Goal: Transaction & Acquisition: Purchase product/service

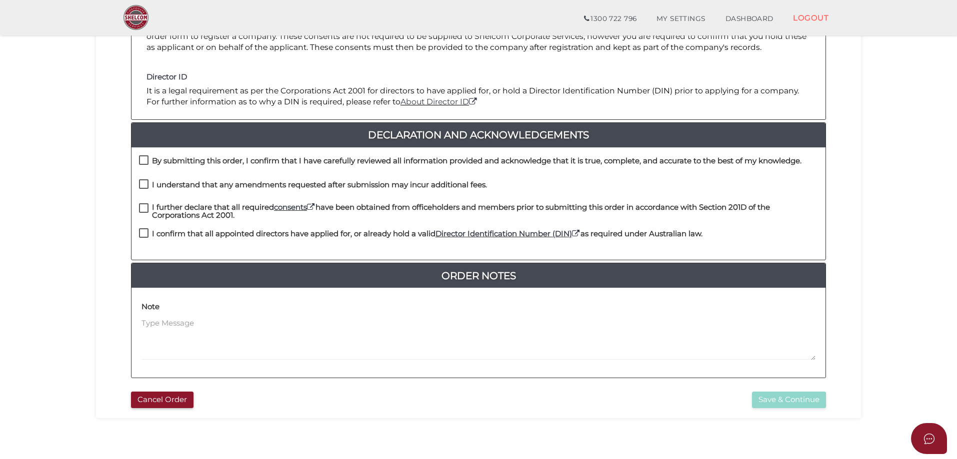
scroll to position [200, 0]
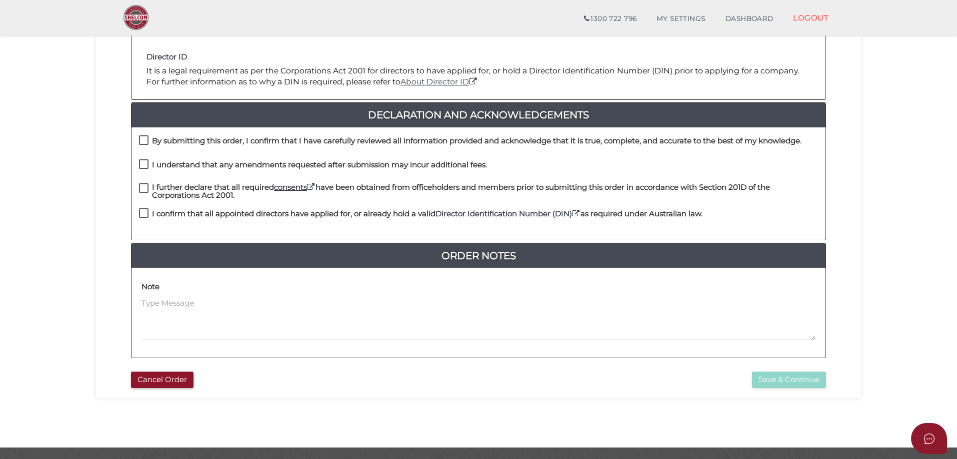
click at [142, 138] on label "By submitting this order, I confirm that I have carefully reviewed all informat…" at bounding box center [470, 143] width 662 height 12
checkbox input "true"
click at [142, 164] on label "I understand that any amendments requested after submission may incur additiona…" at bounding box center [313, 167] width 348 height 12
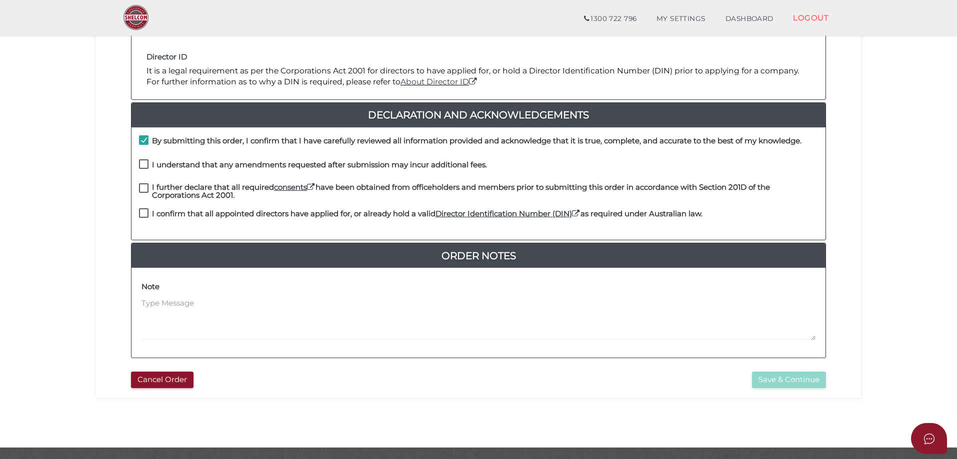
checkbox input "true"
click at [144, 188] on label "I further declare that all required consents have been obtained from officehold…" at bounding box center [478, 189] width 679 height 12
checkbox input "true"
click at [141, 212] on label "I confirm that all appointed directors have applied for, or already hold a vali…" at bounding box center [420, 216] width 563 height 12
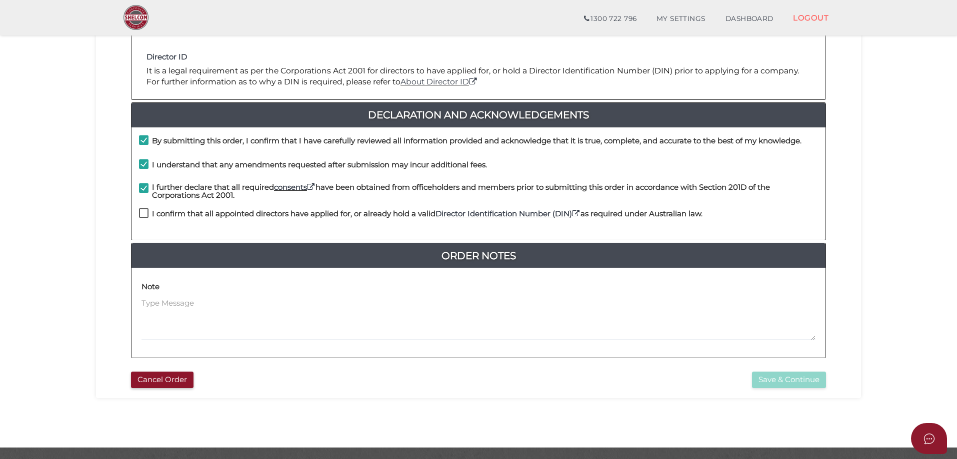
checkbox input "true"
click at [786, 379] on button "Save & Continue" at bounding box center [789, 380] width 74 height 16
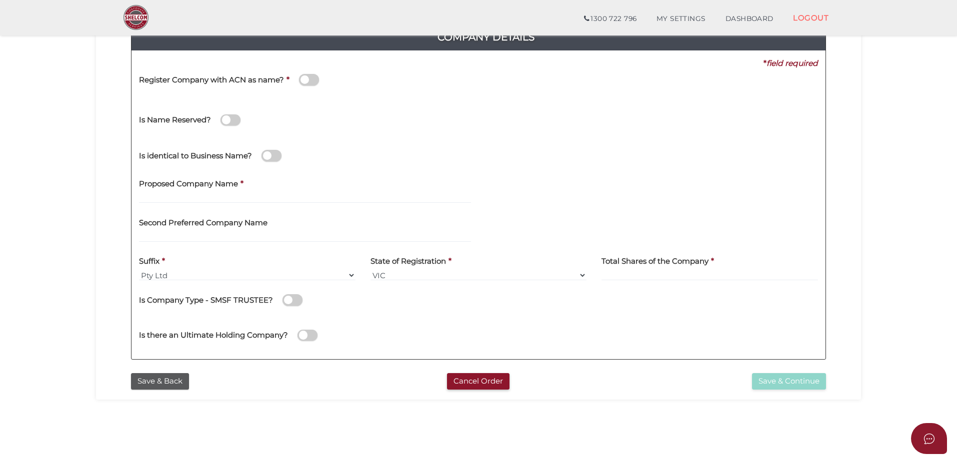
scroll to position [50, 0]
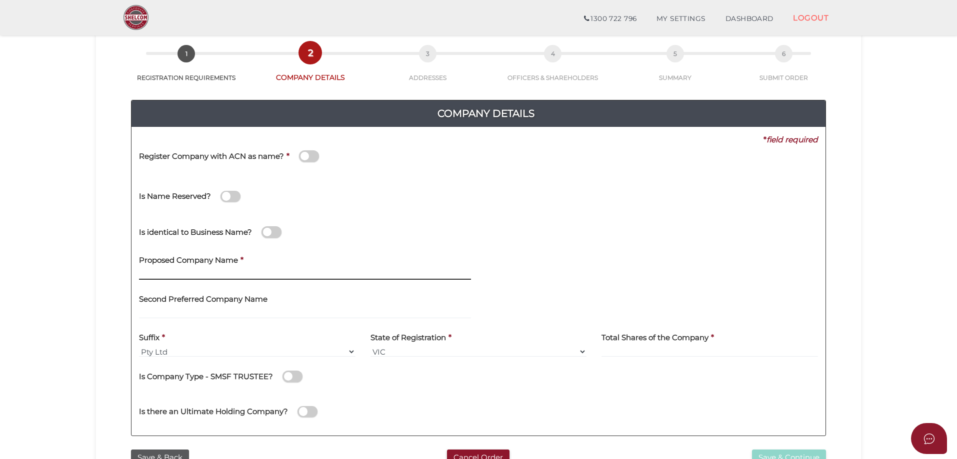
click at [155, 271] on input "text" at bounding box center [305, 274] width 332 height 11
type input "BONNIE'S BONBEACH"
click at [631, 349] on input at bounding box center [709, 351] width 216 height 11
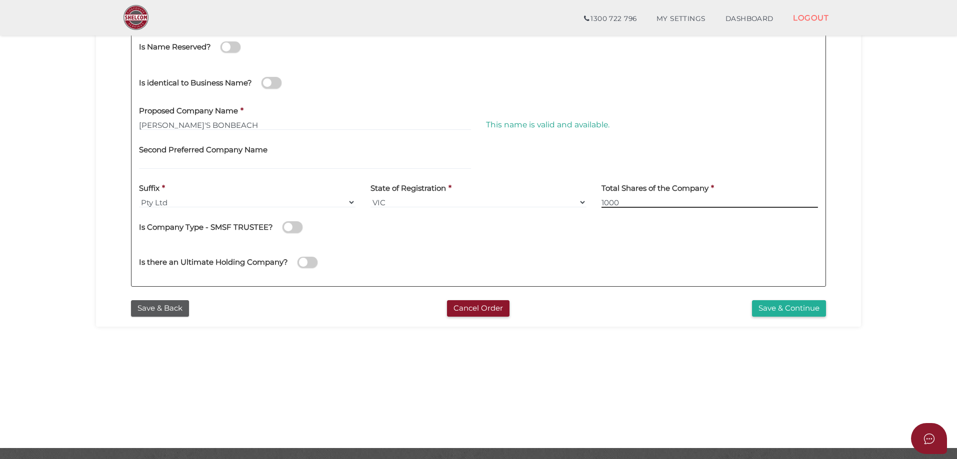
scroll to position [227, 0]
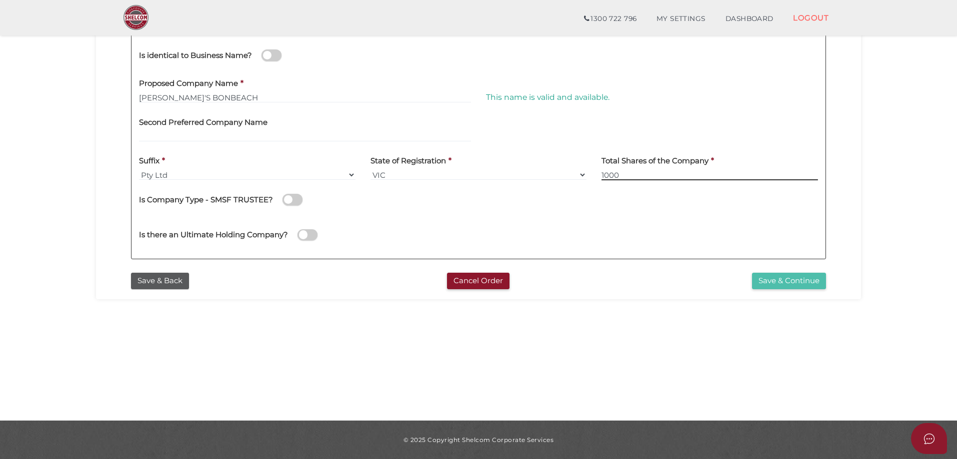
type input "1000"
click at [779, 279] on button "Save & Continue" at bounding box center [789, 281] width 74 height 16
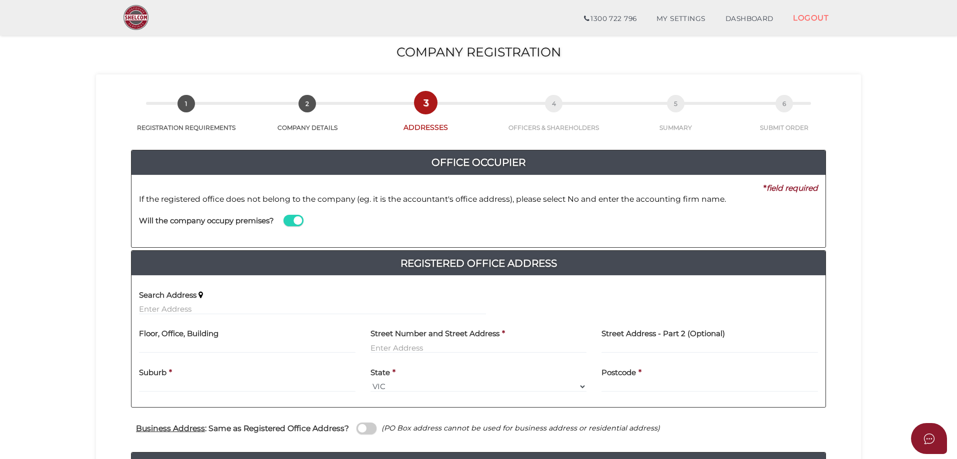
scroll to position [50, 0]
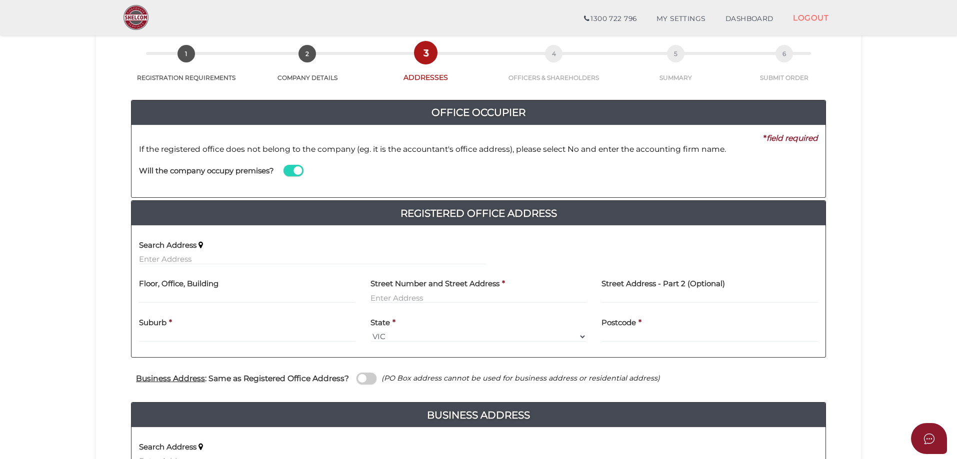
click at [297, 169] on span at bounding box center [293, 170] width 20 height 11
click at [0, 0] on input "checkbox" at bounding box center [0, 0] width 0 height 0
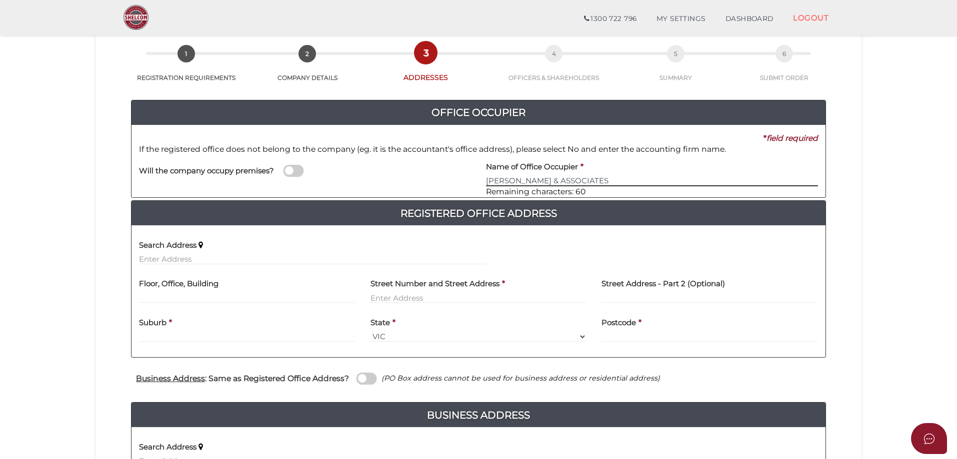
type input "GOLDMAN & ASSOCIATES"
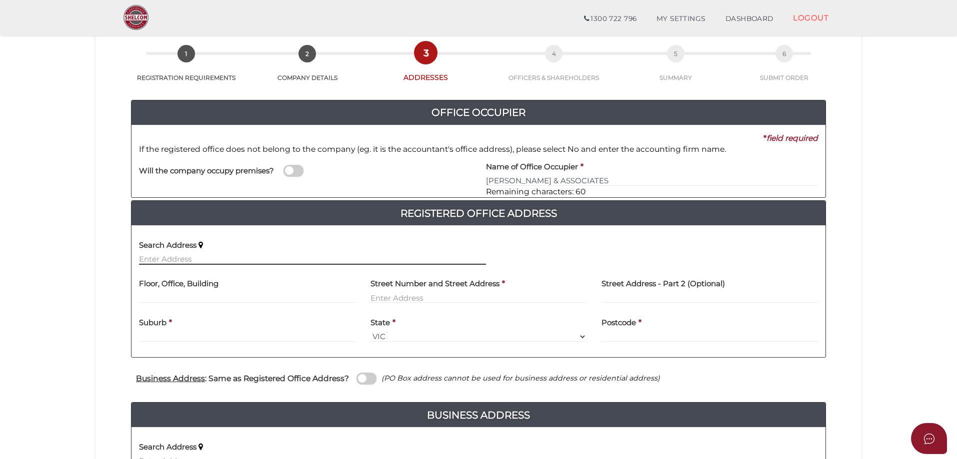
click at [196, 264] on input "text" at bounding box center [312, 259] width 347 height 11
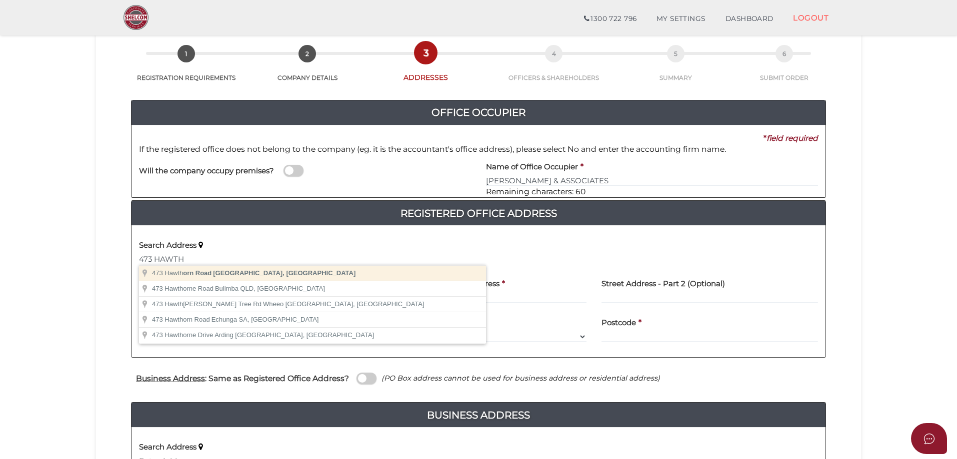
type input "473 Hawthorn Road, Caulfield South VIC, Australia"
type input "473 Hawthorn Road"
type input "Caulfield South"
select select "VIC"
type input "3162"
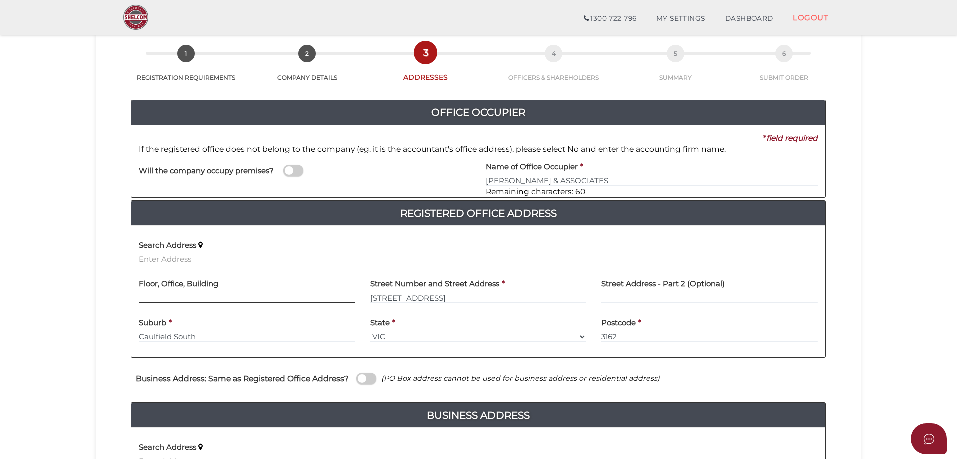
click at [179, 294] on input "text" at bounding box center [247, 297] width 216 height 11
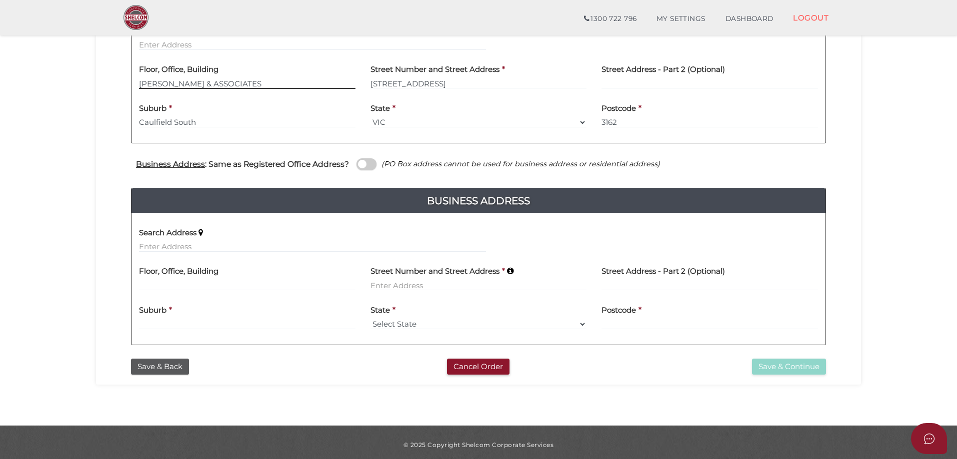
scroll to position [269, 0]
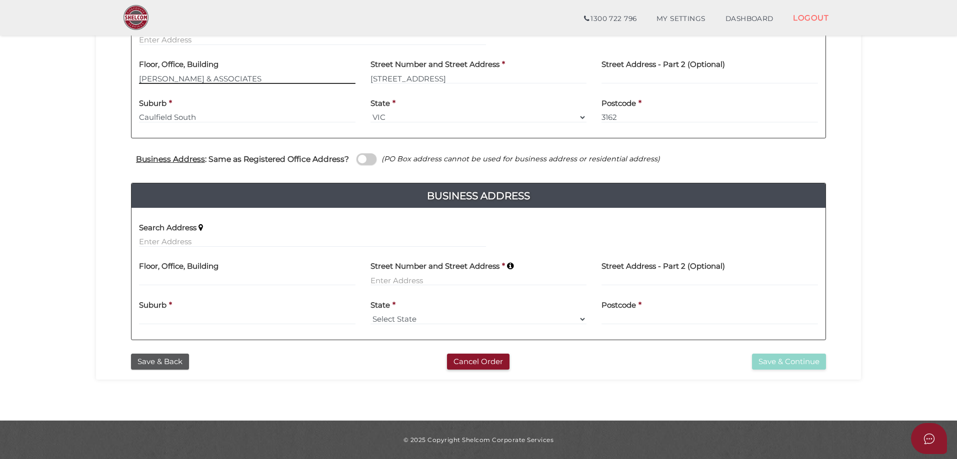
type input "GOLDMAN & ASSOCIATES"
click at [170, 241] on input "text" at bounding box center [312, 241] width 347 height 11
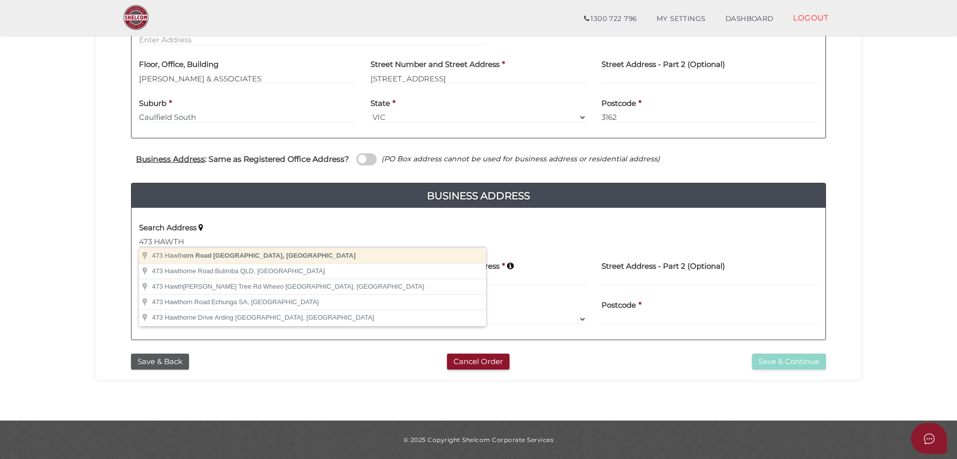
type input "473 Hawthorn Road, Caulfield South VIC, Australia"
type input "473 Hawthorn Road"
type input "Caulfield South"
select select "VIC"
type input "3162"
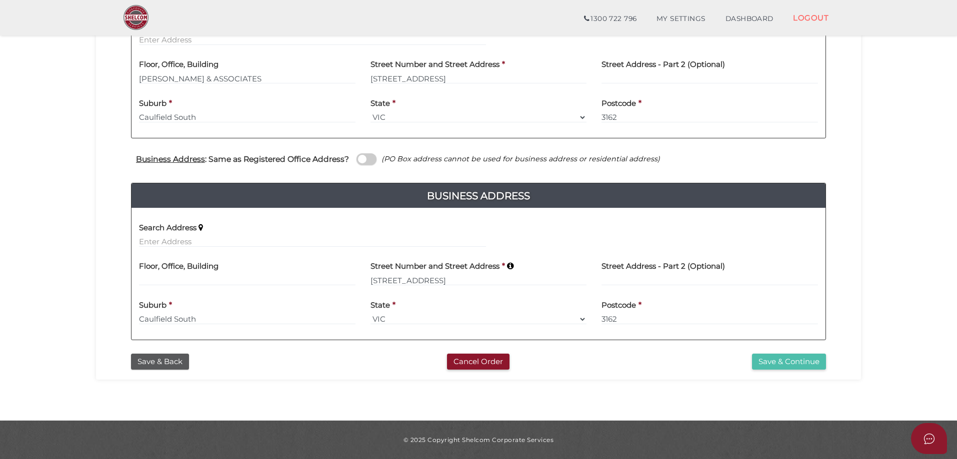
click at [779, 363] on button "Save & Continue" at bounding box center [789, 362] width 74 height 16
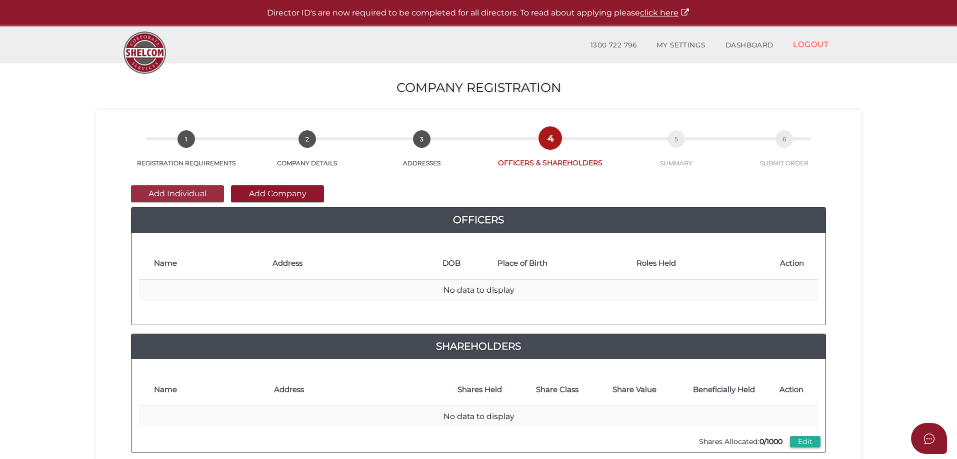
click at [168, 192] on button "Add Individual" at bounding box center [177, 193] width 93 height 17
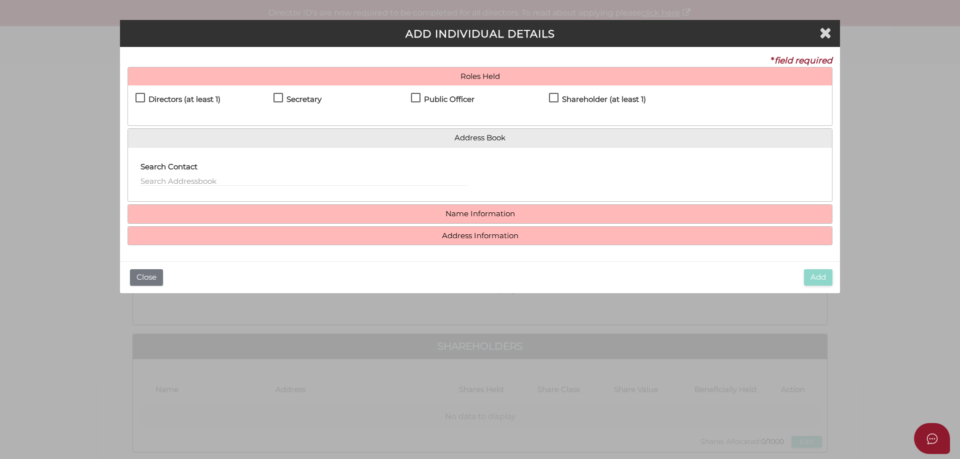
click at [133, 95] on div "Directors (at least 1) Secretary Public Officer Member Shareholder (at least 1)" at bounding box center [480, 105] width 704 height 40
click at [136, 95] on label "Directors (at least 1)" at bounding box center [177, 101] width 85 height 12
checkbox input "true"
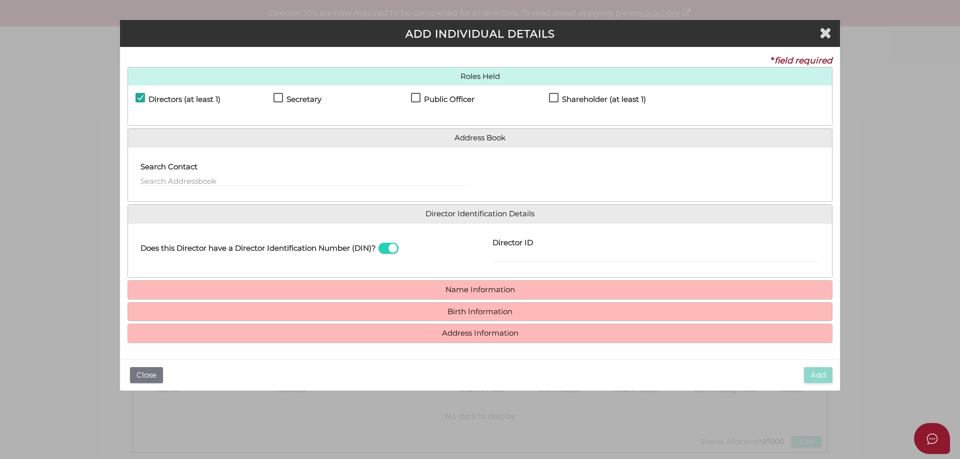
click at [275, 95] on label "Secretary" at bounding box center [297, 101] width 48 height 12
checkbox input "true"
click at [415, 92] on div "Directors (at least 1) Secretary Public Officer Member Shareholder (at least 1)" at bounding box center [480, 105] width 704 height 40
click at [419, 96] on label "Public Officer" at bounding box center [442, 101] width 63 height 12
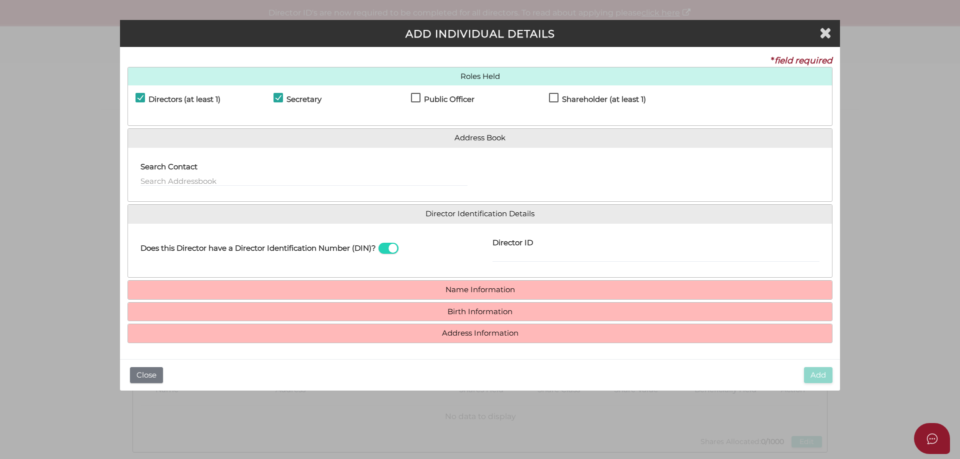
checkbox input "true"
click at [554, 97] on label "Shareholder (at least 1)" at bounding box center [597, 101] width 97 height 12
checkbox input "true"
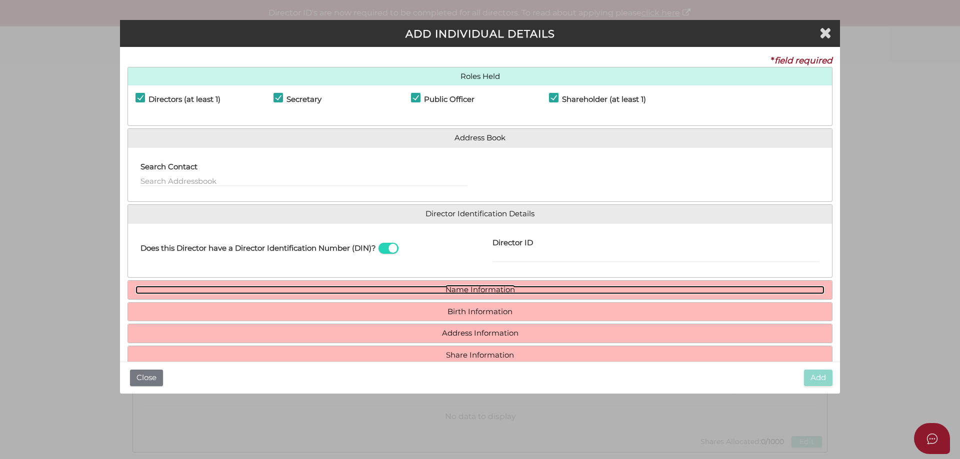
click at [466, 288] on link "Name Information" at bounding box center [479, 290] width 689 height 8
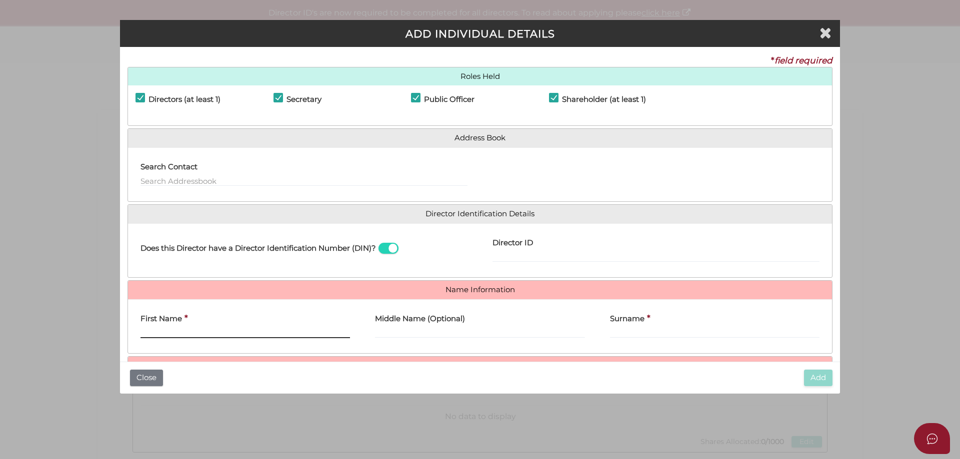
click at [164, 333] on input "First Name" at bounding box center [244, 332] width 209 height 11
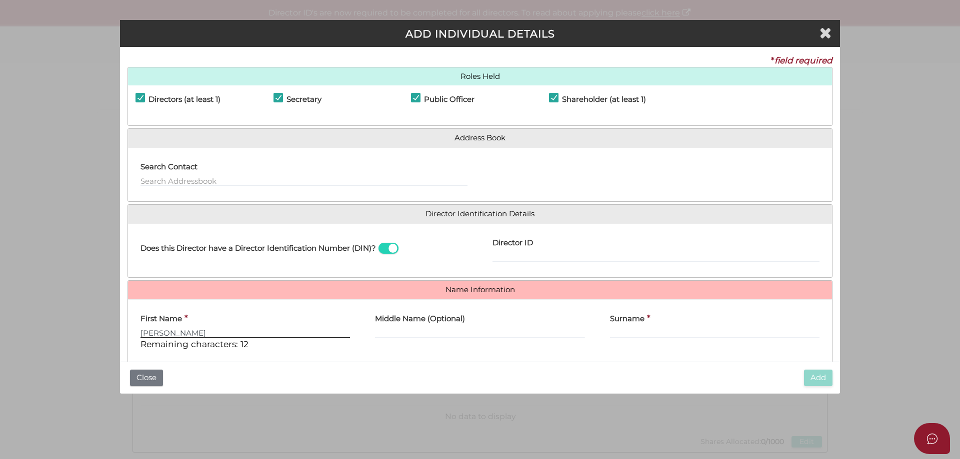
type input "NICHOLAS"
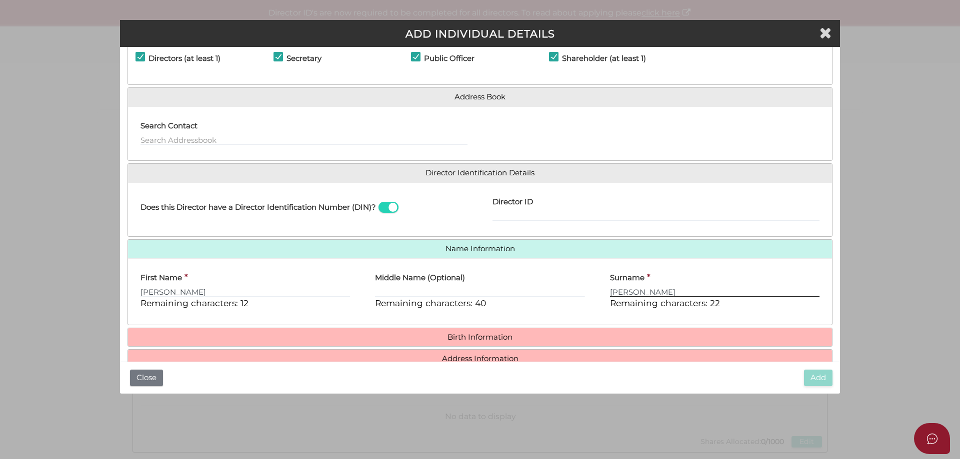
scroll to position [85, 0]
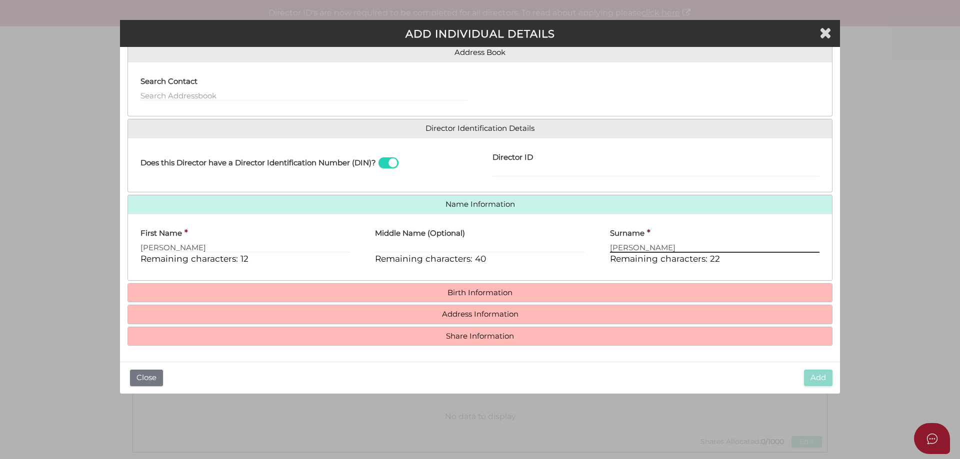
type input "RICHARDS"
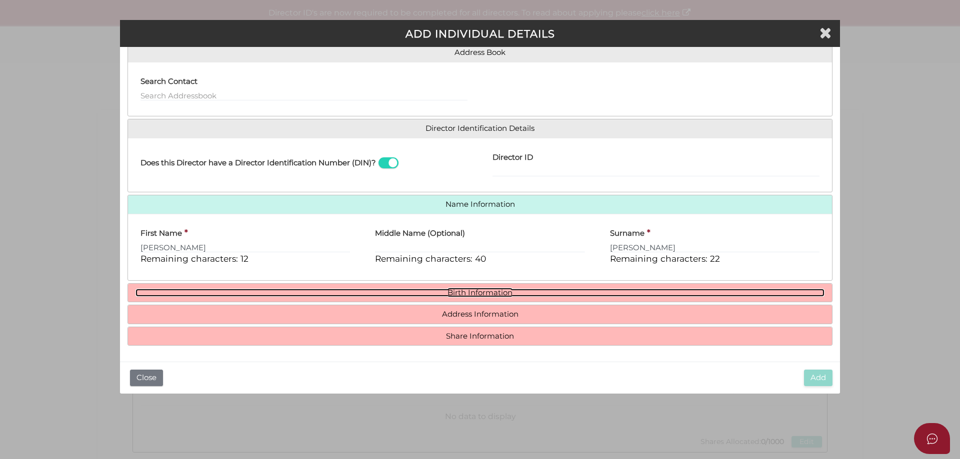
click at [449, 290] on link "Birth Information" at bounding box center [479, 293] width 689 height 8
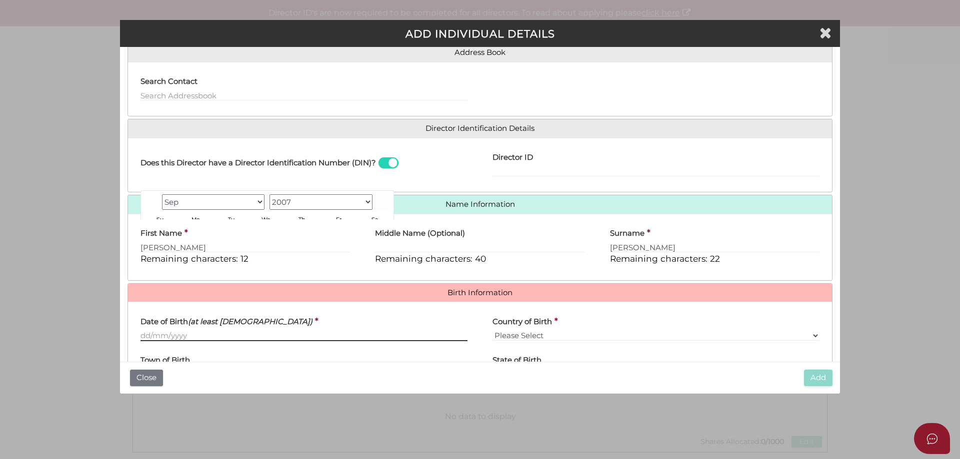
click at [227, 335] on input "Date of Birth (at least 18 years old)" at bounding box center [303, 335] width 327 height 11
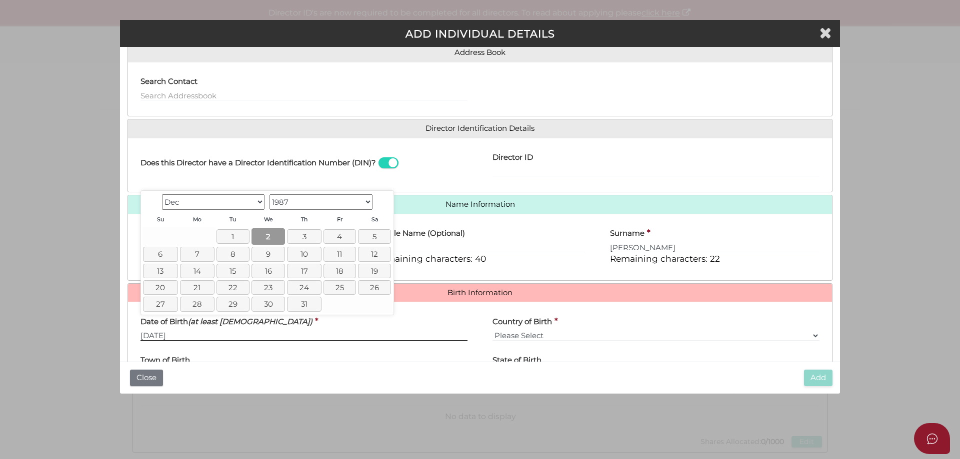
type input "[DATE]"
click at [268, 228] on link "2" at bounding box center [267, 236] width 33 height 16
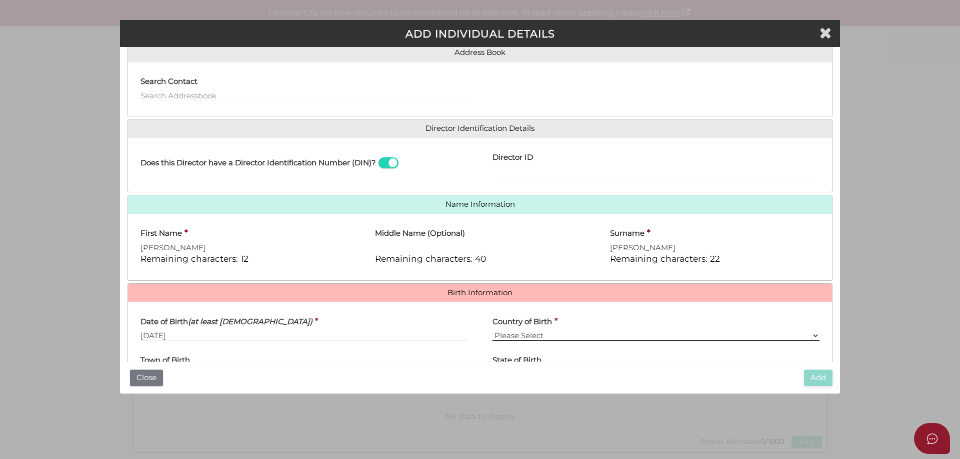
click at [537, 339] on select "Please Select v Australia Afghanistan Albania Algeria American Samoa Andorra An…" at bounding box center [655, 335] width 327 height 11
select select "Australia"
click at [492, 330] on select "Please Select v Australia Afghanistan Albania Algeria American Samoa Andorra An…" at bounding box center [655, 335] width 327 height 11
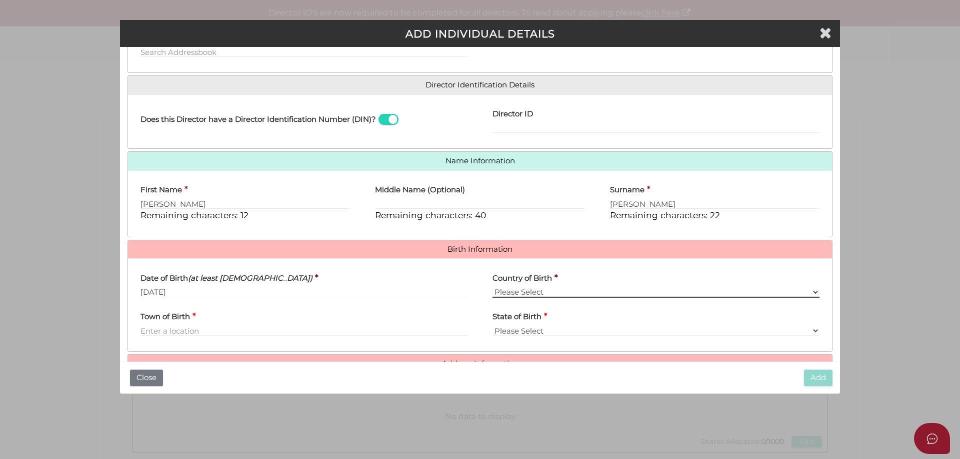
scroll to position [178, 0]
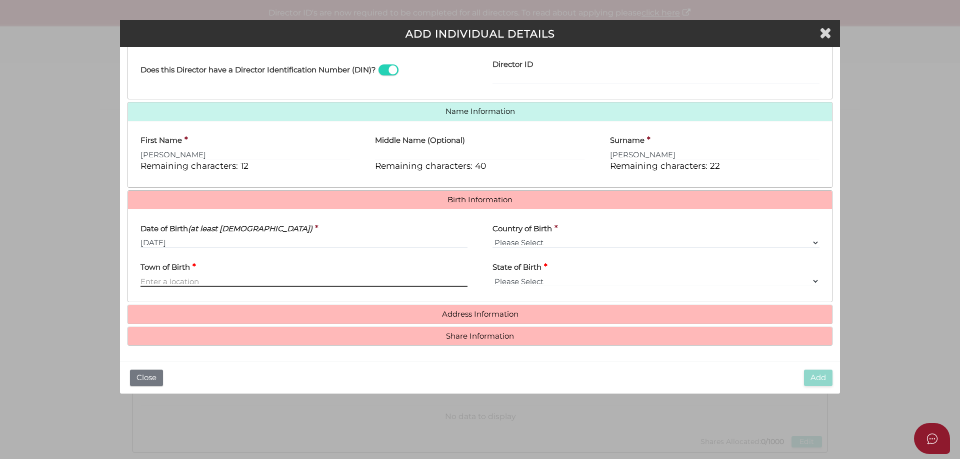
click at [162, 279] on input "Town of Birth" at bounding box center [303, 281] width 327 height 11
type input "Melbourne"
select select "VIC"
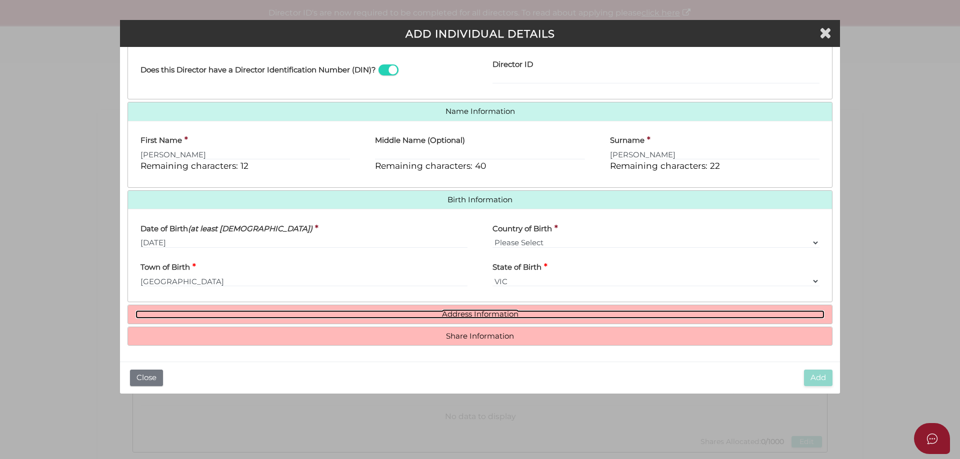
click at [479, 312] on link "Address Information" at bounding box center [479, 314] width 689 height 8
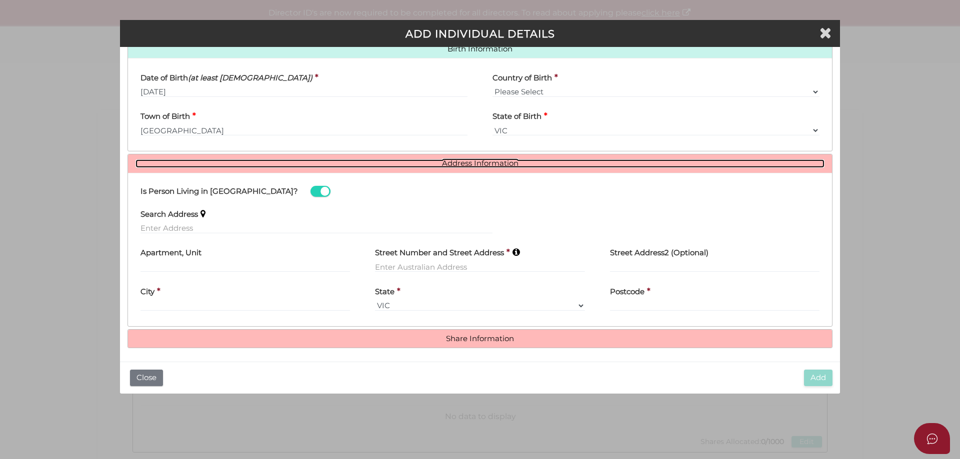
scroll to position [332, 0]
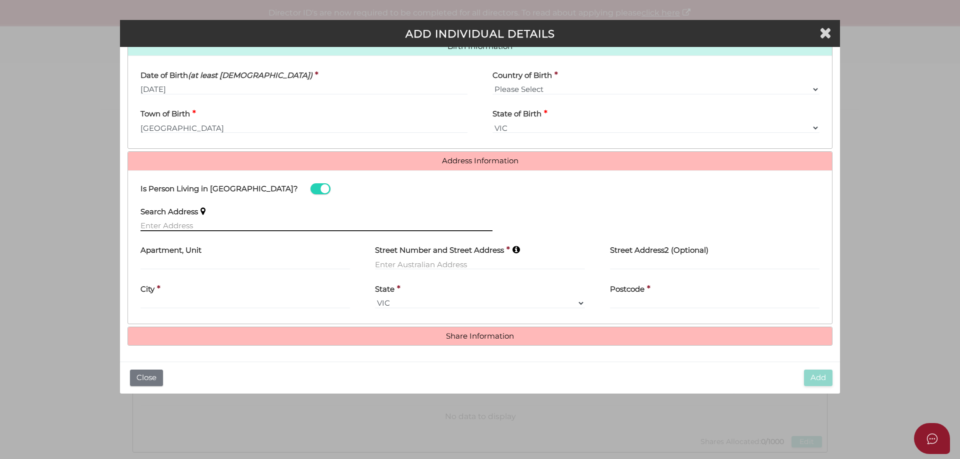
click at [172, 223] on input "text" at bounding box center [316, 225] width 352 height 11
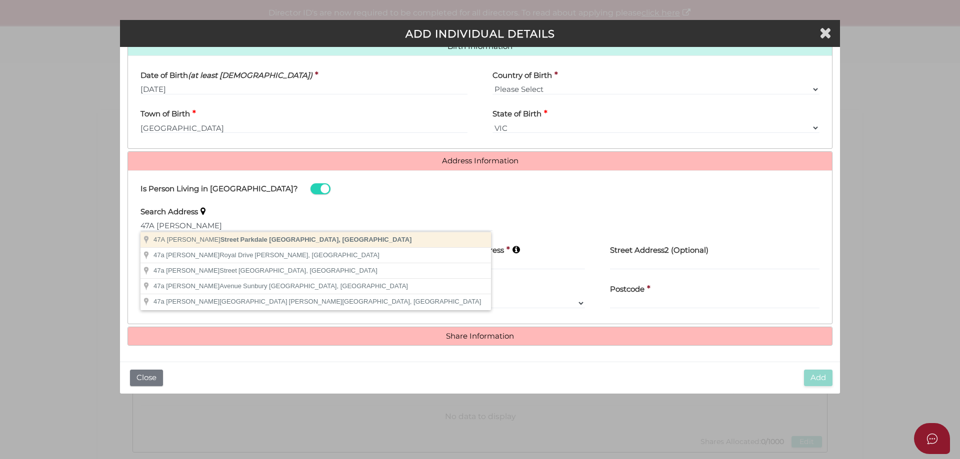
type input "47A Keith Street, Parkdale VIC, Australia"
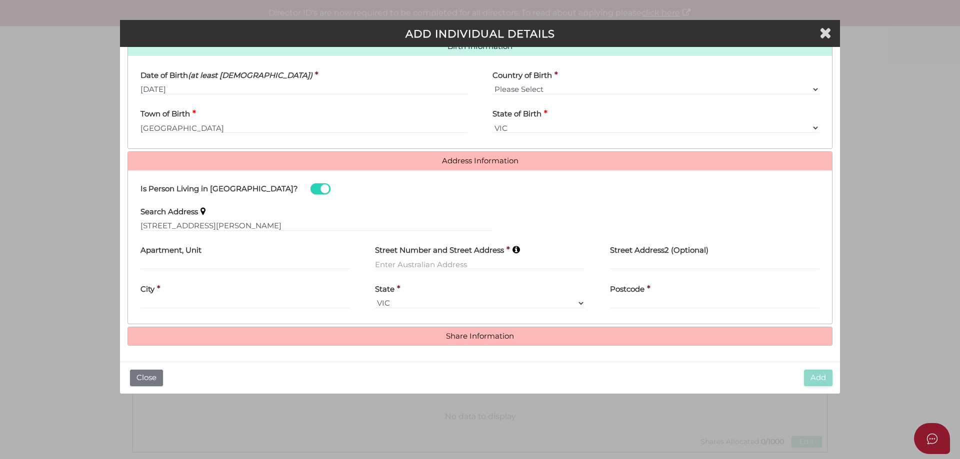
type input "47A Keith Street"
type input "Parkdale"
select select "VIC"
type input "3195"
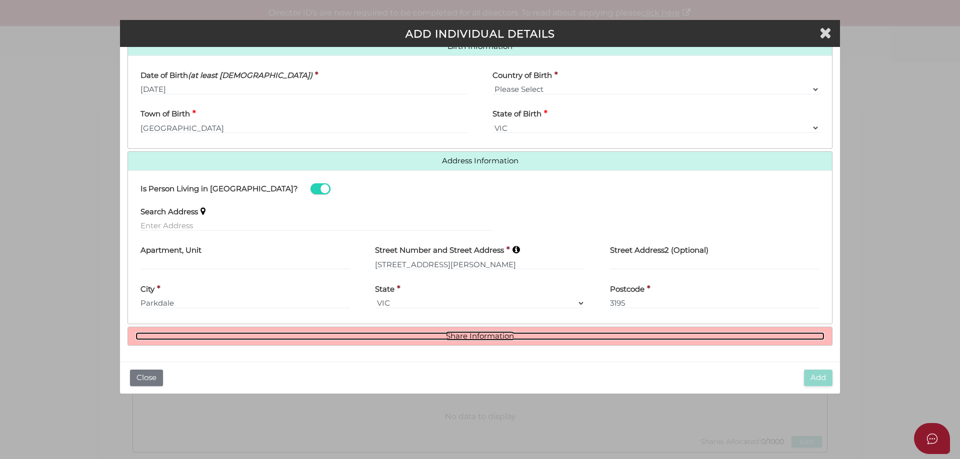
click at [458, 335] on link "Share Information" at bounding box center [479, 336] width 689 height 8
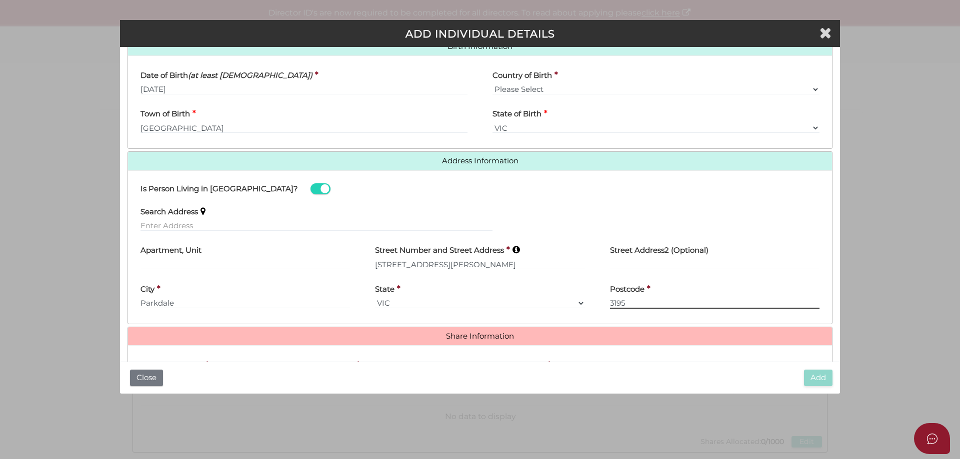
click at [633, 302] on input "3195" at bounding box center [714, 303] width 209 height 11
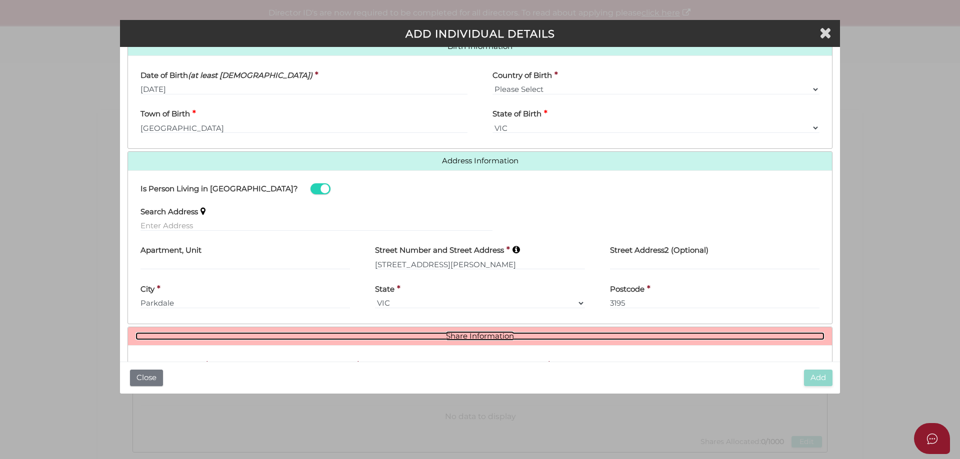
click at [470, 335] on link "Share Information" at bounding box center [479, 336] width 689 height 8
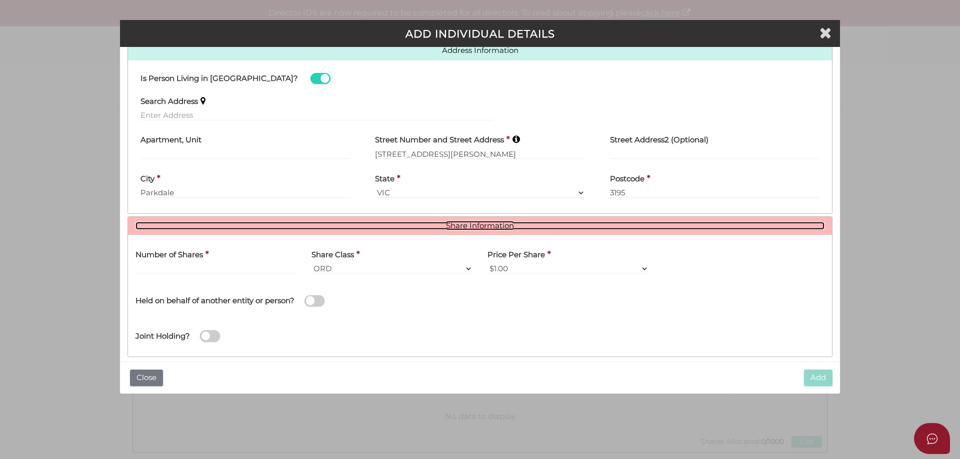
scroll to position [454, 0]
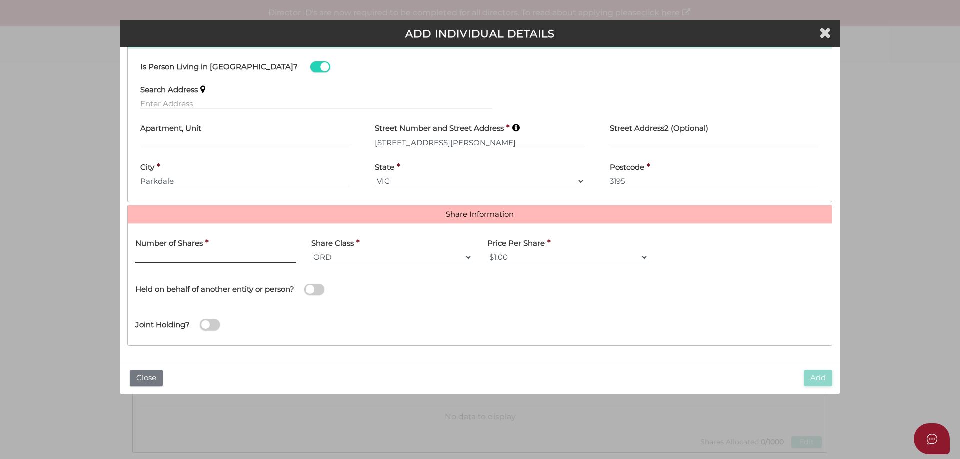
click at [190, 260] on input "text" at bounding box center [215, 257] width 161 height 11
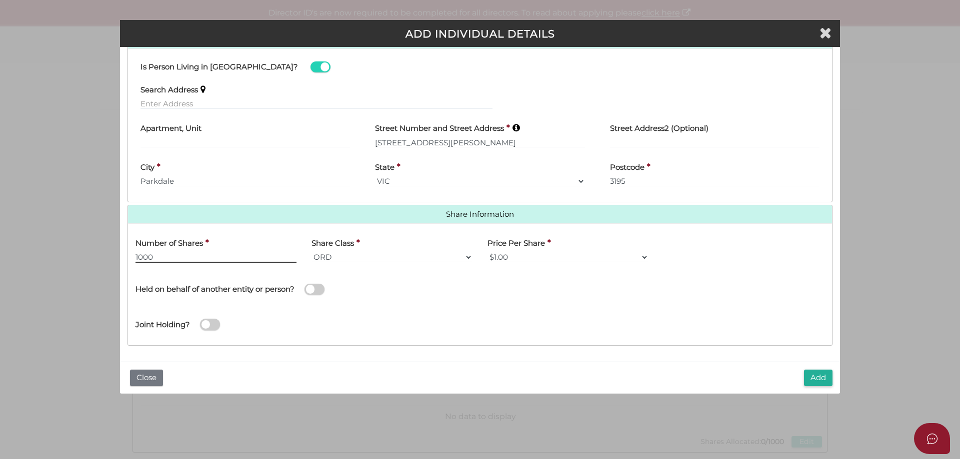
type input "1000"
click at [641, 256] on select "$1.00 $0.01 $0.001 $0.0001 $0.10 $0.50 $2.00 $5.00 $10.00 Other" at bounding box center [567, 257] width 161 height 11
select select "$0.01"
click at [487, 252] on select "$1.00 $0.01 $0.001 $0.0001 $0.10 $0.50 $2.00 $5.00 $10.00 Other" at bounding box center [567, 257] width 161 height 11
click at [813, 376] on button "Add" at bounding box center [818, 378] width 28 height 16
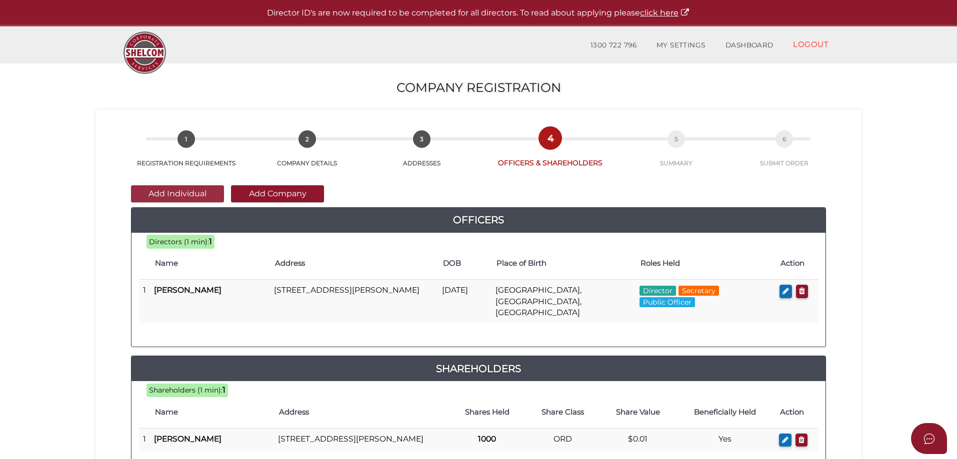
click at [189, 195] on button "Add Individual" at bounding box center [177, 193] width 93 height 17
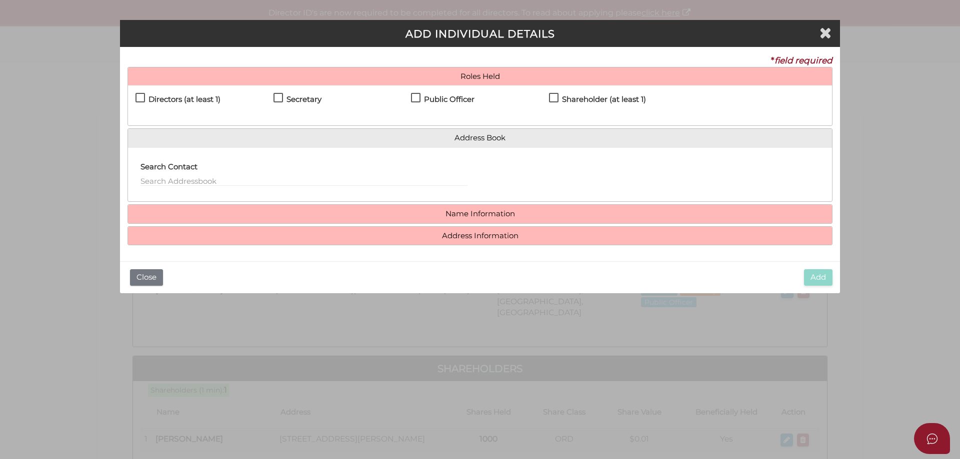
click at [140, 95] on label "Directors (at least 1)" at bounding box center [177, 101] width 85 height 12
checkbox input "true"
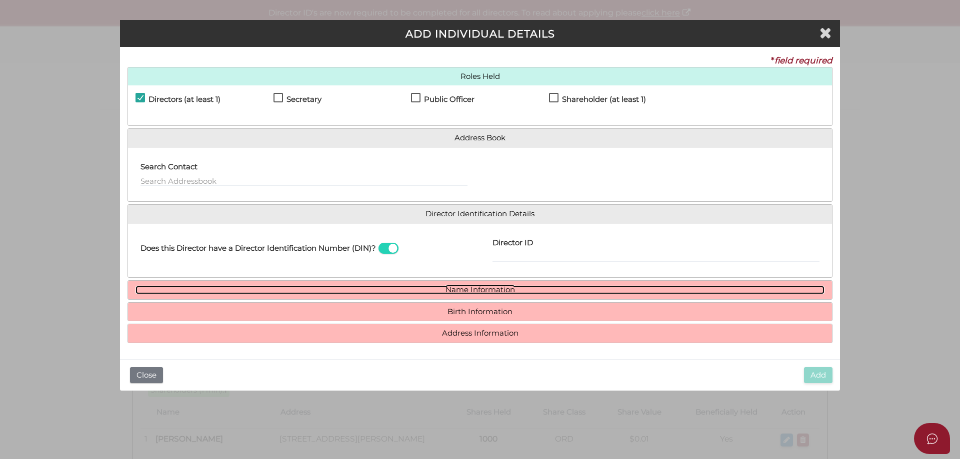
click at [468, 288] on link "Name Information" at bounding box center [479, 290] width 689 height 8
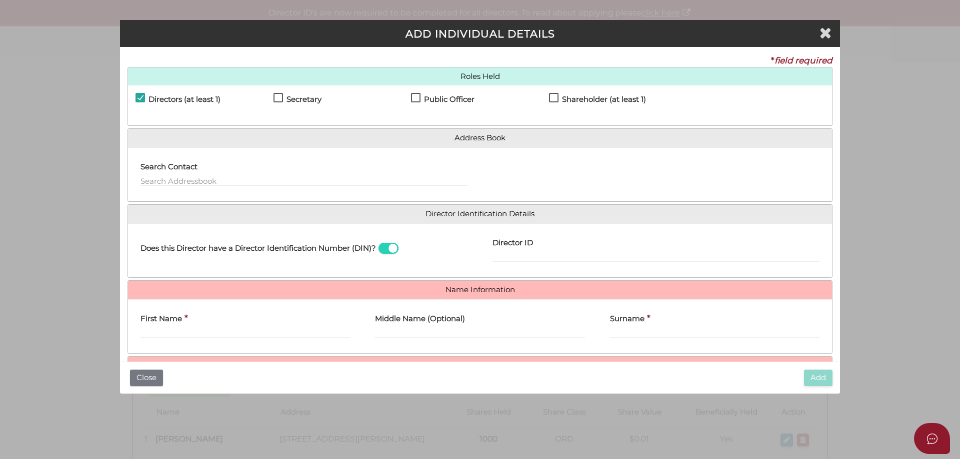
click at [157, 327] on label "First Name" at bounding box center [160, 317] width 41 height 20
click at [157, 327] on input "First Name" at bounding box center [244, 332] width 209 height 11
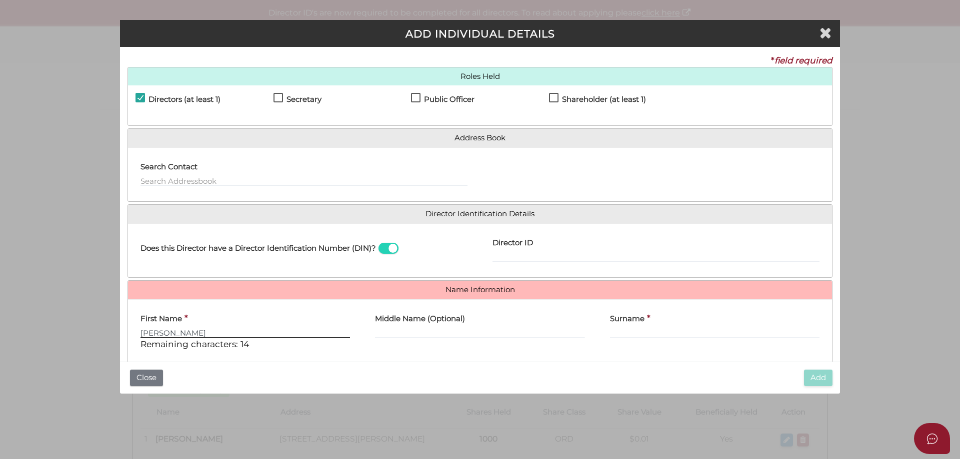
type input "THOMAS"
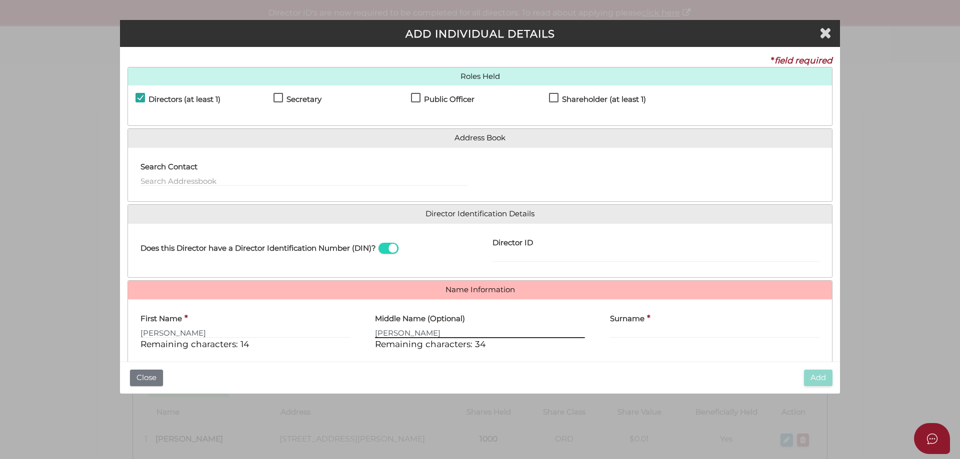
type input "ANGELO"
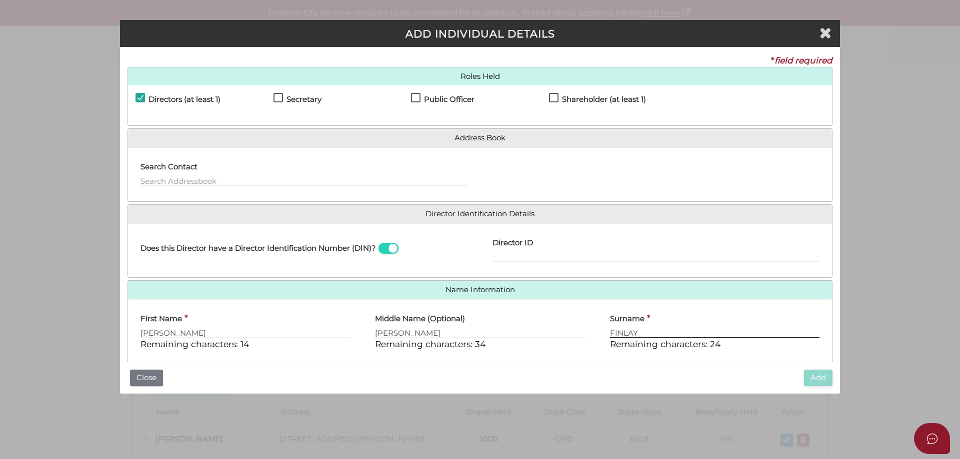
type input "FINLAY"
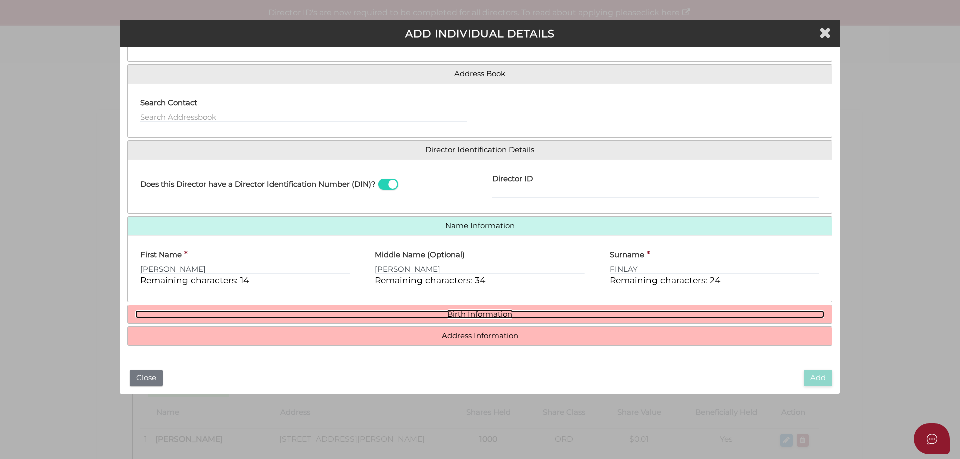
click at [452, 315] on link "Birth Information" at bounding box center [479, 314] width 689 height 8
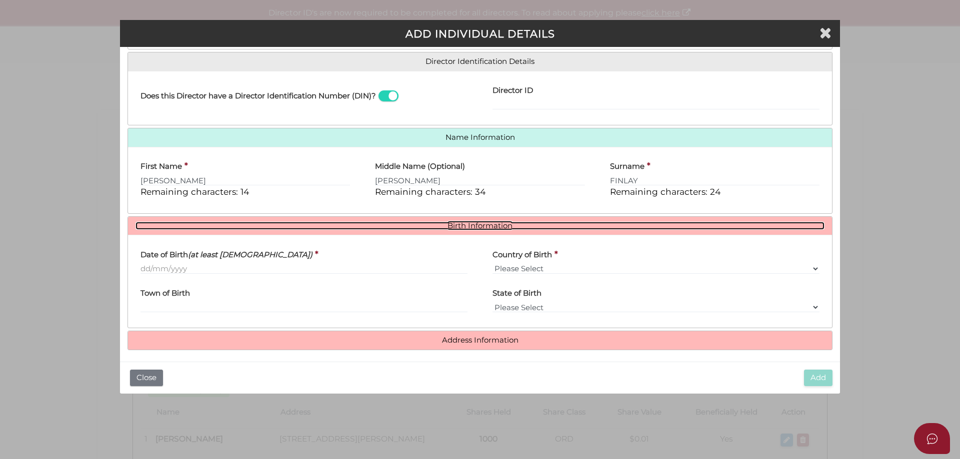
scroll to position [157, 0]
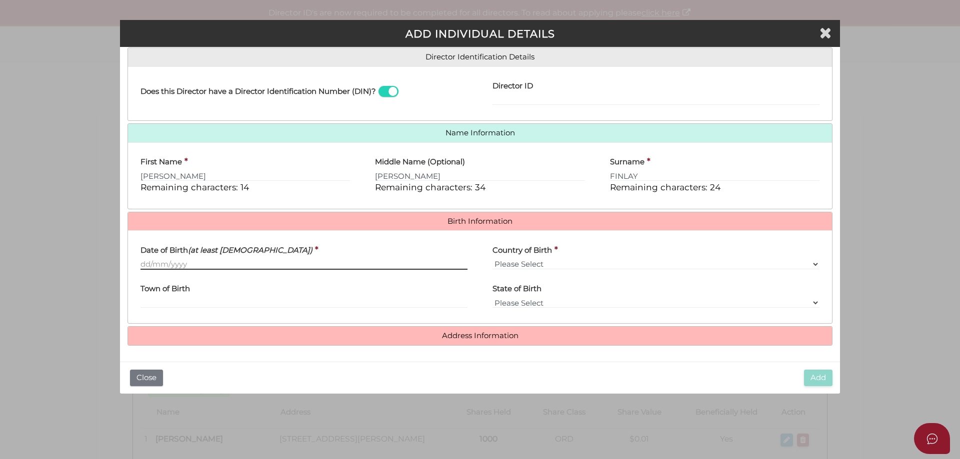
click at [187, 265] on input "Date of Birth (at least 18 years old)" at bounding box center [303, 264] width 327 height 11
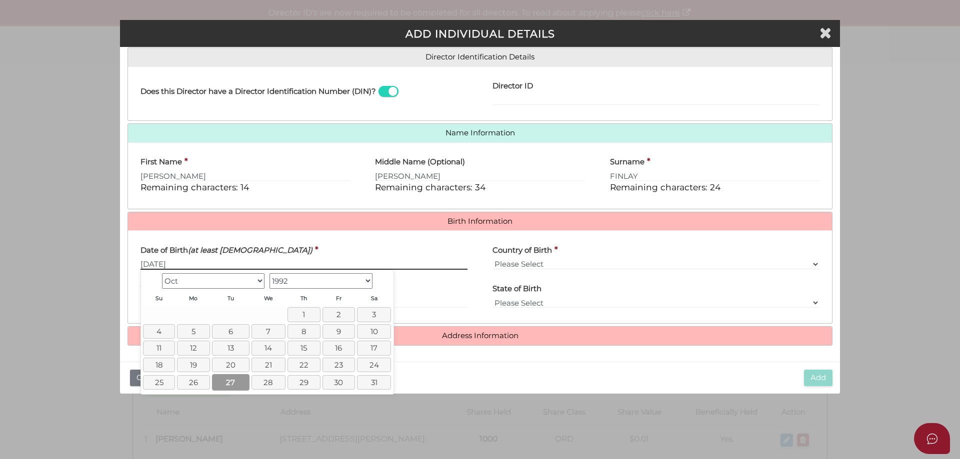
type input "[DATE]"
click at [225, 379] on link "27" at bounding box center [230, 382] width 37 height 16
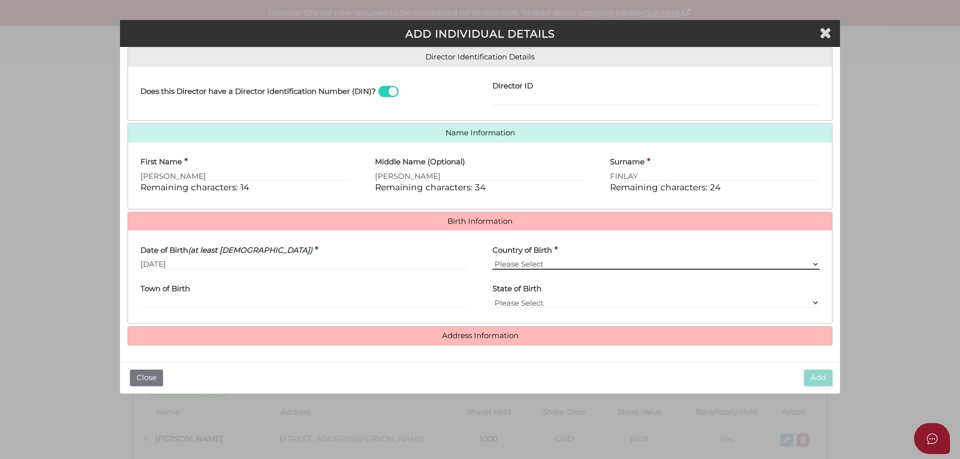
click at [812, 264] on select "Please Select v Australia Afghanistan Albania Algeria American Samoa Andorra An…" at bounding box center [655, 264] width 327 height 11
select select "[GEOGRAPHIC_DATA]"
click at [492, 259] on select "Please Select v Australia Afghanistan Albania Algeria American Samoa Andorra An…" at bounding box center [655, 264] width 327 height 11
click at [158, 297] on label "Town of Birth" at bounding box center [164, 287] width 49 height 20
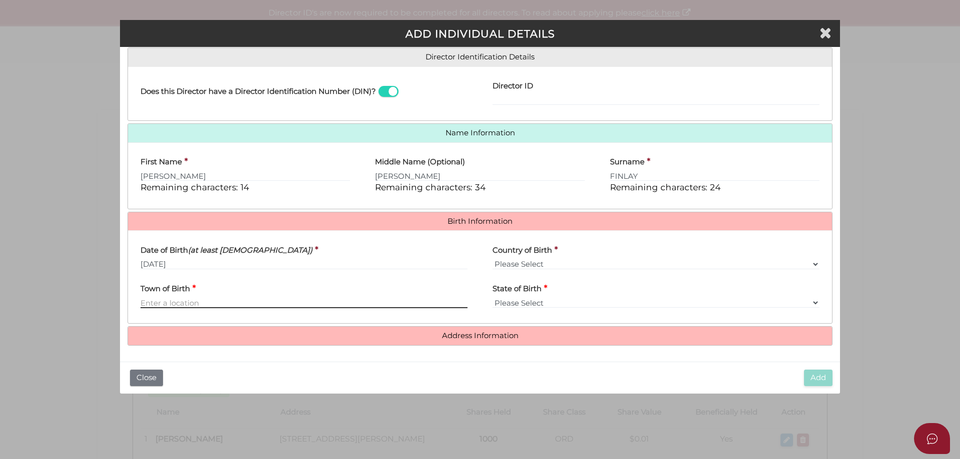
click at [158, 297] on input "Town of Birth" at bounding box center [303, 302] width 327 height 11
type input "Melbourne"
select select "VIC"
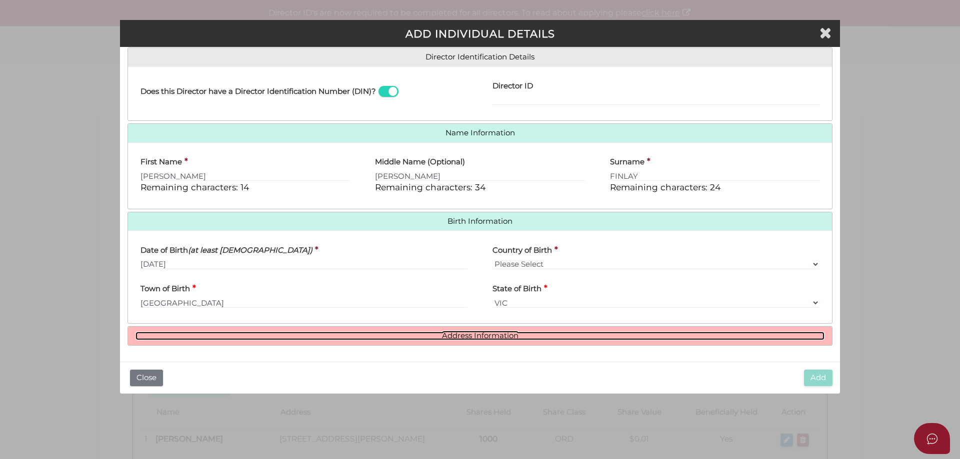
click at [467, 336] on link "Address Information" at bounding box center [479, 336] width 689 height 8
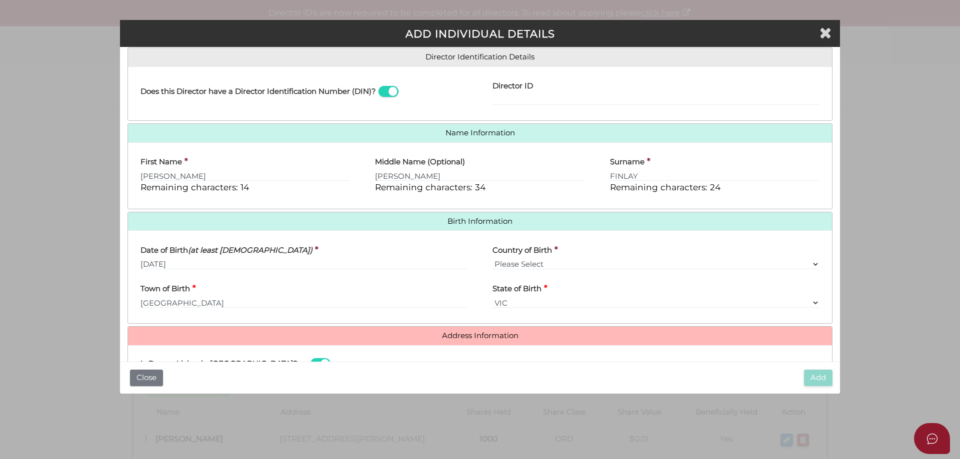
scroll to position [310, 0]
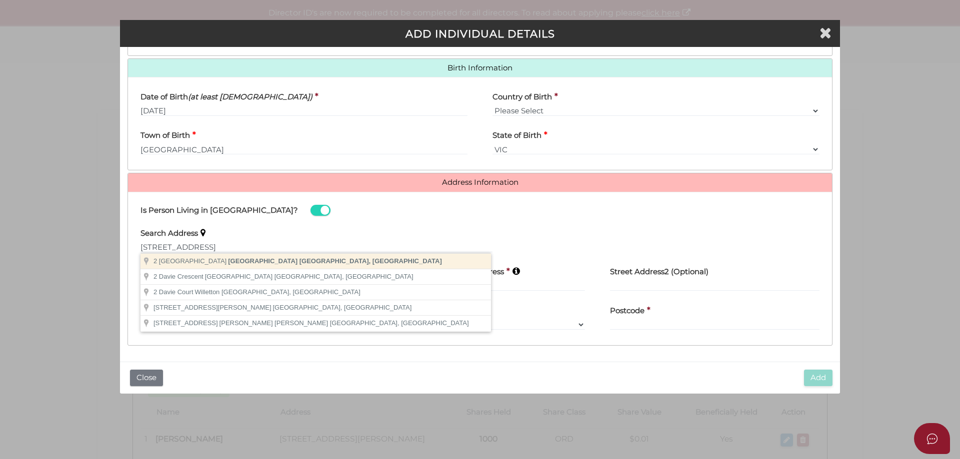
type input "2 Davie Avenue, Cheltenham VIC, Australia"
type input "2 Davie Avenue"
type input "Cheltenham"
select select "VIC"
type input "3192"
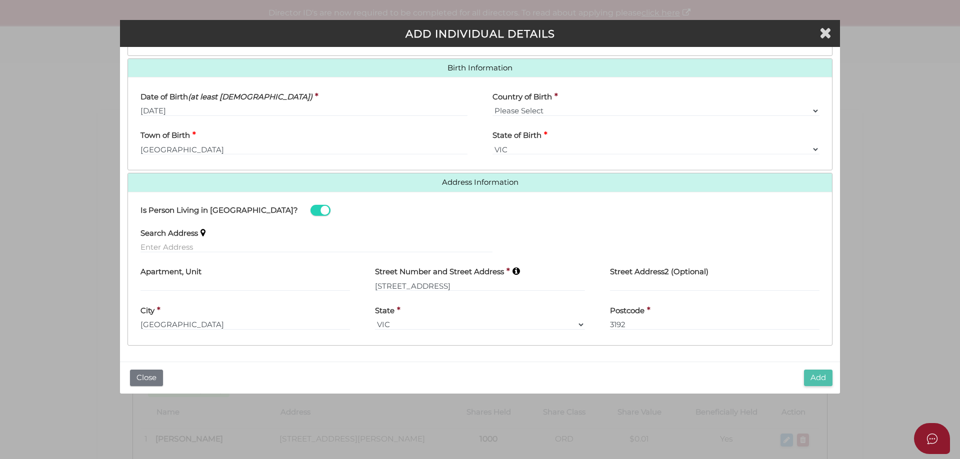
click at [813, 376] on button "Add" at bounding box center [818, 378] width 28 height 16
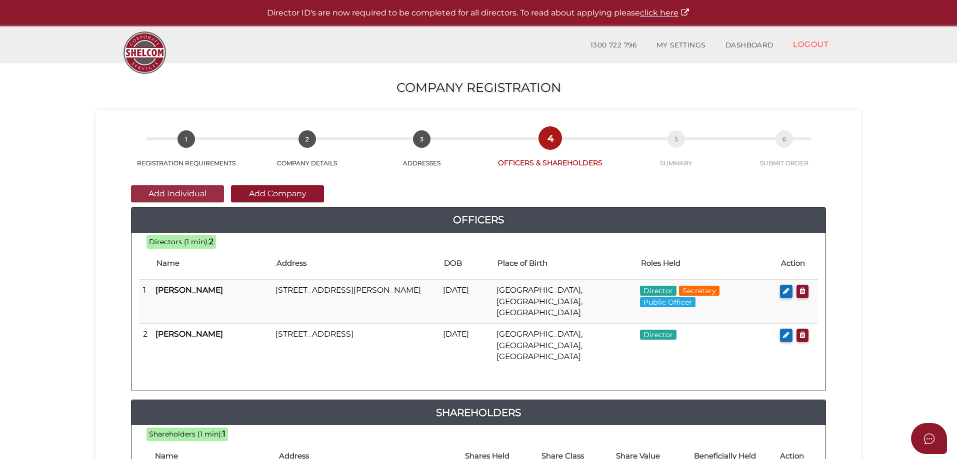
click at [173, 191] on button "Add Individual" at bounding box center [177, 193] width 93 height 17
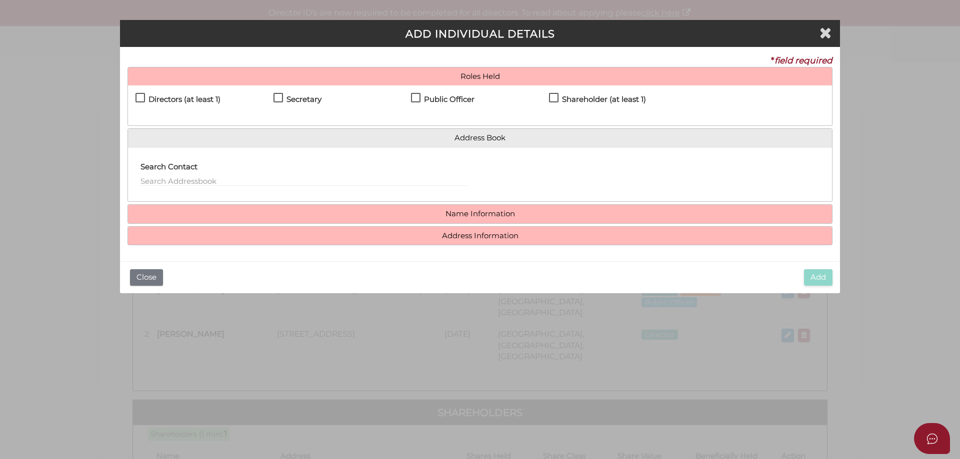
click at [140, 96] on label "Directors (at least 1)" at bounding box center [177, 101] width 85 height 12
checkbox input "true"
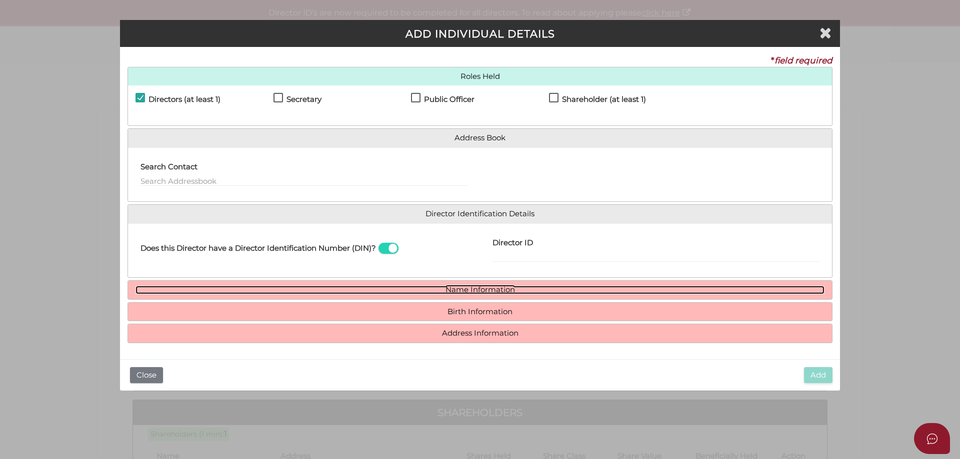
click at [457, 286] on link "Name Information" at bounding box center [479, 290] width 689 height 8
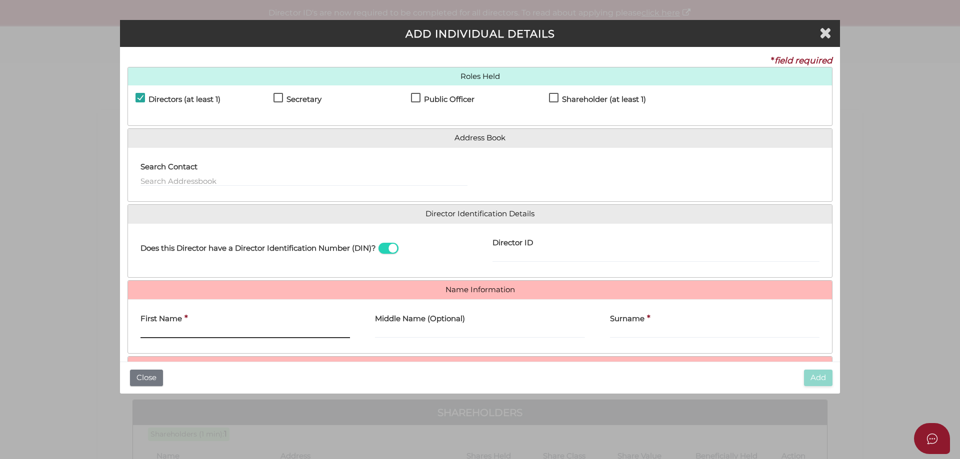
click at [204, 328] on input "First Name" at bounding box center [244, 332] width 209 height 11
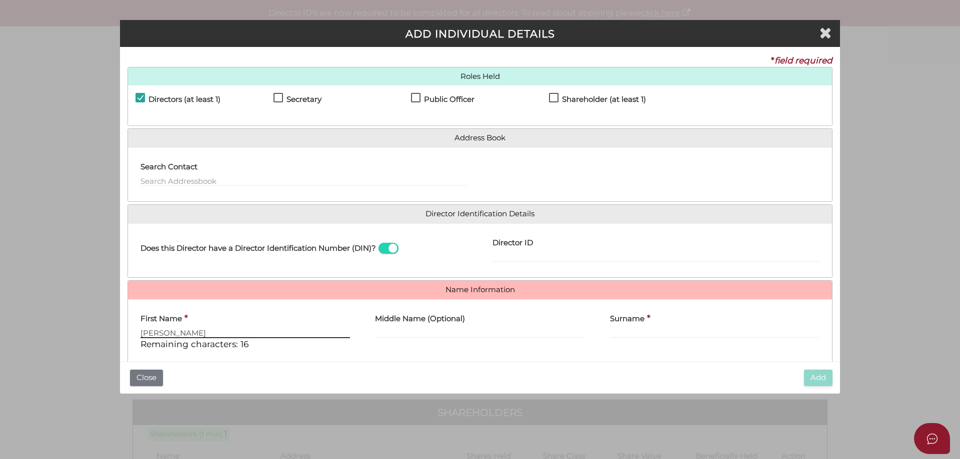
type input "PAUL"
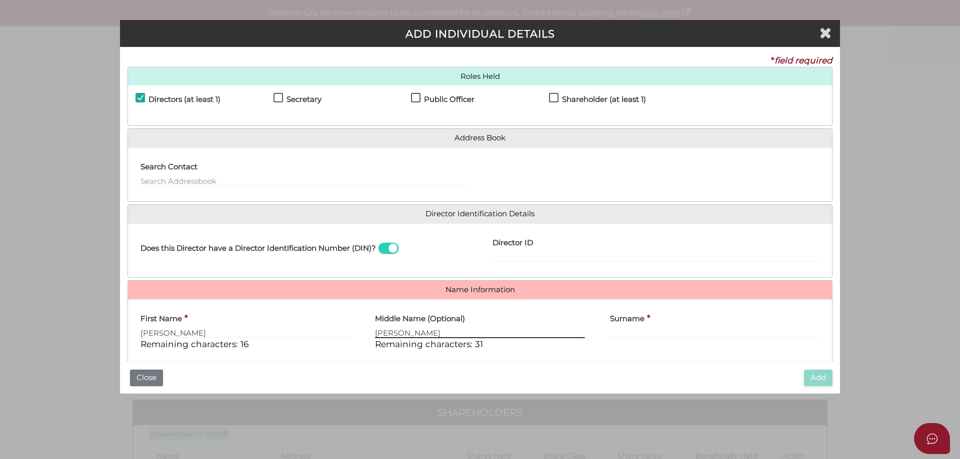
type input "ALEXANDER"
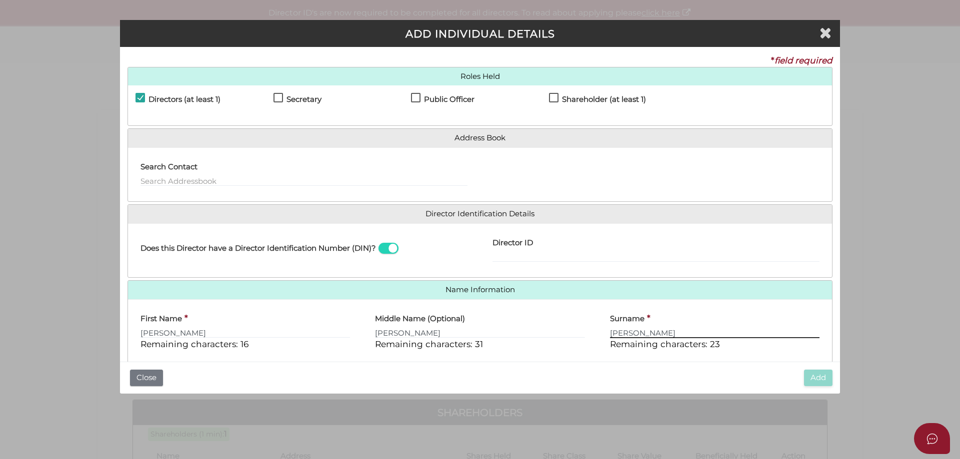
type input "MINEHAN"
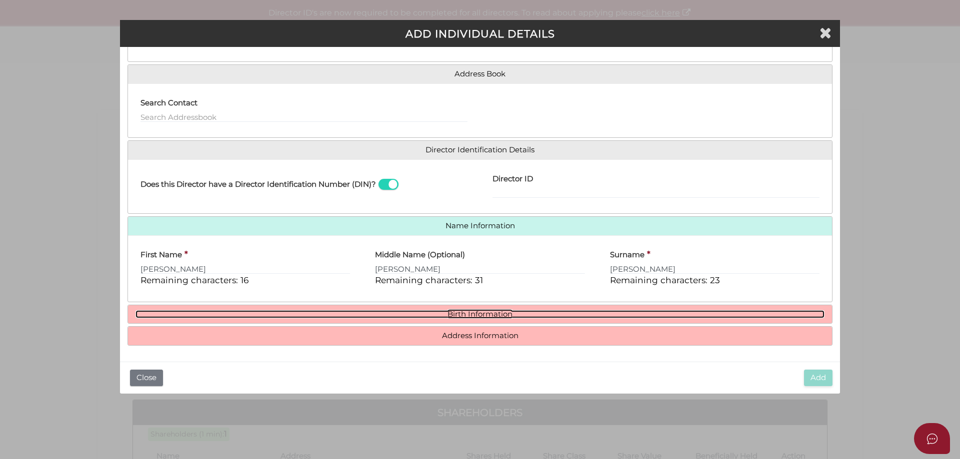
click at [456, 311] on link "Birth Information" at bounding box center [479, 314] width 689 height 8
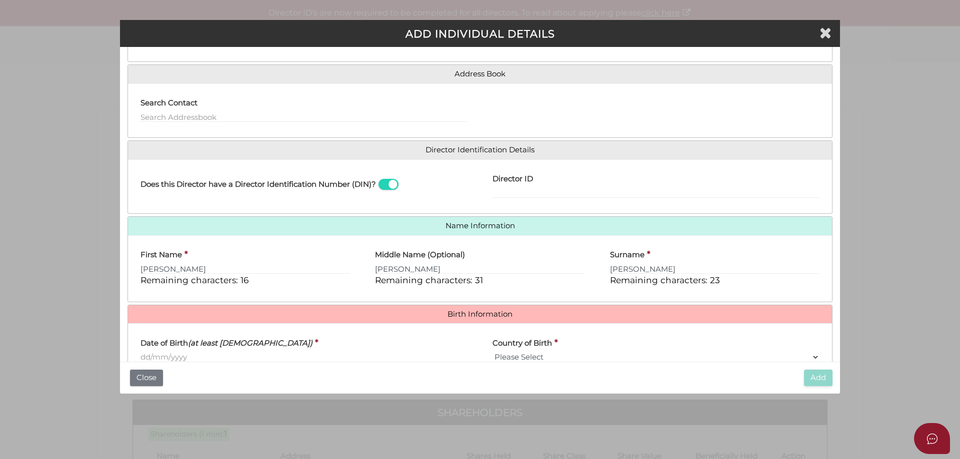
click at [202, 356] on input "Date of Birth (at least 18 years old)" at bounding box center [303, 357] width 327 height 11
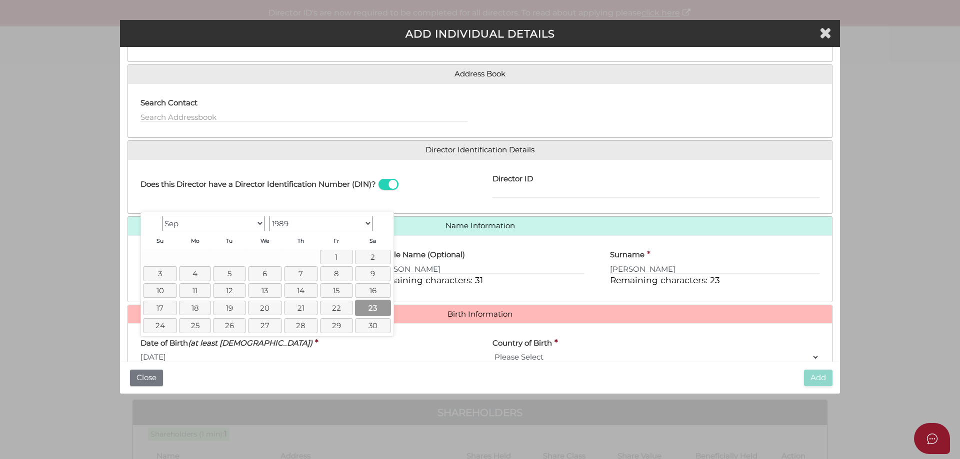
type input "23/09/1989"
click at [374, 304] on link "23" at bounding box center [373, 308] width 36 height 16
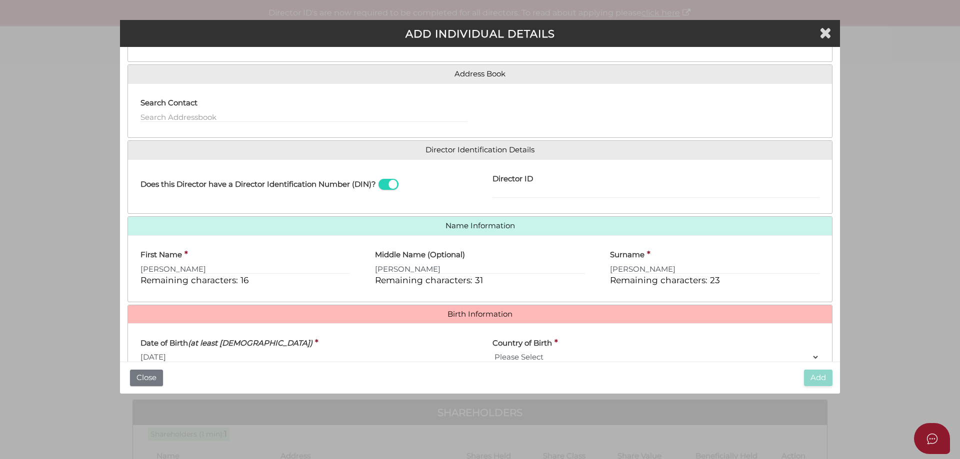
click at [811, 358] on select "Please Select v Australia Afghanistan Albania Algeria American Samoa Andorra An…" at bounding box center [655, 357] width 327 height 11
select select "Australia"
click at [492, 351] on select "Please Select v Australia Afghanistan Albania Algeria American Samoa Andorra An…" at bounding box center [655, 356] width 327 height 11
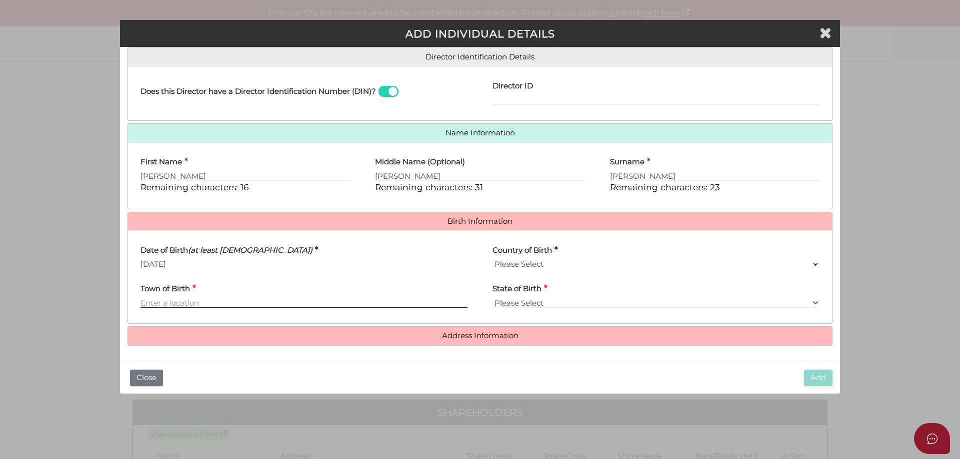
click at [204, 300] on input "Town of Birth" at bounding box center [303, 302] width 327 height 11
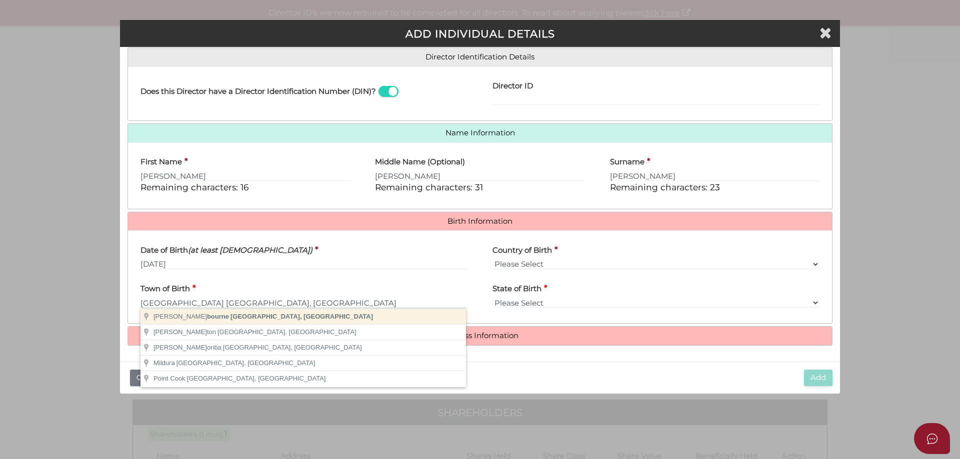
type input "Melbourne"
select select "VIC"
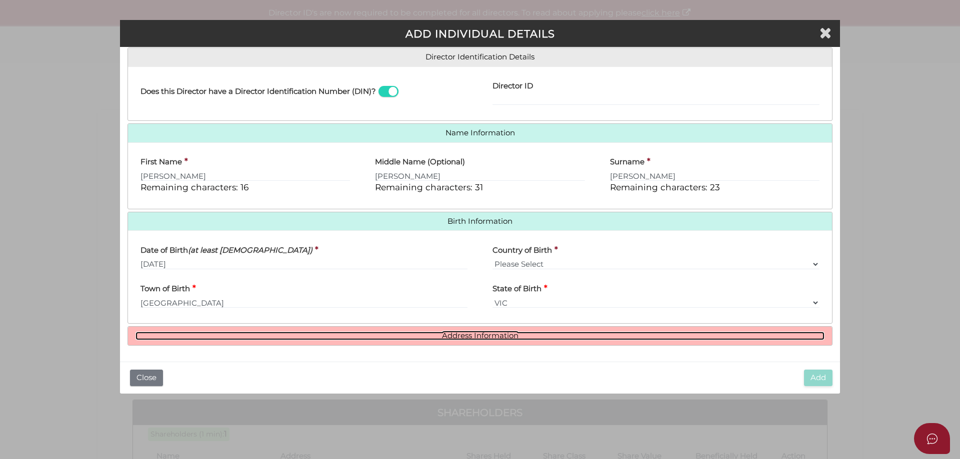
click at [483, 336] on link "Address Information" at bounding box center [479, 336] width 689 height 8
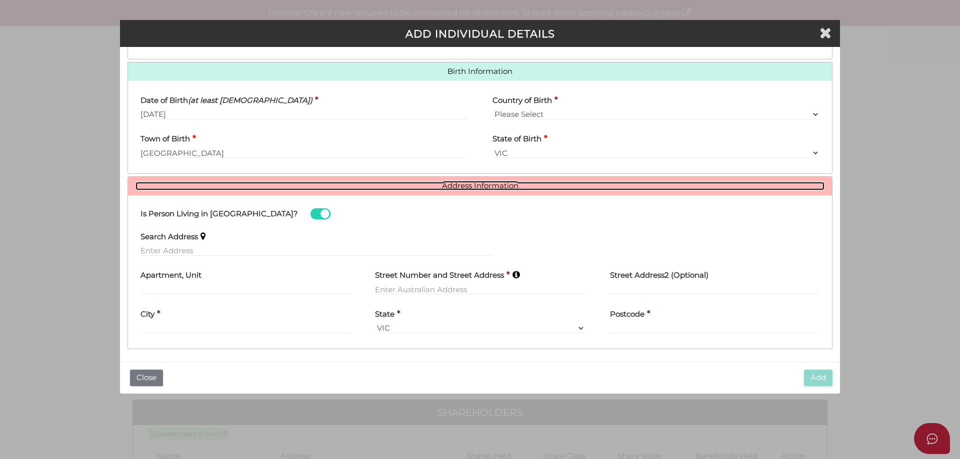
scroll to position [310, 0]
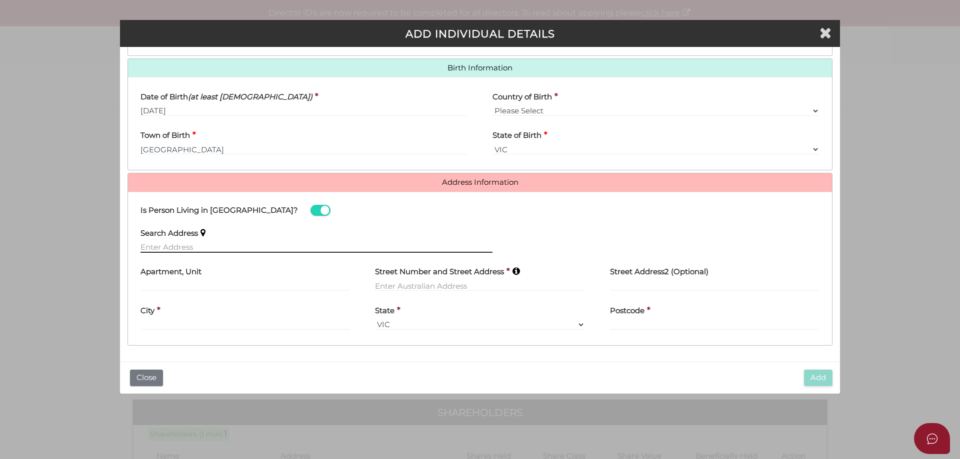
click at [231, 245] on input "text" at bounding box center [316, 247] width 352 height 11
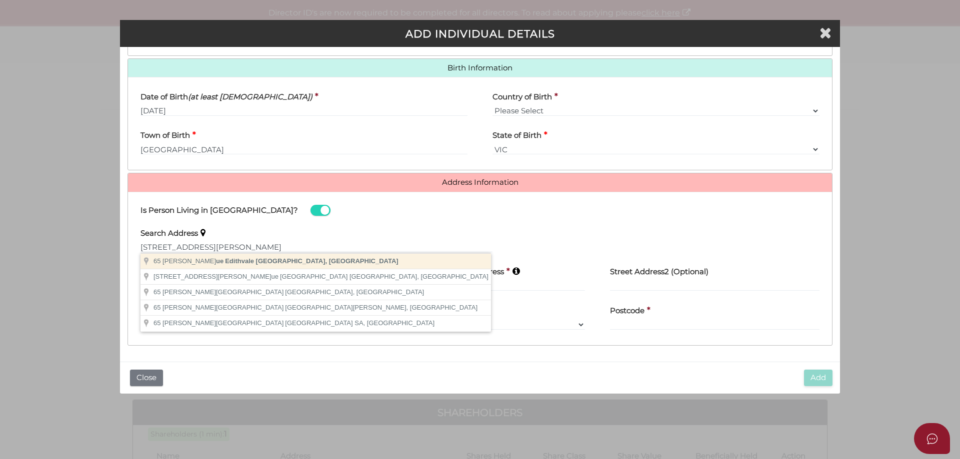
type input "65 Berry Avenue, Edithvale VIC, Australia"
type input "65 Berry Avenue"
type input "Edithvale"
select select "VIC"
type input "3196"
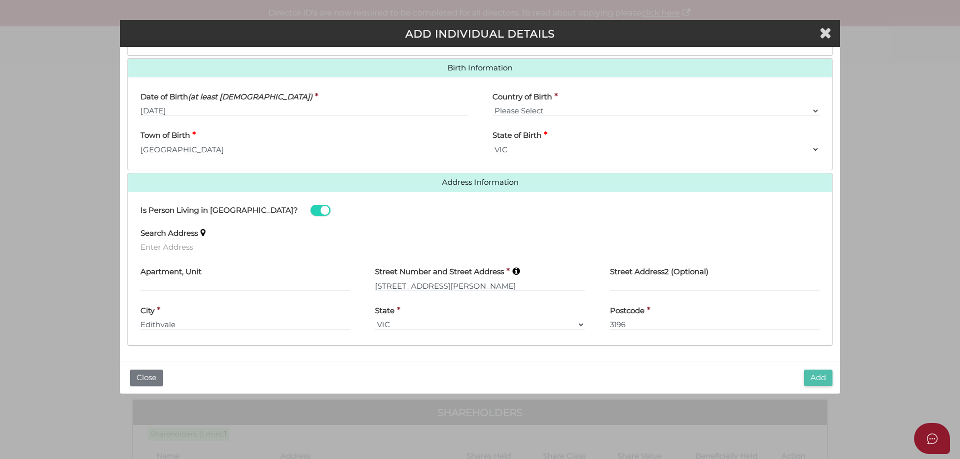
click at [809, 375] on button "Add" at bounding box center [818, 378] width 28 height 16
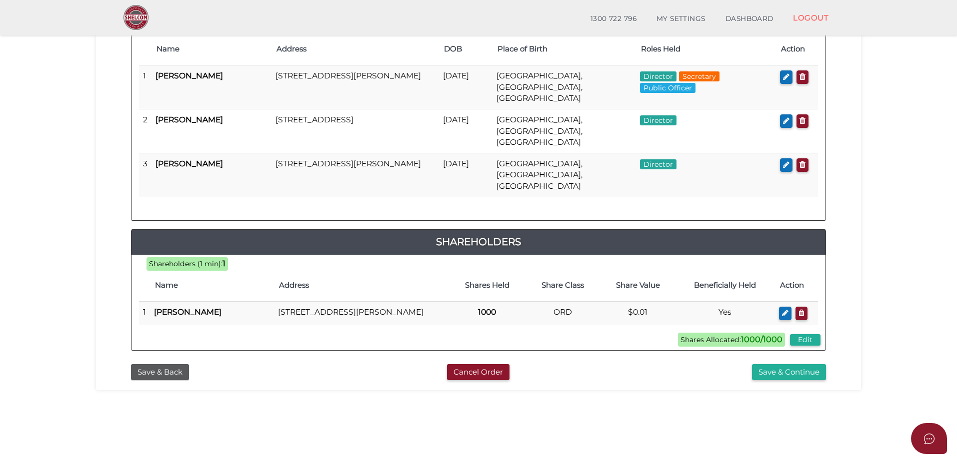
scroll to position [200, 0]
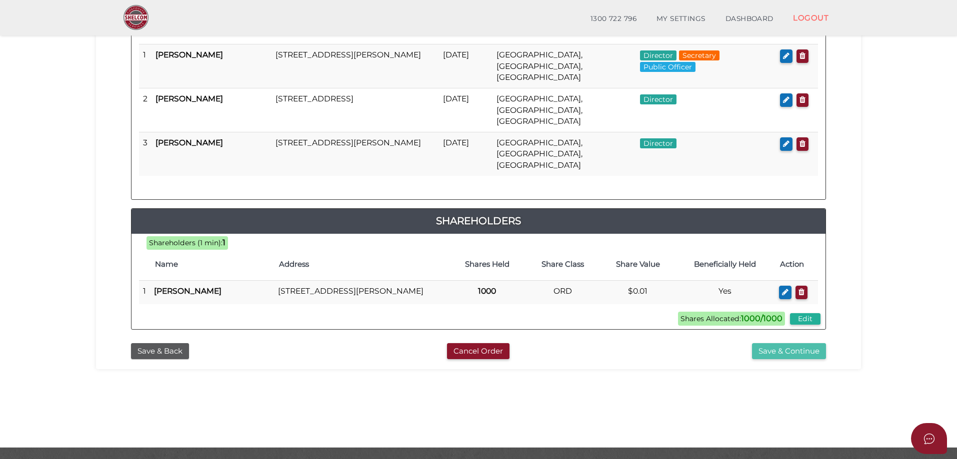
click at [770, 343] on button "Save & Continue" at bounding box center [789, 351] width 74 height 16
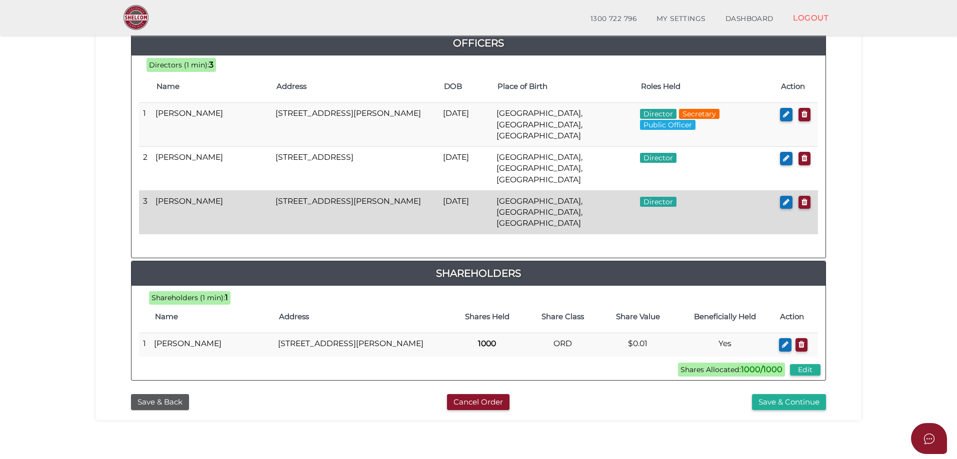
scroll to position [491, 0]
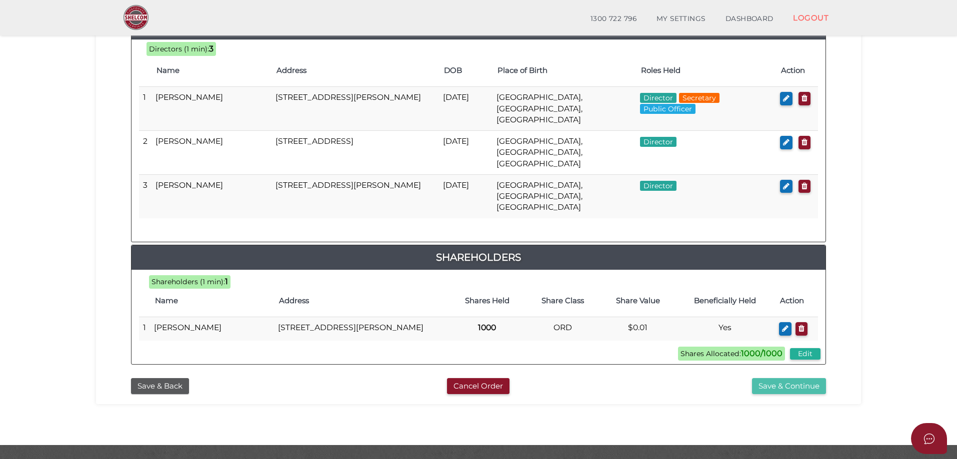
click at [774, 378] on button "Save & Continue" at bounding box center [789, 386] width 74 height 16
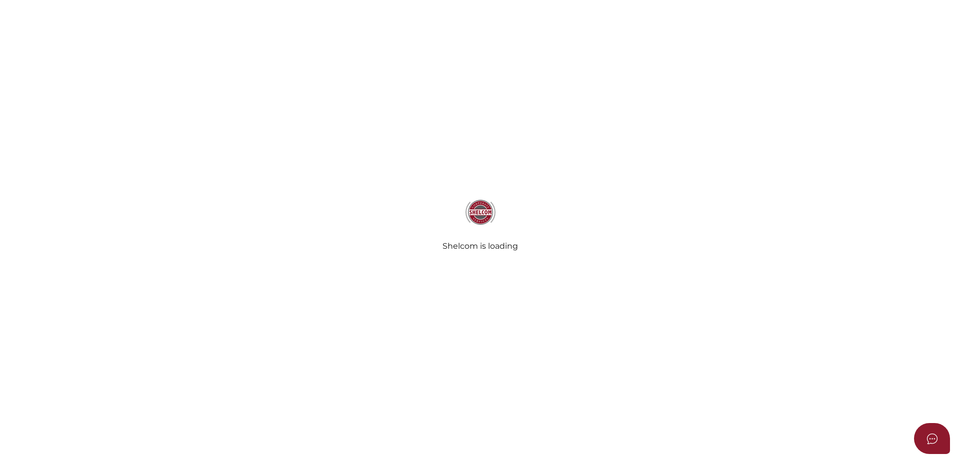
select select "Comb Binding"
radio input "true"
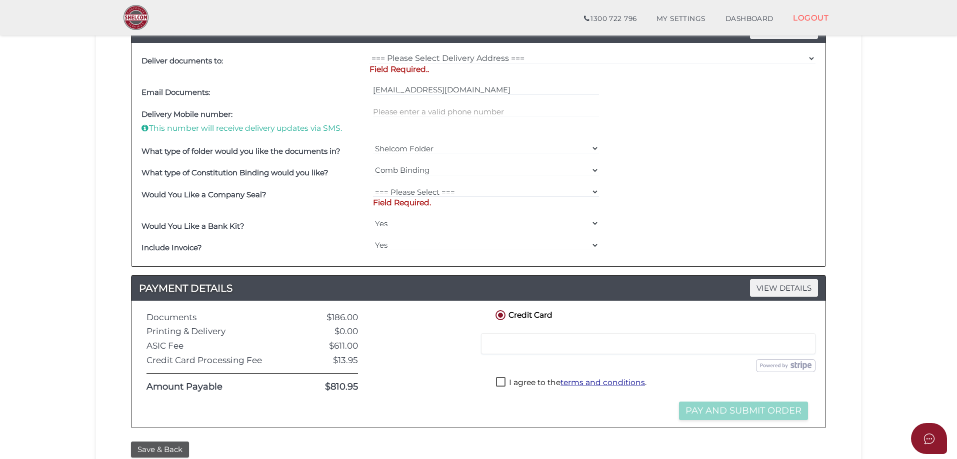
scroll to position [388, 0]
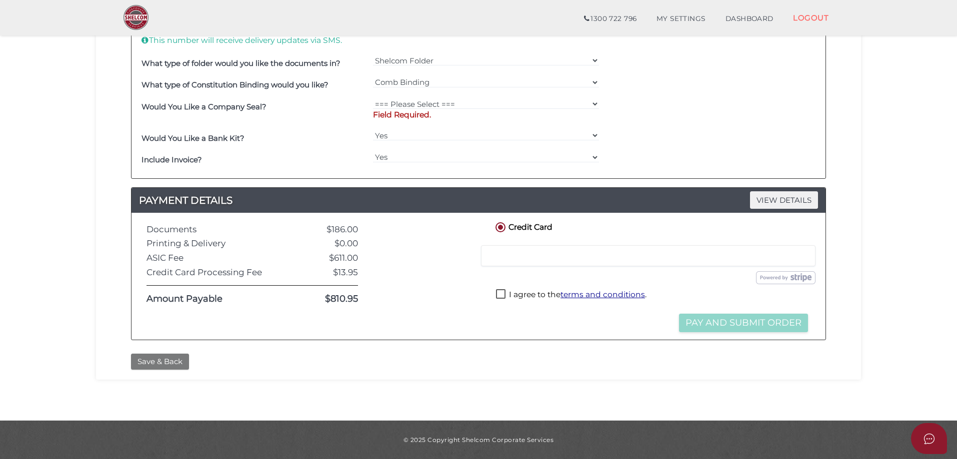
click at [157, 357] on button "Save & Back" at bounding box center [160, 362] width 58 height 16
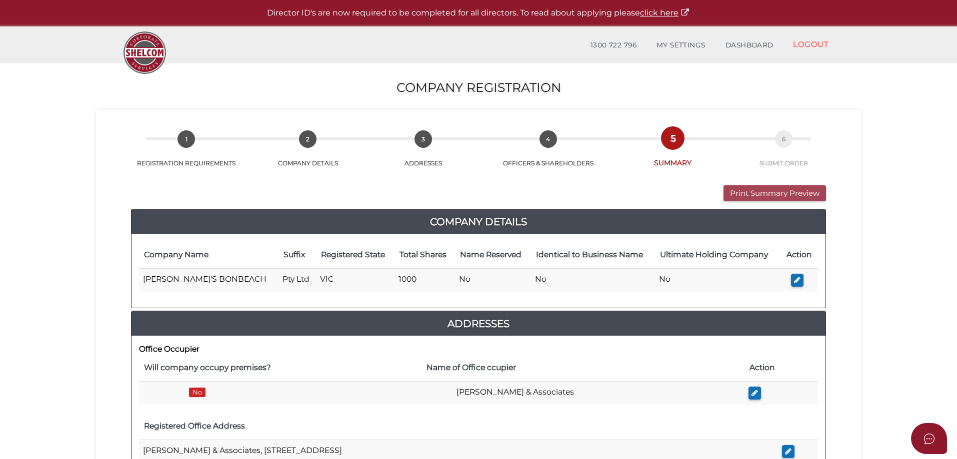
click at [768, 190] on button "Print Summary Preview" at bounding box center [774, 193] width 102 height 16
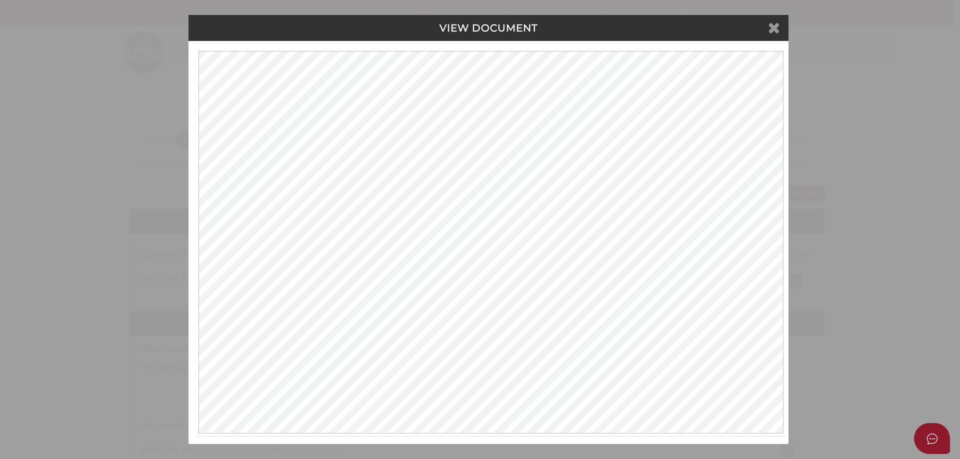
click at [776, 29] on icon at bounding box center [774, 27] width 12 height 15
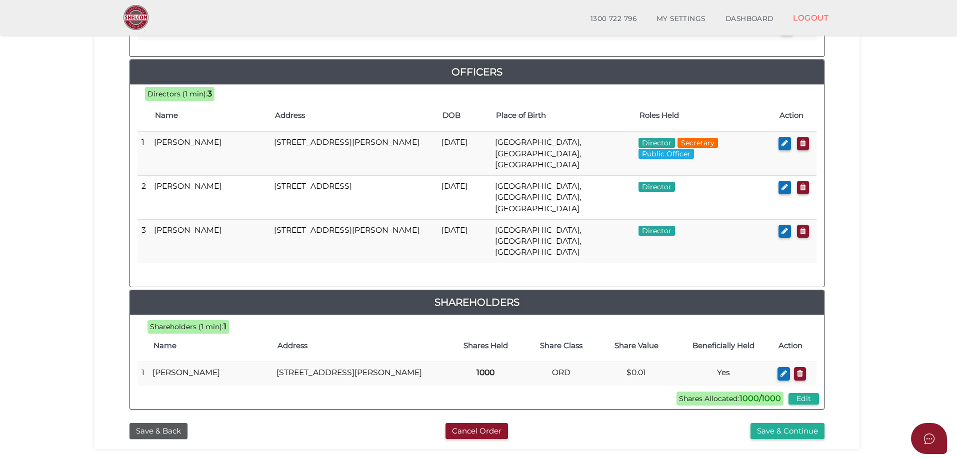
scroll to position [491, 0]
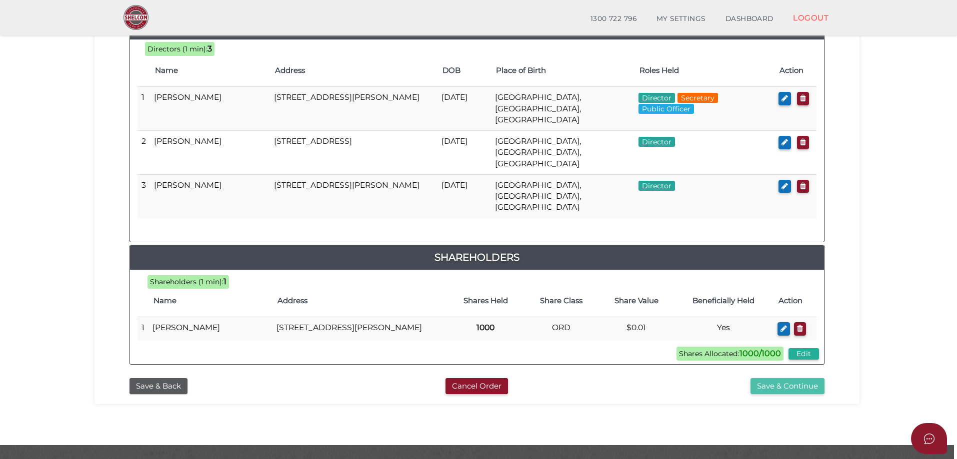
click at [774, 378] on button "Save & Continue" at bounding box center [787, 386] width 74 height 16
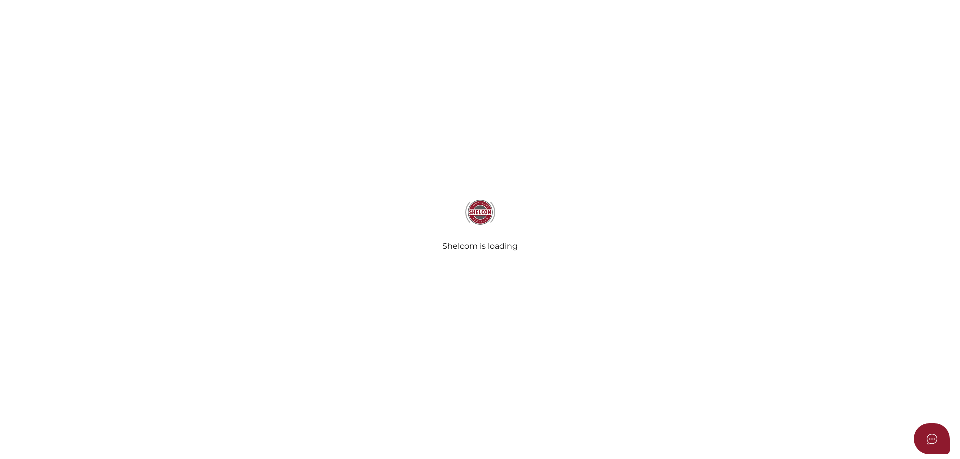
select select "Comb Binding"
radio input "true"
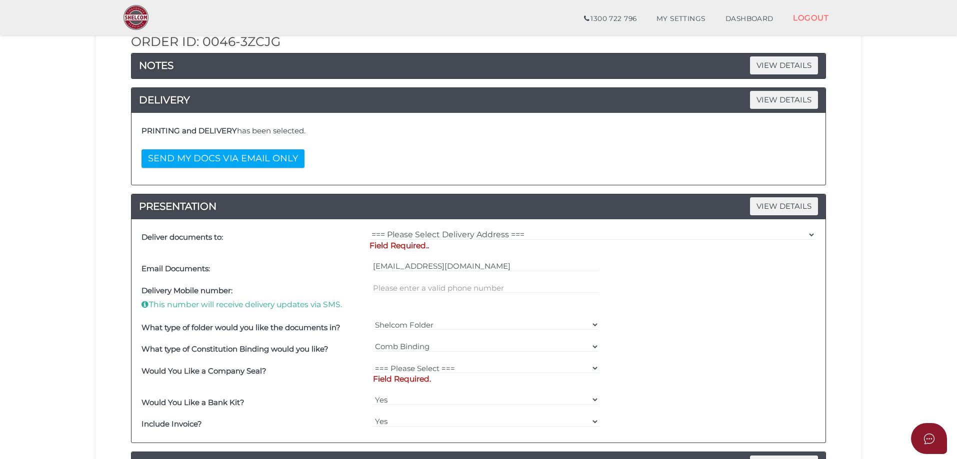
scroll to position [150, 0]
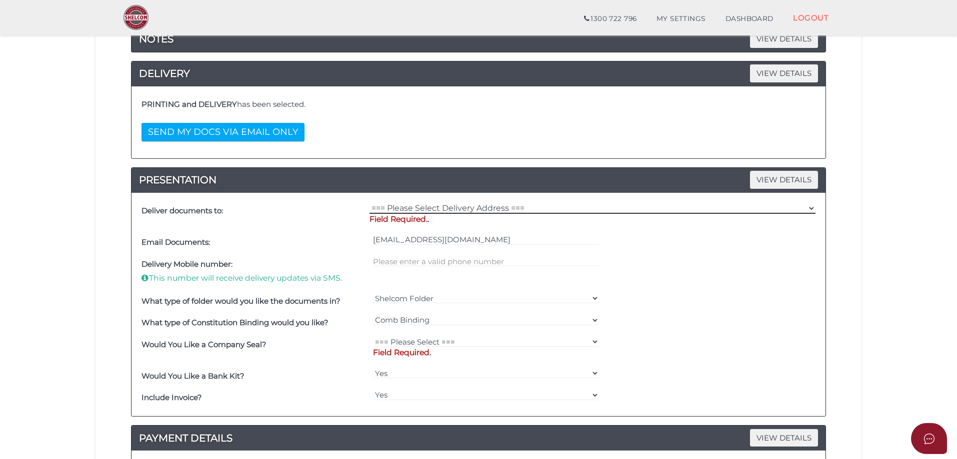
click at [809, 207] on select "=== Please Select Delivery Address === (User Address - [PERSON_NAME]) [STREET_A…" at bounding box center [592, 208] width 446 height 11
select select "0"
click at [369, 203] on select "=== Please Select Delivery Address === (User Address - [PERSON_NAME]) [STREET_A…" at bounding box center [592, 208] width 446 height 11
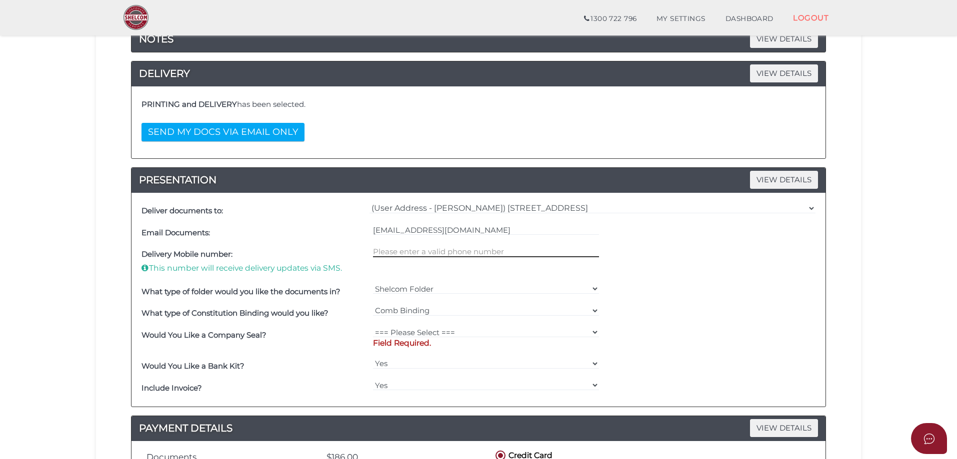
click at [390, 249] on input "text" at bounding box center [486, 251] width 226 height 11
type input "0478835270"
click at [593, 329] on select "=== Please Select === Fold Seal $50 No Seal" at bounding box center [486, 332] width 226 height 11
select select "0"
click at [373, 327] on select "=== Please Select === Fold Seal $50 No Seal" at bounding box center [486, 332] width 226 height 11
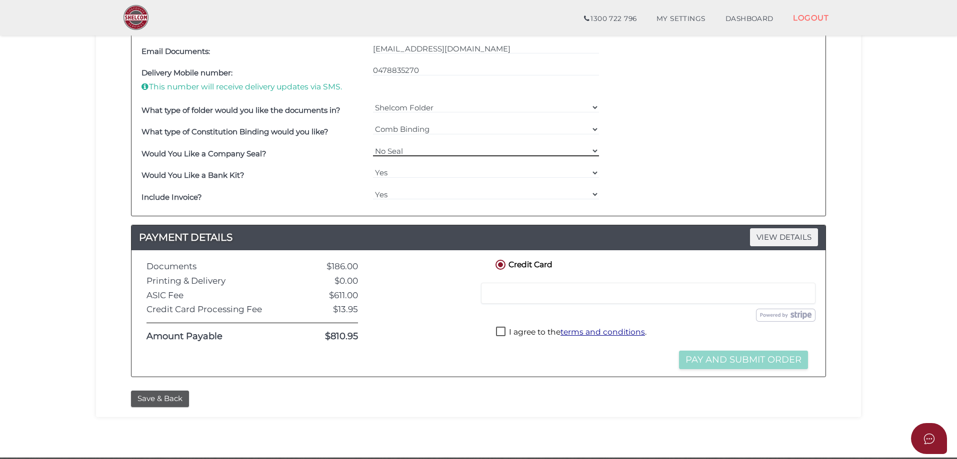
scroll to position [350, 0]
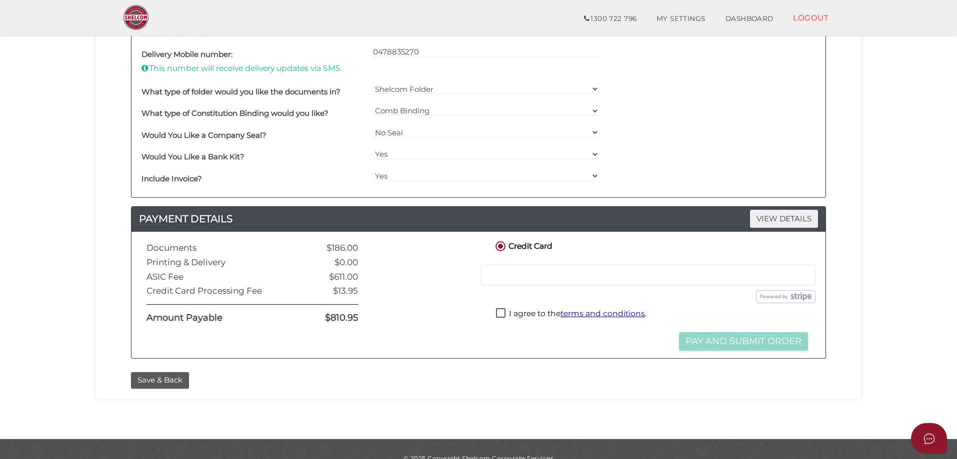
click at [497, 310] on label "I agree to the terms and conditions ." at bounding box center [571, 314] width 150 height 12
checkbox input "true"
click at [154, 382] on button "Save & Back" at bounding box center [160, 380] width 58 height 16
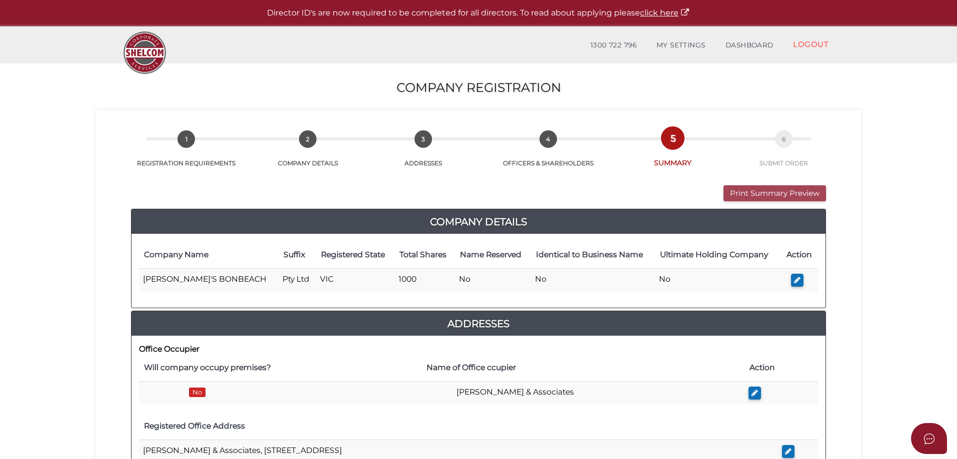
click at [739, 192] on button "Print Summary Preview" at bounding box center [774, 193] width 102 height 16
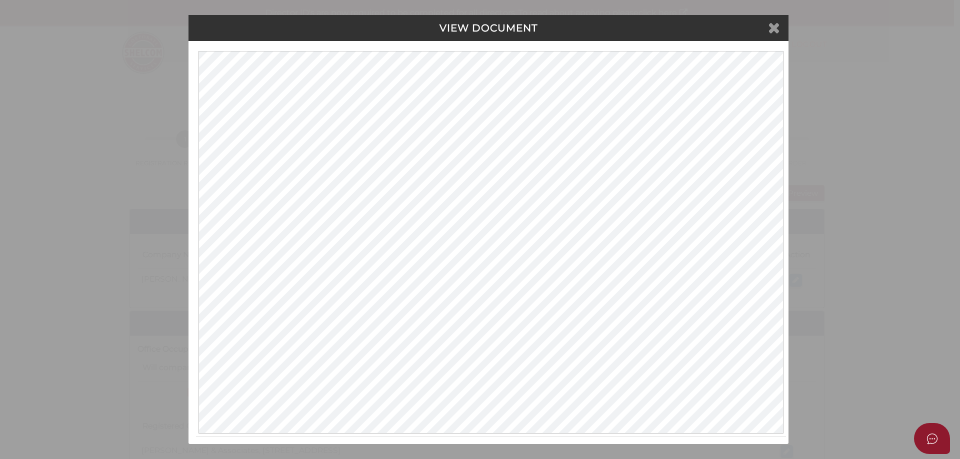
click at [769, 25] on icon at bounding box center [774, 27] width 12 height 15
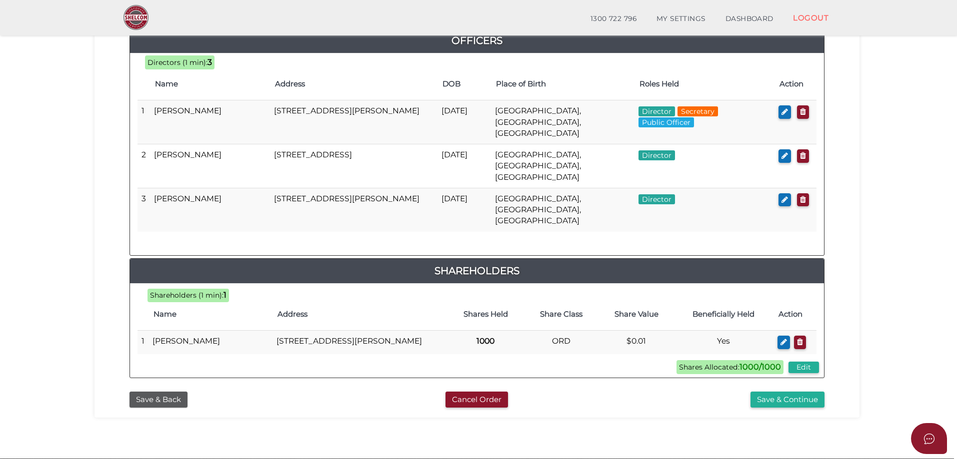
scroll to position [491, 0]
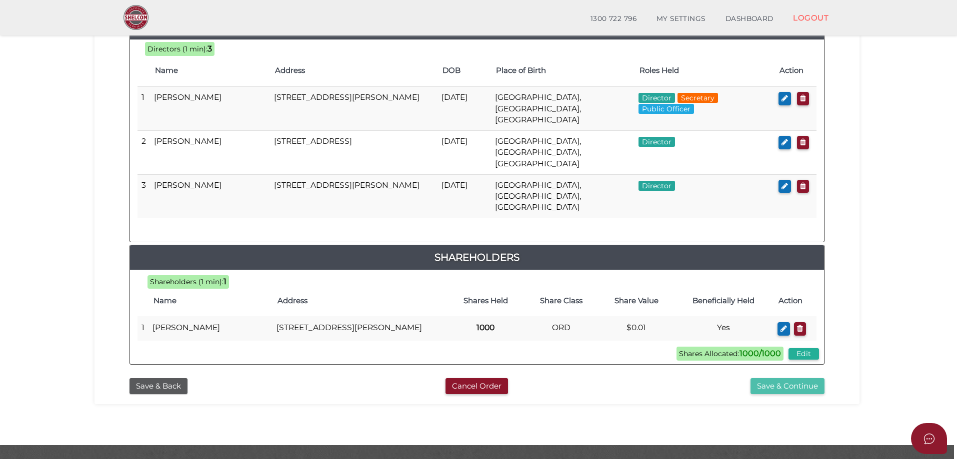
click at [759, 378] on button "Save & Continue" at bounding box center [787, 386] width 74 height 16
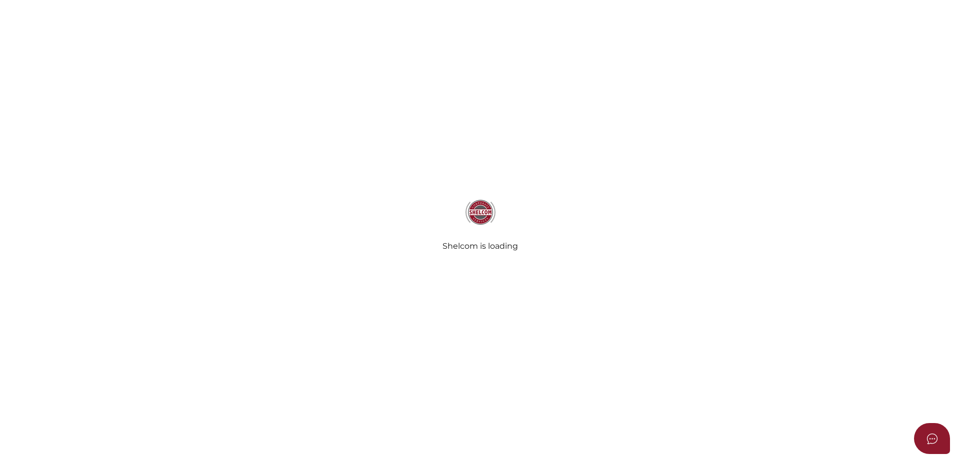
select select "Comb Binding"
radio input "true"
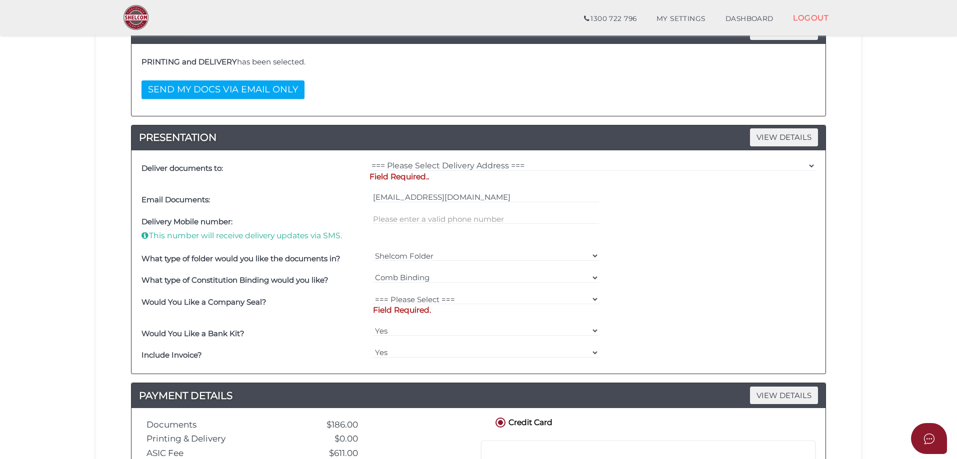
scroll to position [200, 0]
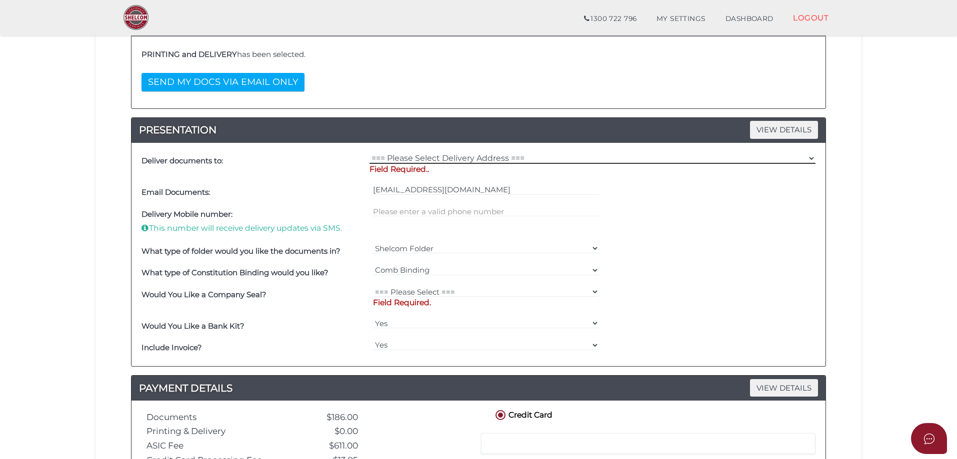
click at [812, 158] on select "=== Please Select Delivery Address === (User Address - [PERSON_NAME]) [STREET_A…" at bounding box center [592, 158] width 446 height 11
select select "0"
click at [369, 153] on select "=== Please Select Delivery Address === (User Address - [PERSON_NAME]) [STREET_A…" at bounding box center [592, 158] width 446 height 11
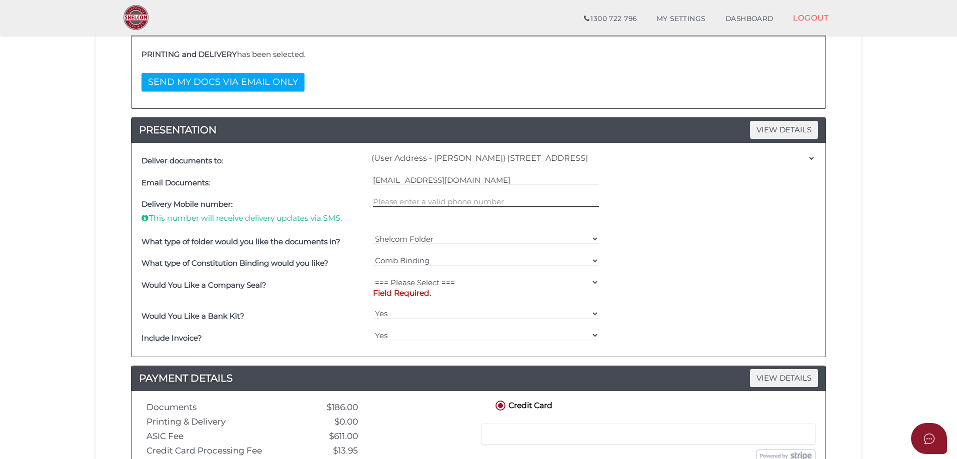
click at [397, 201] on input "text" at bounding box center [486, 201] width 226 height 11
type input "0478835270"
click at [593, 282] on select "=== Please Select === Fold Seal $50 No Seal" at bounding box center [486, 282] width 226 height 11
select select "0"
click at [373, 277] on select "=== Please Select === Fold Seal $50 No Seal" at bounding box center [486, 282] width 226 height 11
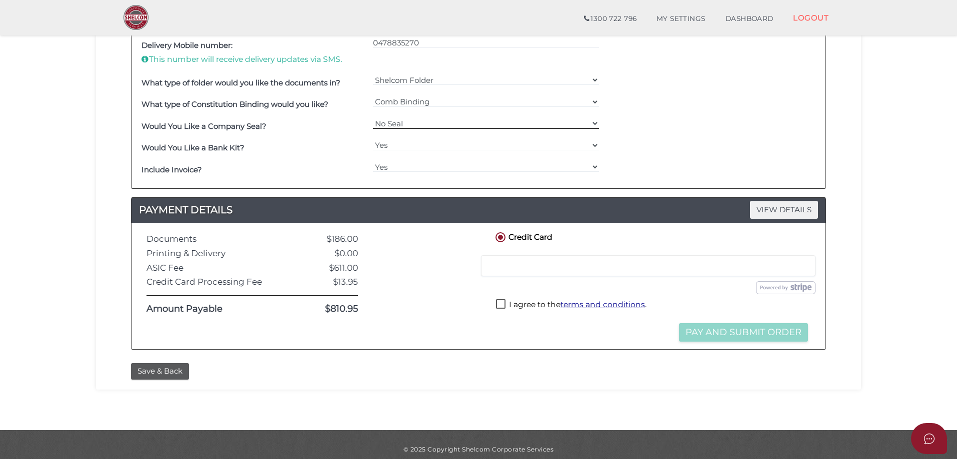
scroll to position [368, 0]
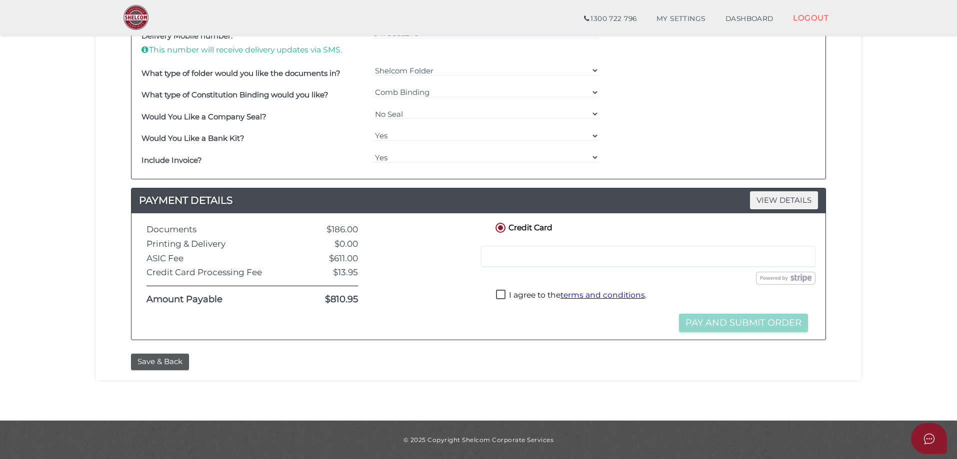
click at [498, 291] on label "I agree to the terms and conditions ." at bounding box center [571, 296] width 150 height 12
checkbox input "true"
click at [702, 323] on button "Pay and Submit Order" at bounding box center [743, 323] width 129 height 18
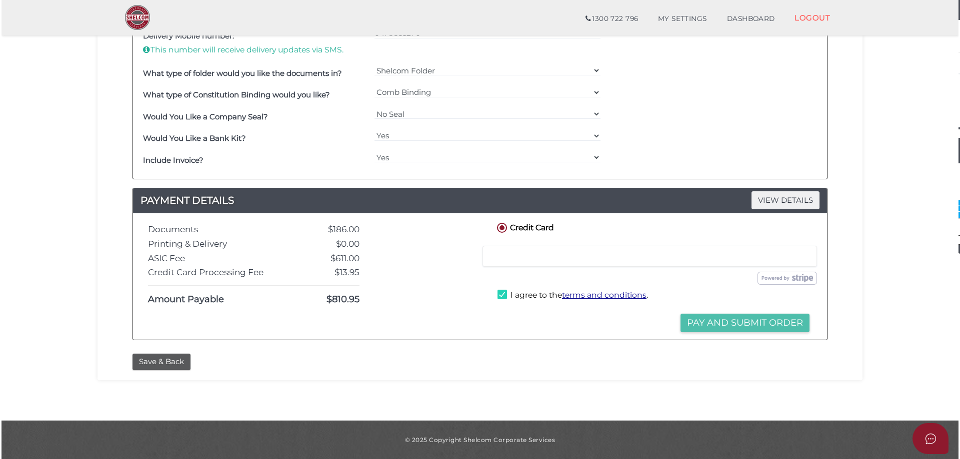
scroll to position [0, 0]
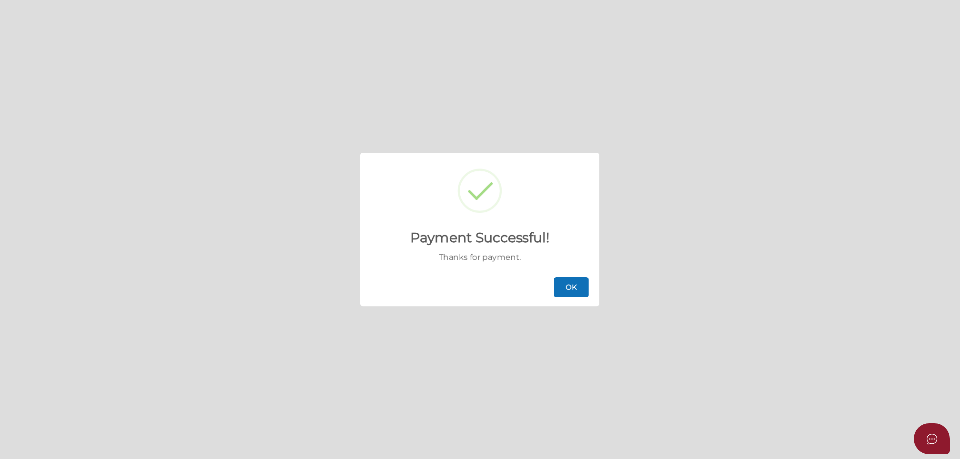
click at [564, 285] on button "OK" at bounding box center [571, 287] width 35 height 20
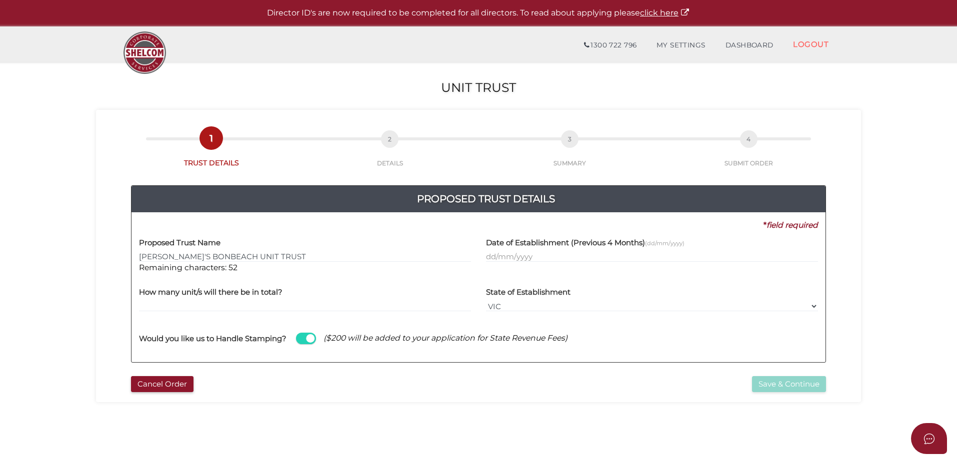
type input "[PERSON_NAME]'S BONBEACH UNIT TRUST"
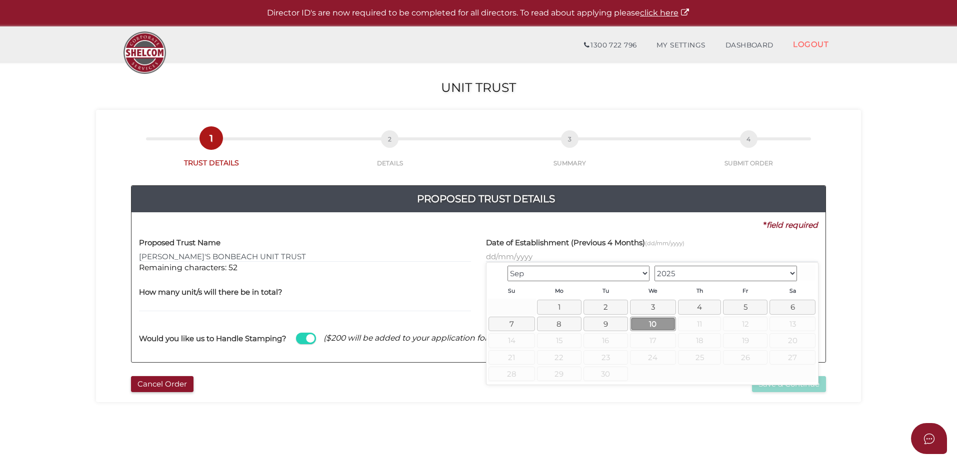
click at [658, 324] on link "10" at bounding box center [653, 324] width 46 height 14
type input "[DATE]"
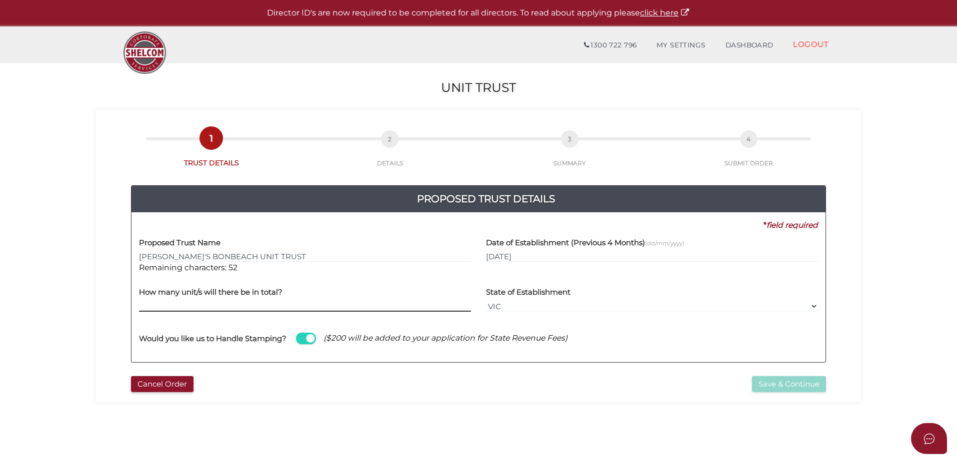
click at [150, 308] on input "text" at bounding box center [305, 306] width 332 height 11
type input "1000"
click at [761, 385] on button "Save & Continue" at bounding box center [789, 384] width 74 height 16
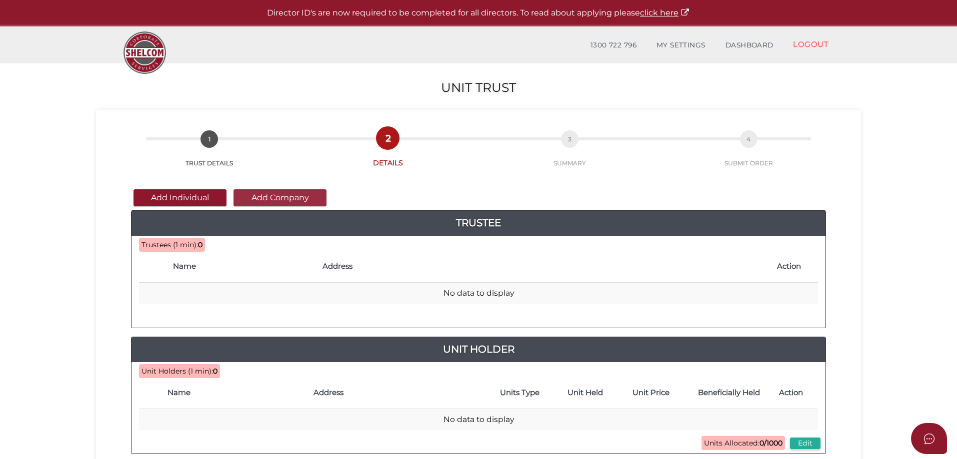
click at [272, 194] on button "Add Company" at bounding box center [279, 197] width 93 height 17
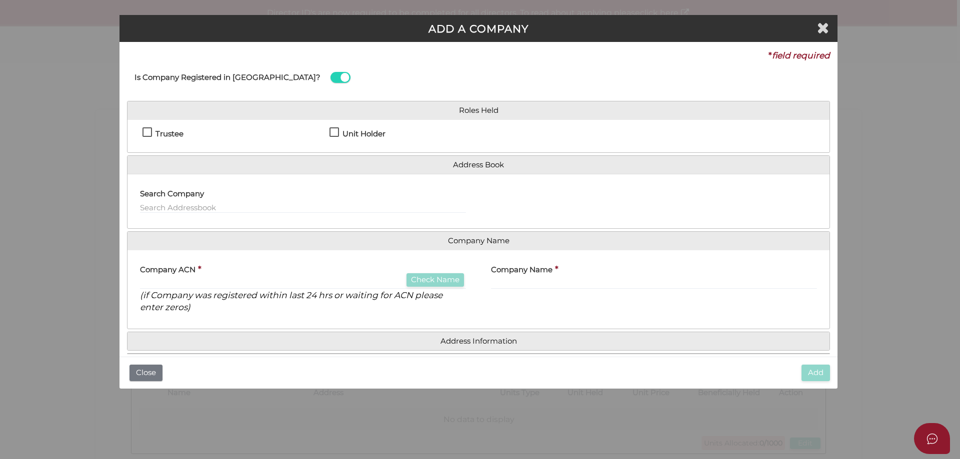
click at [146, 130] on label "Trustee" at bounding box center [162, 136] width 41 height 12
checkbox input "true"
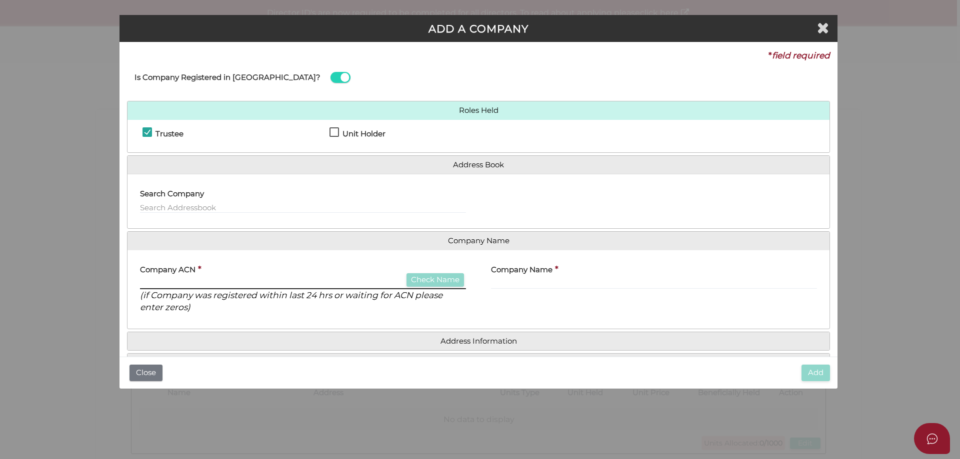
drag, startPoint x: 151, startPoint y: 282, endPoint x: 182, endPoint y: 282, distance: 30.5
click at [152, 282] on input "text" at bounding box center [303, 283] width 326 height 11
type input "000000000"
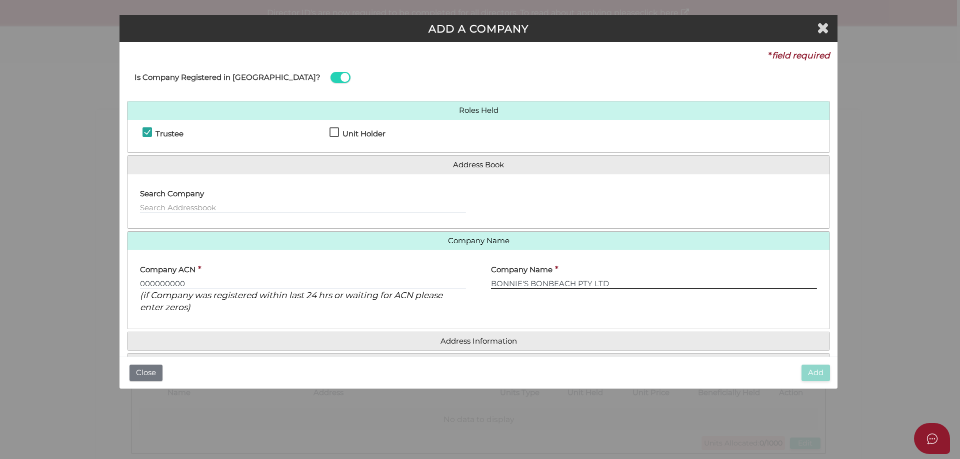
type input "BONNIE'S BONBEACH PTY LTD"
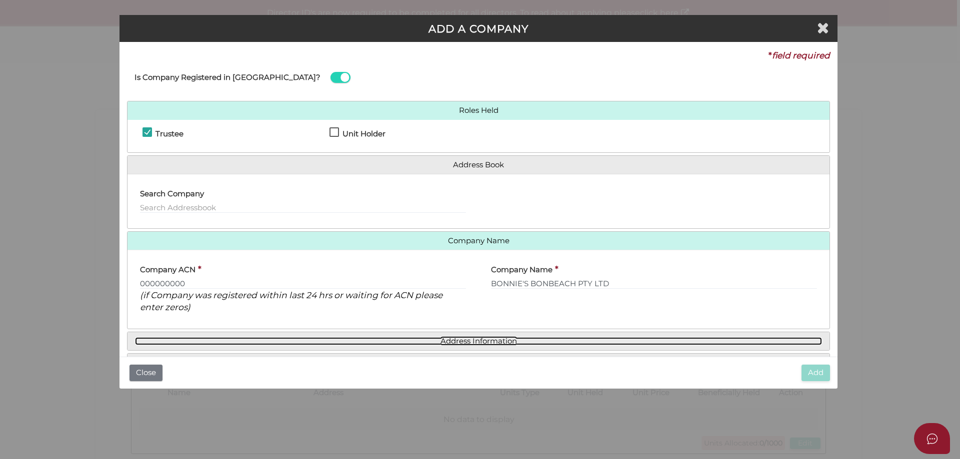
click at [447, 339] on link "Address Information" at bounding box center [478, 341] width 687 height 8
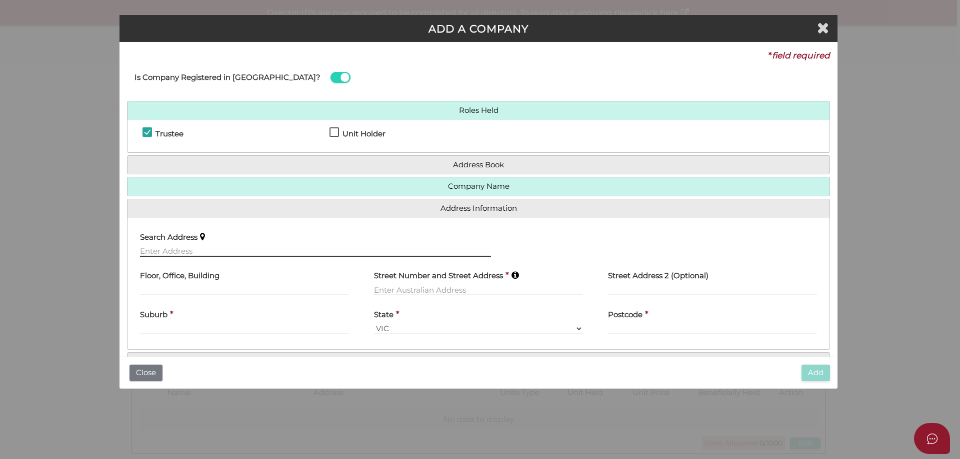
click at [188, 247] on input "text" at bounding box center [315, 251] width 351 height 11
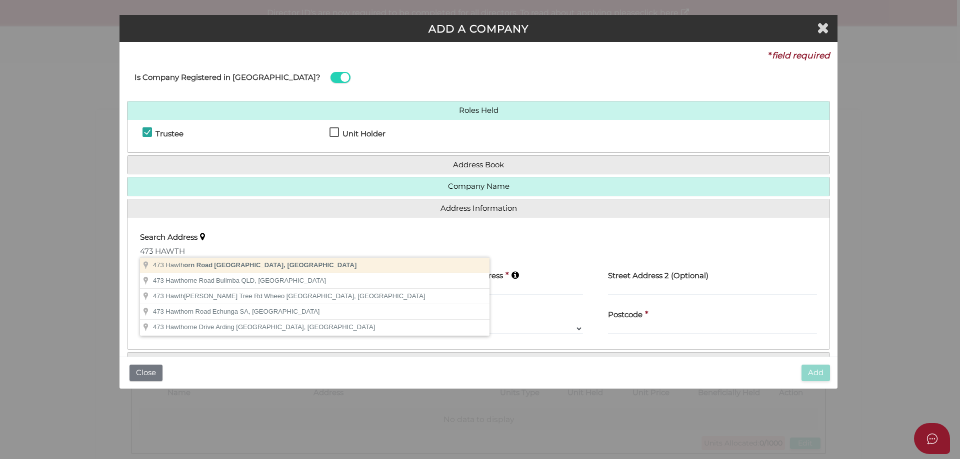
type input "473 Hawthorn Road, Caulfield South VIC, Australia"
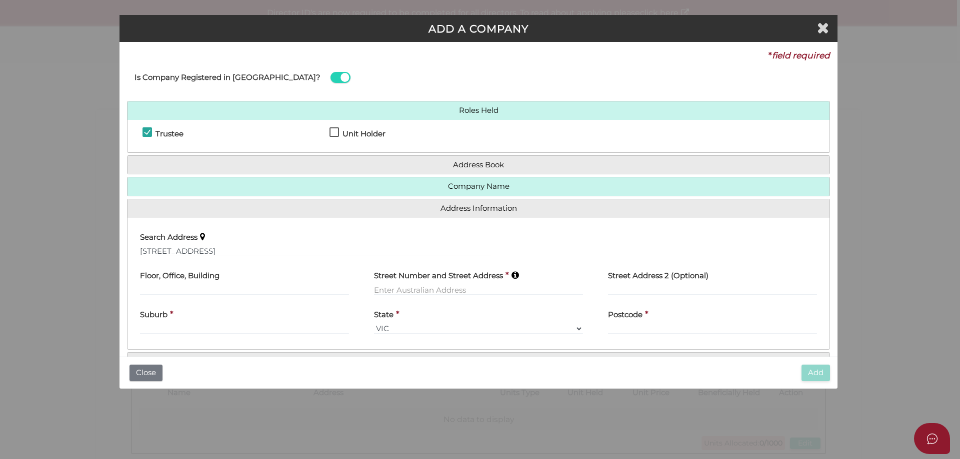
type input "473 Hawthorn Road"
type input "Caulfield South"
select select "VIC"
type input "3162"
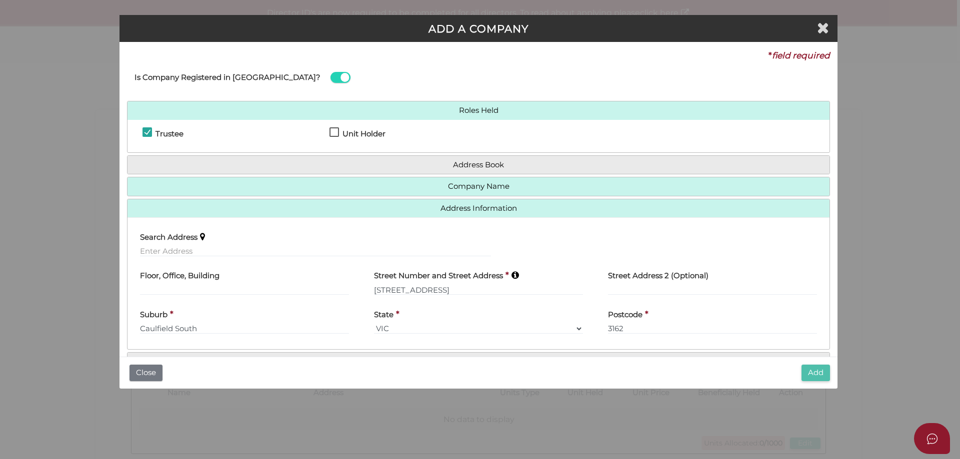
click at [810, 369] on button "Add" at bounding box center [815, 373] width 28 height 16
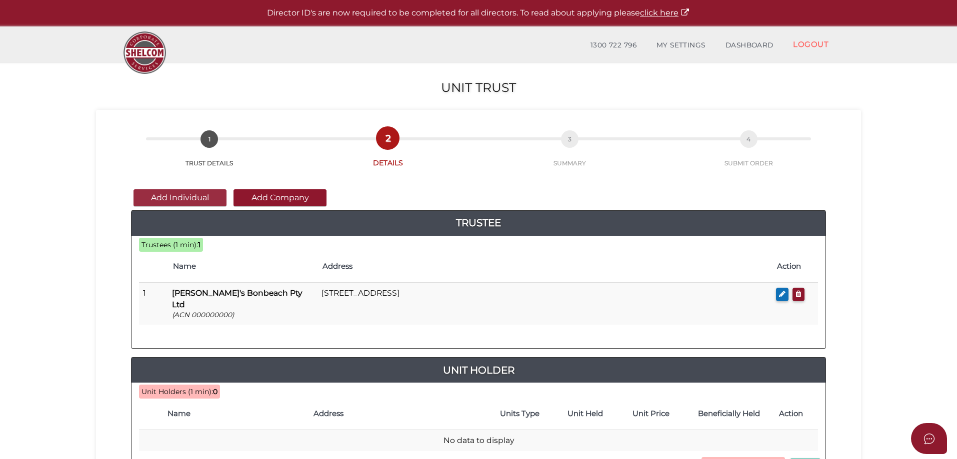
click at [160, 193] on button "Add Individual" at bounding box center [179, 197] width 93 height 17
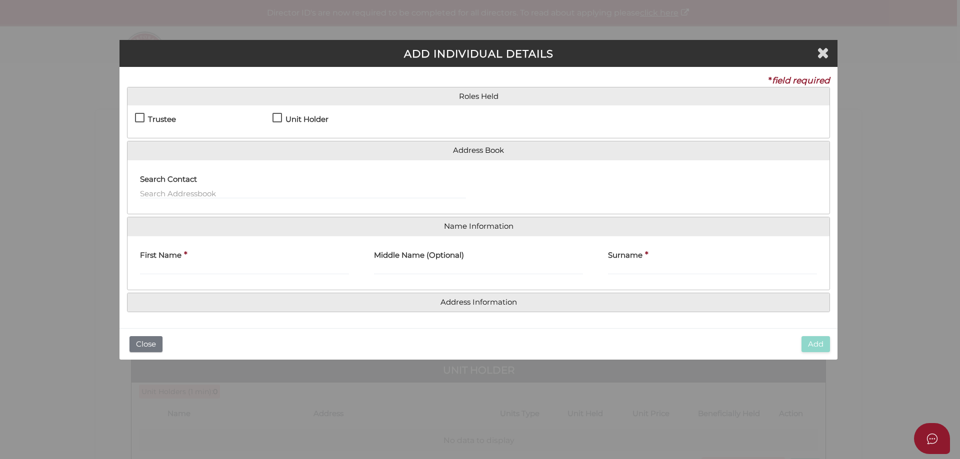
click at [275, 118] on label "Unit Holder" at bounding box center [300, 121] width 56 height 12
checkbox input "true"
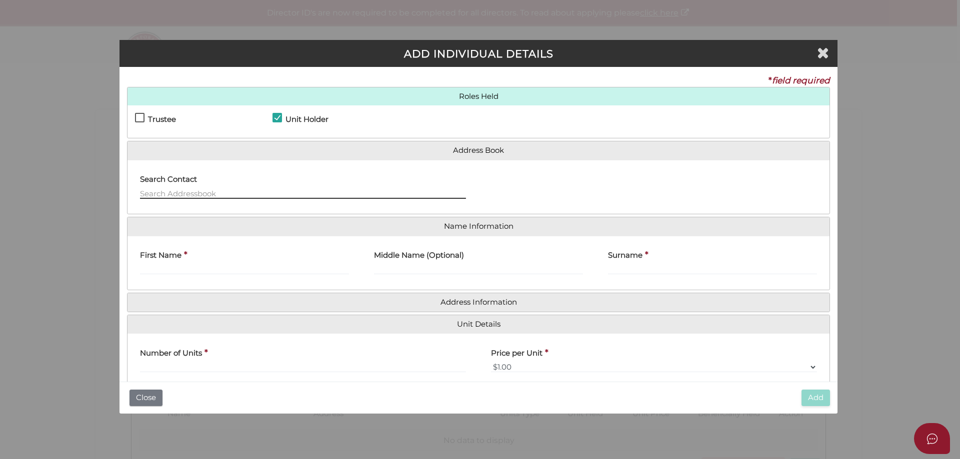
click at [221, 193] on input "text" at bounding box center [303, 193] width 326 height 11
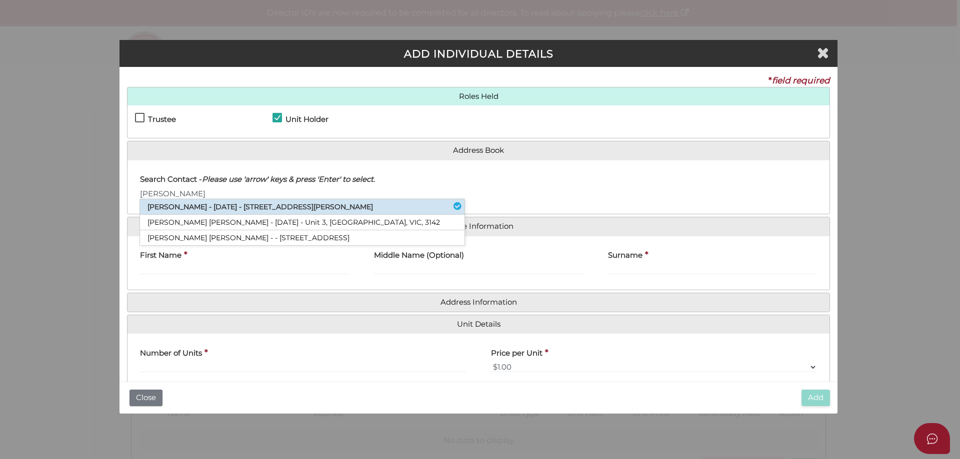
click at [213, 206] on li "[PERSON_NAME] - [DATE] - [STREET_ADDRESS][PERSON_NAME]" at bounding box center [302, 206] width 324 height 15
type input "[PERSON_NAME]"
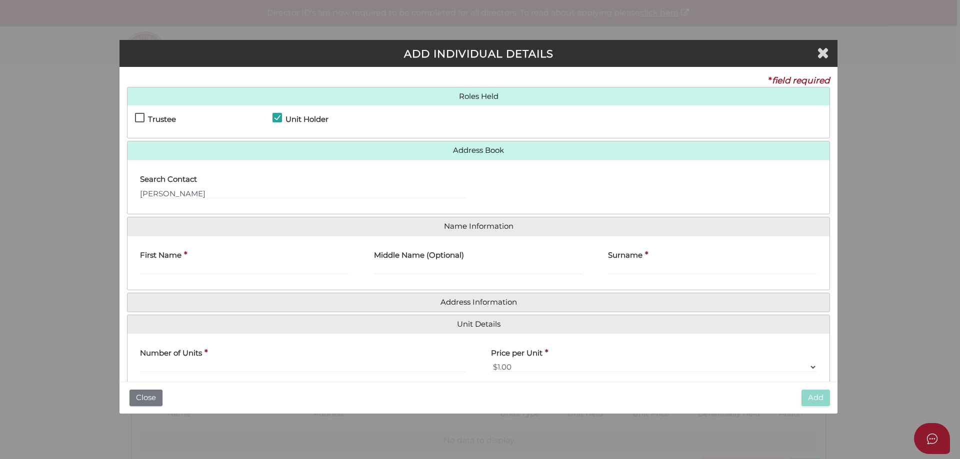
type input "[PERSON_NAME]"
type input "[STREET_ADDRESS][PERSON_NAME]"
type input "Parkdale"
type input "3195"
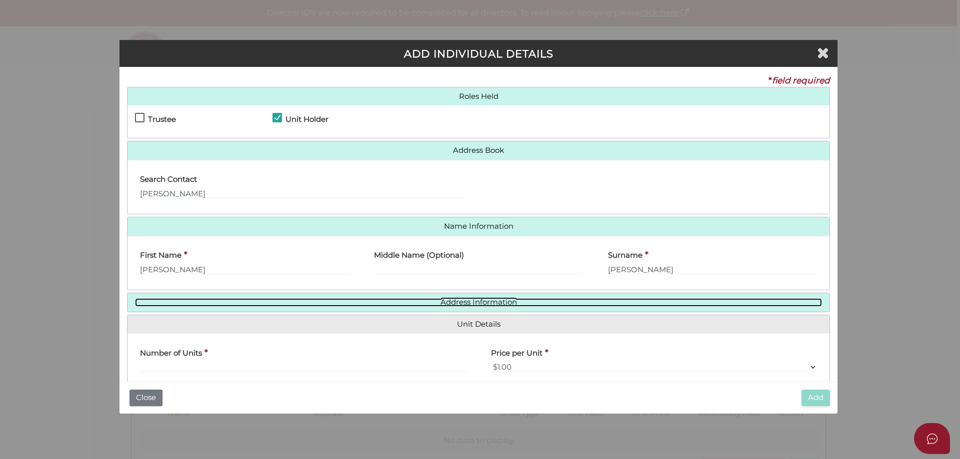
click at [479, 298] on link "Address Information" at bounding box center [478, 302] width 687 height 8
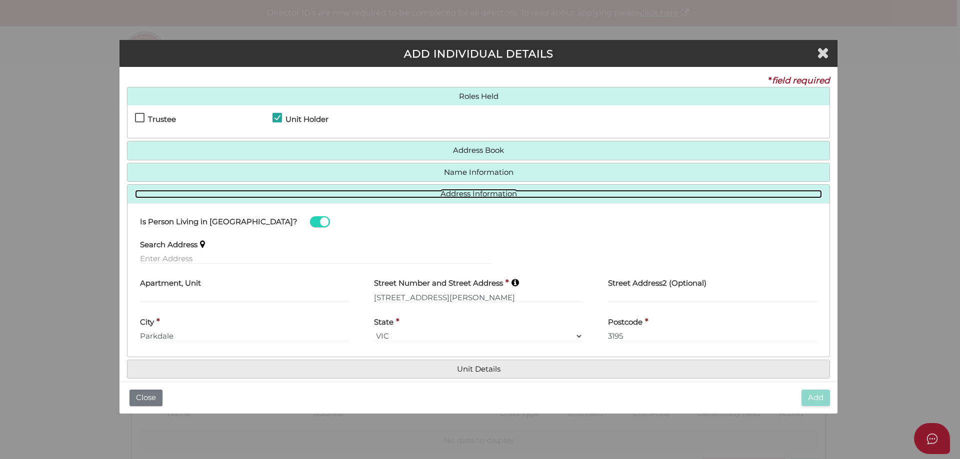
scroll to position [13, 0]
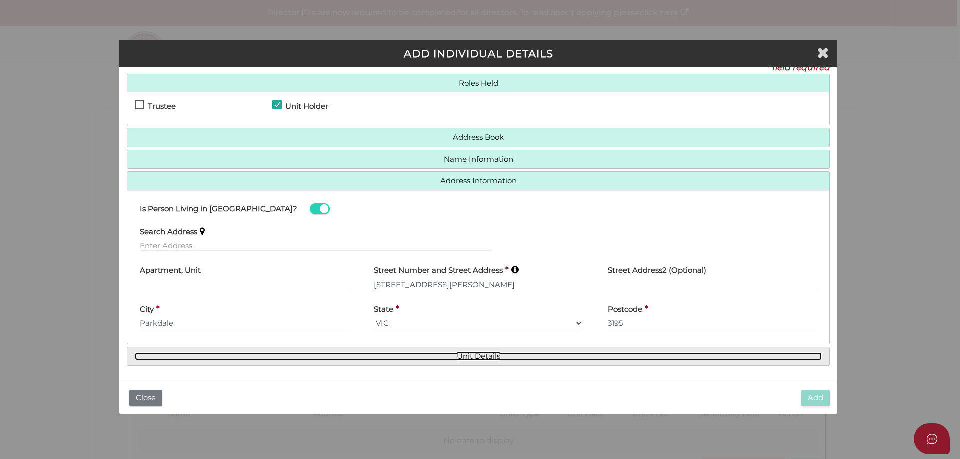
click at [472, 353] on link "Unit Details" at bounding box center [478, 356] width 687 height 8
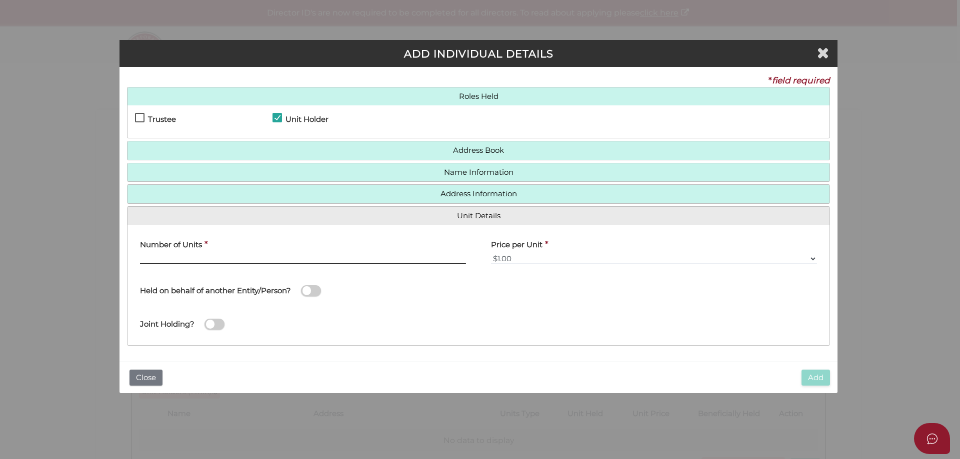
click at [221, 255] on input "text" at bounding box center [303, 258] width 326 height 11
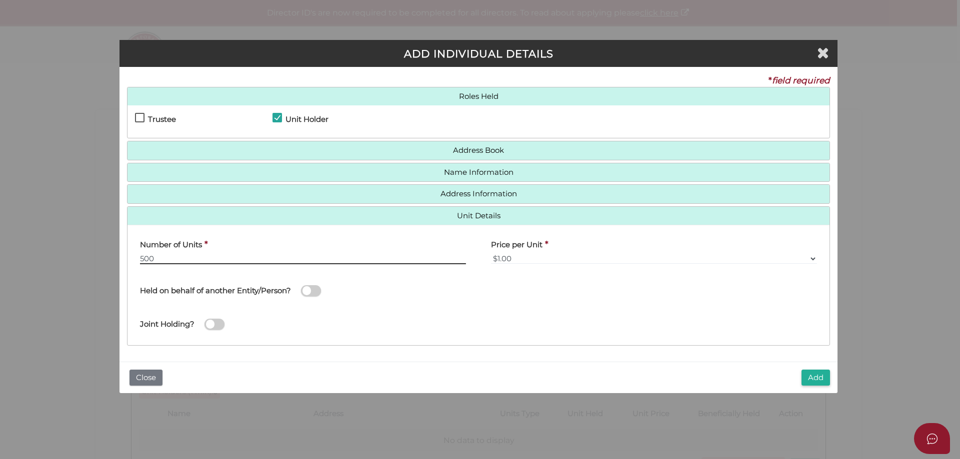
type input "500"
click at [310, 291] on span at bounding box center [311, 290] width 20 height 11
click at [0, 0] on input "checkbox" at bounding box center [0, 0] width 0 height 0
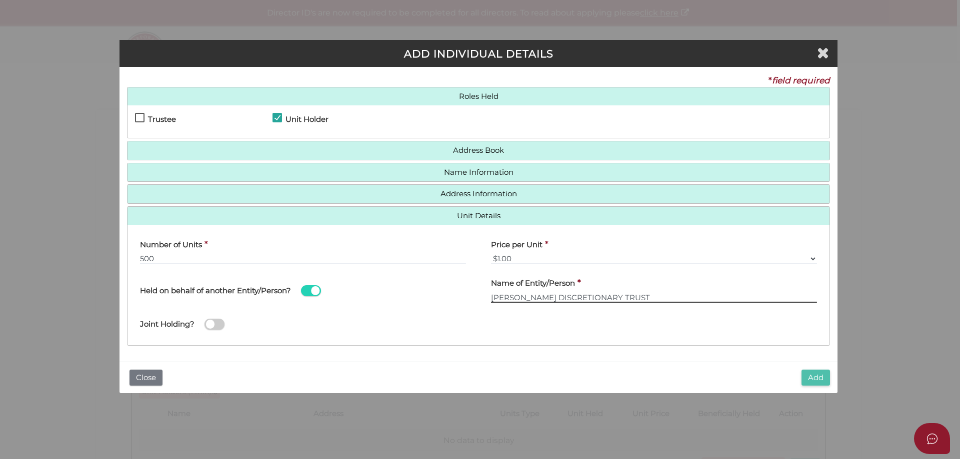
type input "[PERSON_NAME] DISCRETIONARY TRUST"
click at [808, 375] on button "Add" at bounding box center [815, 378] width 28 height 16
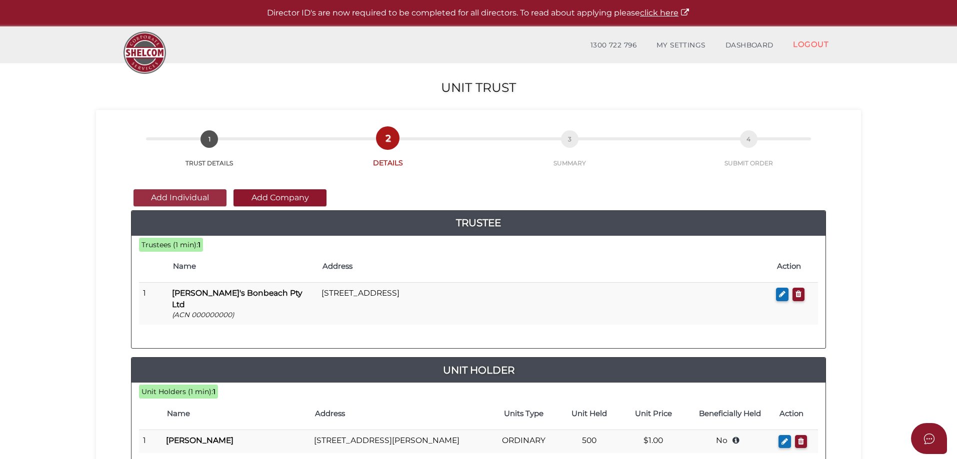
click at [177, 197] on button "Add Individual" at bounding box center [179, 197] width 93 height 17
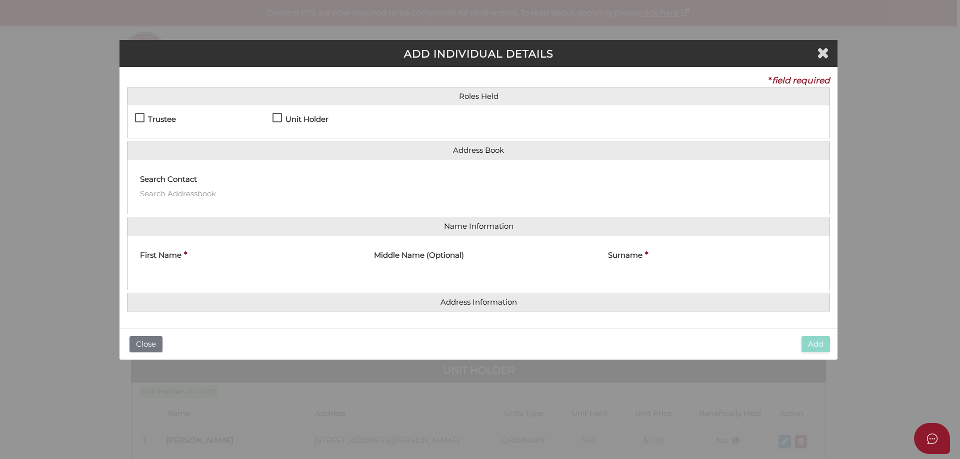
click at [276, 115] on label "Unit Holder" at bounding box center [300, 121] width 56 height 12
checkbox input "true"
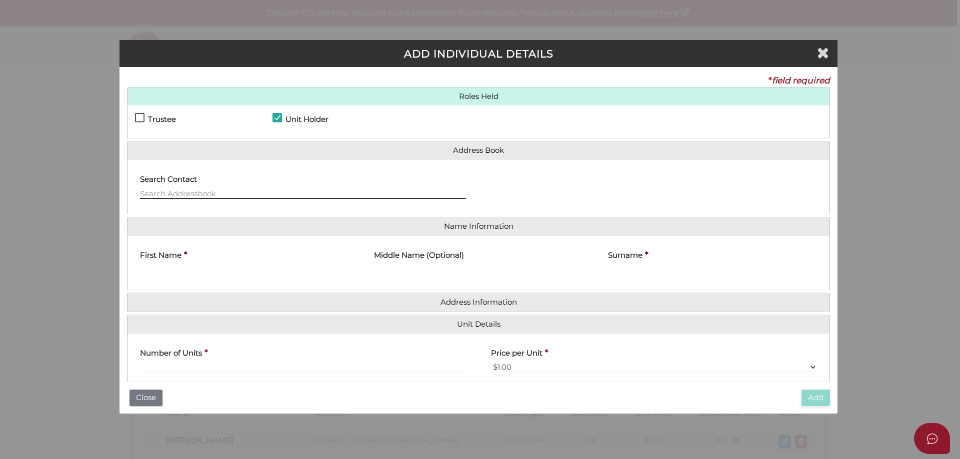
click at [174, 190] on input "text" at bounding box center [303, 193] width 326 height 11
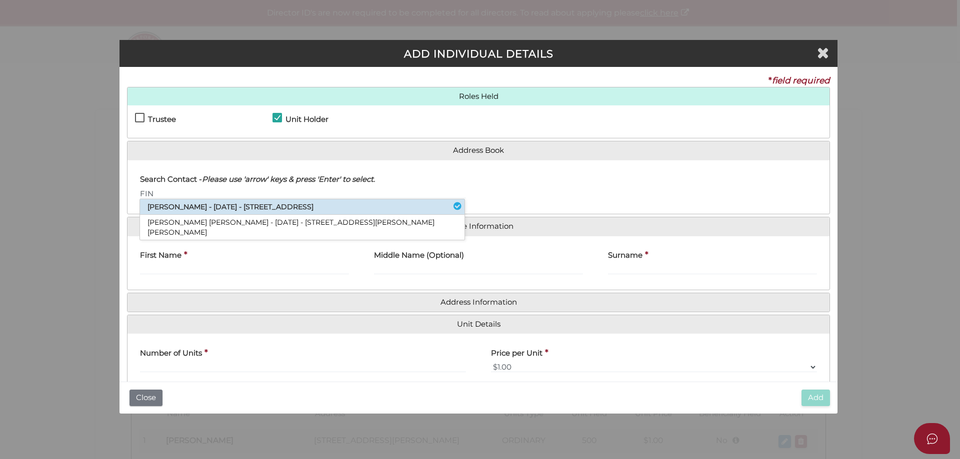
click at [169, 209] on li "[PERSON_NAME] - [DATE] - [STREET_ADDRESS]" at bounding box center [302, 206] width 324 height 15
type input "[PERSON_NAME]"
type input "Finlay"
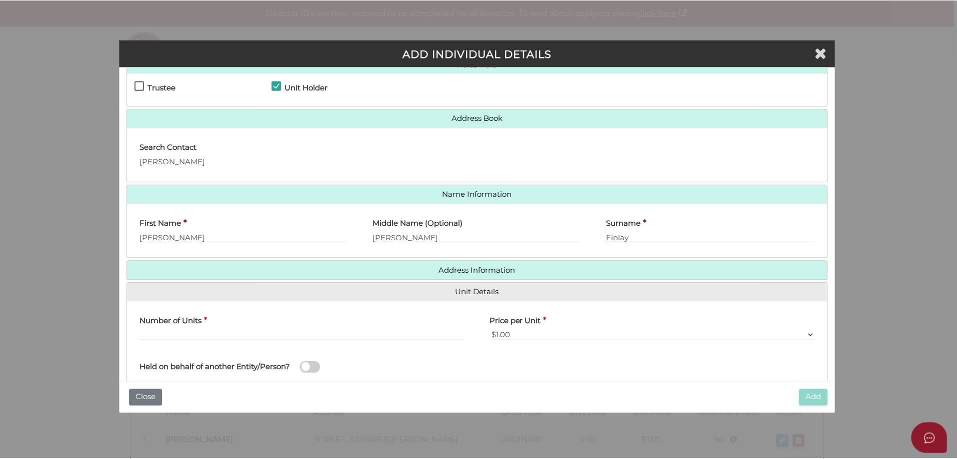
scroll to position [88, 0]
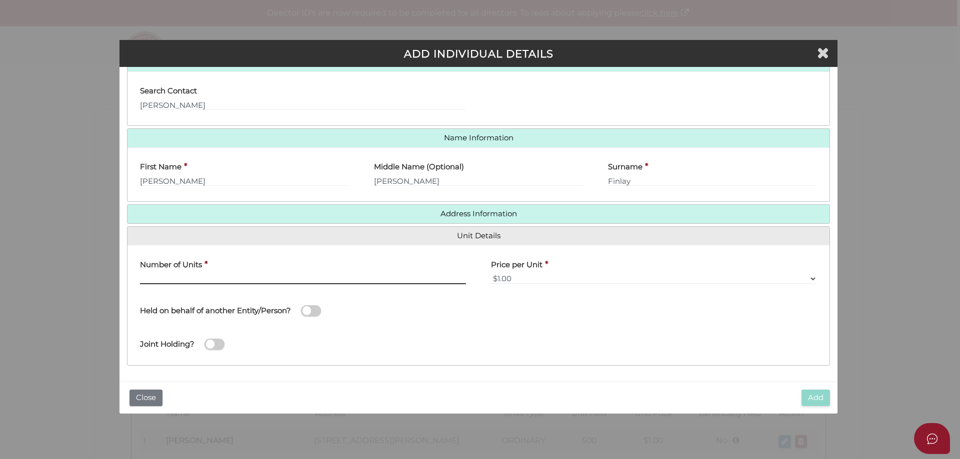
click at [154, 276] on input "text" at bounding box center [303, 278] width 326 height 11
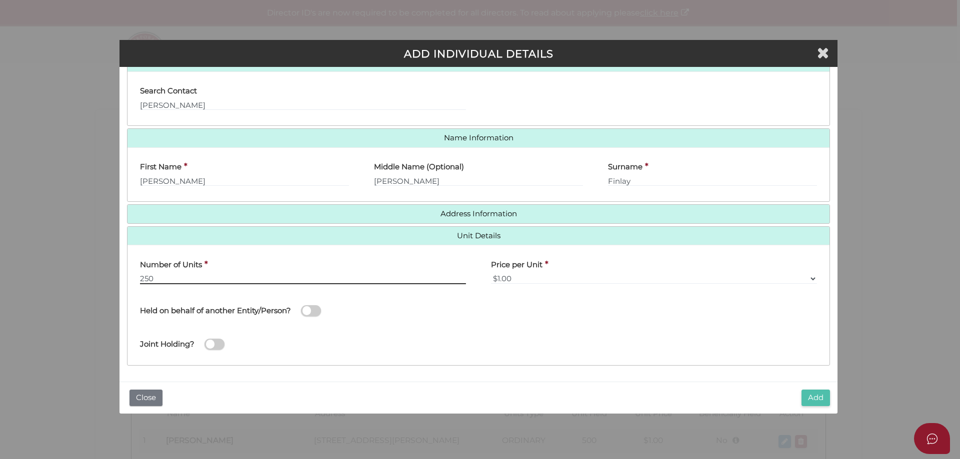
type input "250"
click at [815, 393] on button "Add" at bounding box center [815, 398] width 28 height 16
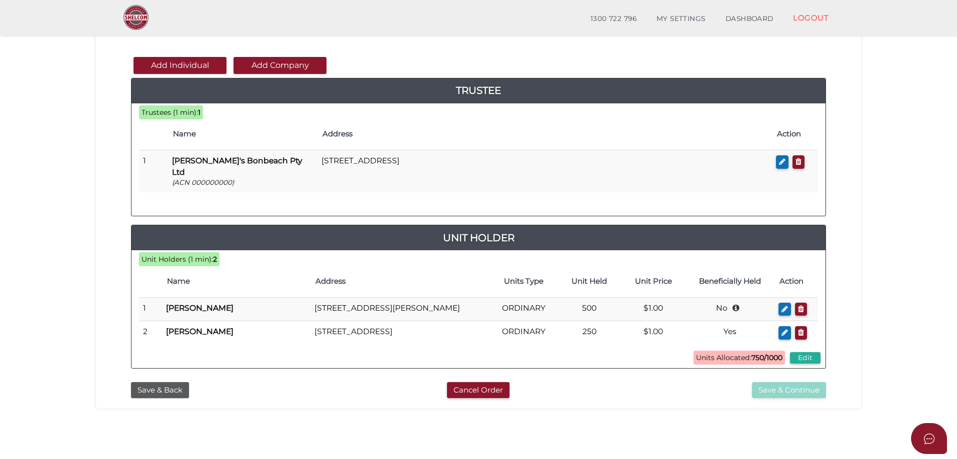
scroll to position [100, 0]
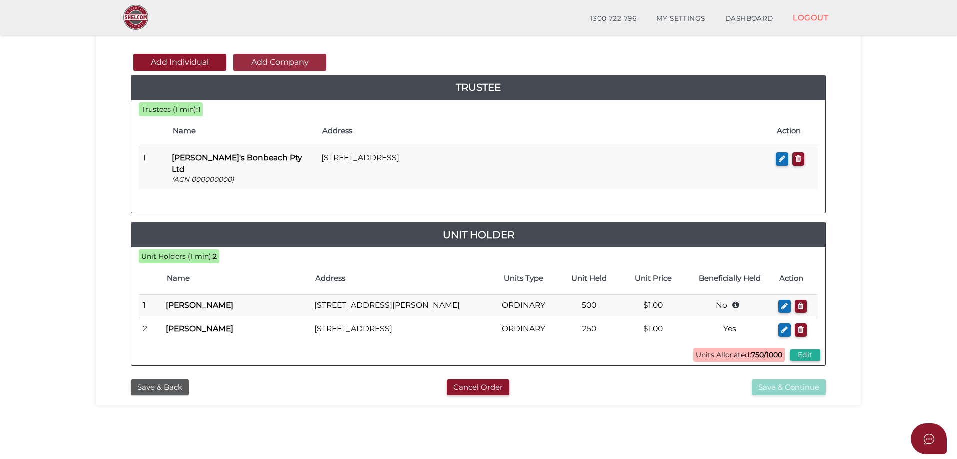
click at [266, 60] on button "Add Company" at bounding box center [279, 62] width 93 height 17
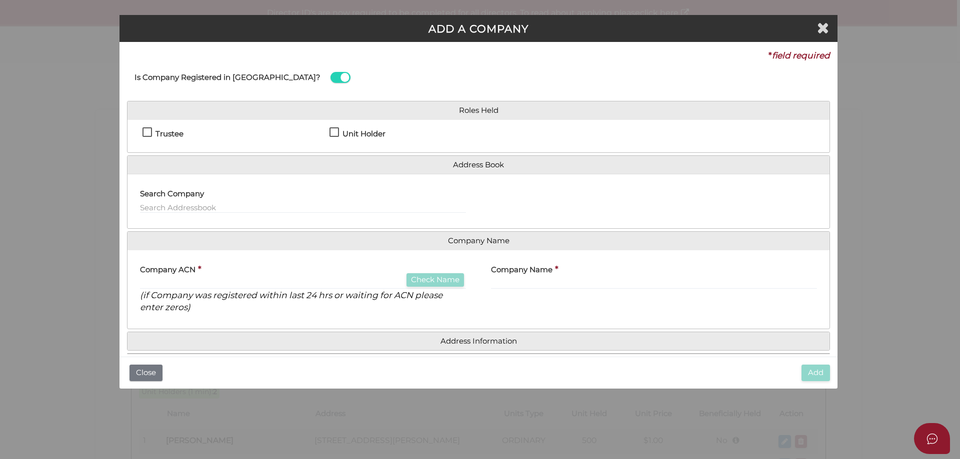
click at [330, 130] on label "Unit Holder" at bounding box center [357, 136] width 56 height 12
checkbox input "true"
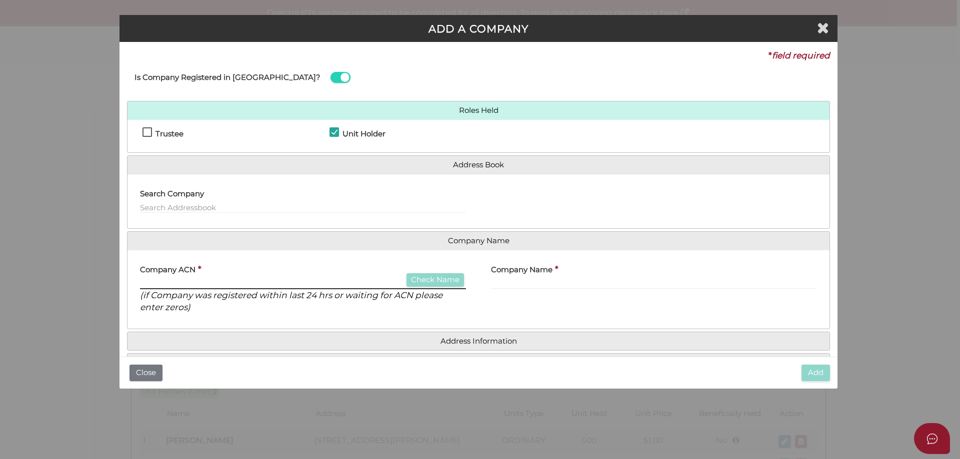
click at [176, 281] on input "text" at bounding box center [303, 283] width 326 height 11
type input "681995255"
click at [430, 277] on button "Check Name" at bounding box center [434, 279] width 57 height 13
type input "SMALL CAP HOLDINGS PTY LTD"
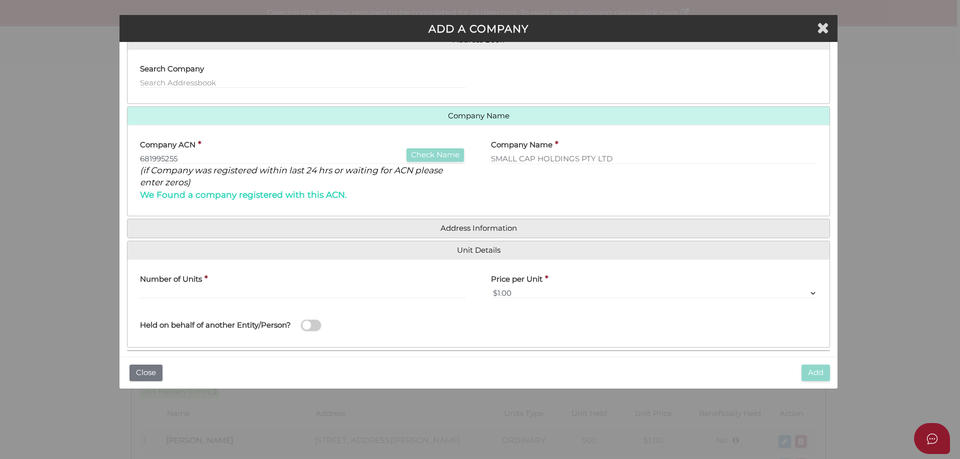
scroll to position [135, 0]
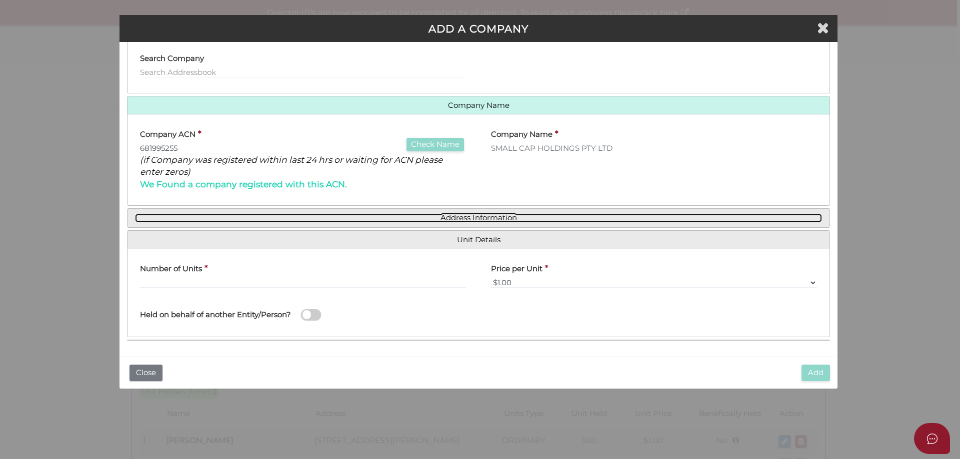
click at [456, 215] on link "Address Information" at bounding box center [478, 218] width 687 height 8
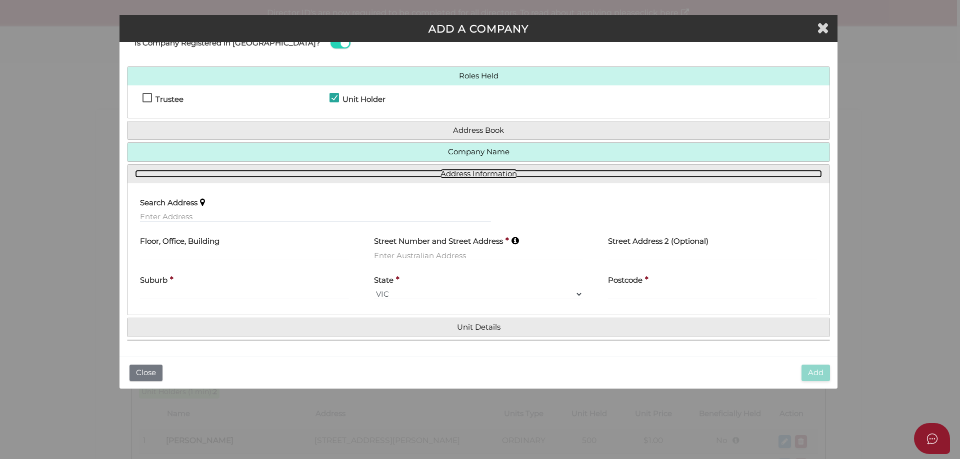
scroll to position [34, 0]
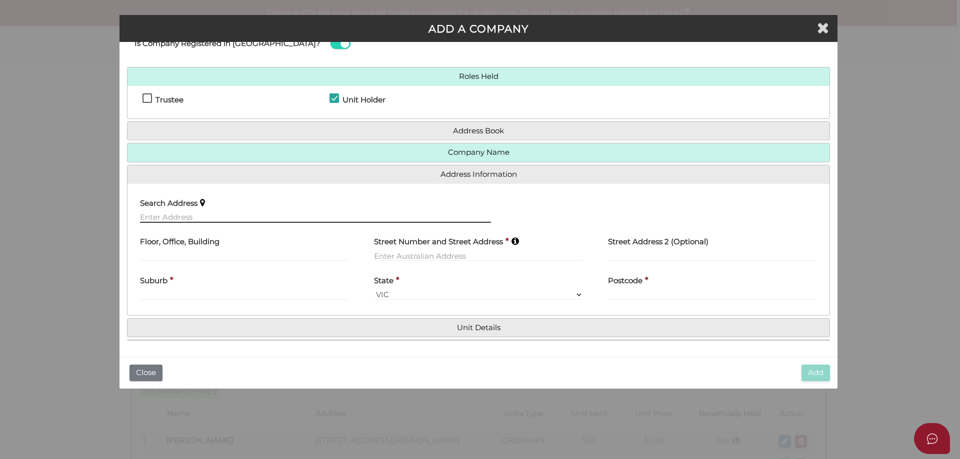
click at [165, 219] on input "text" at bounding box center [315, 217] width 351 height 11
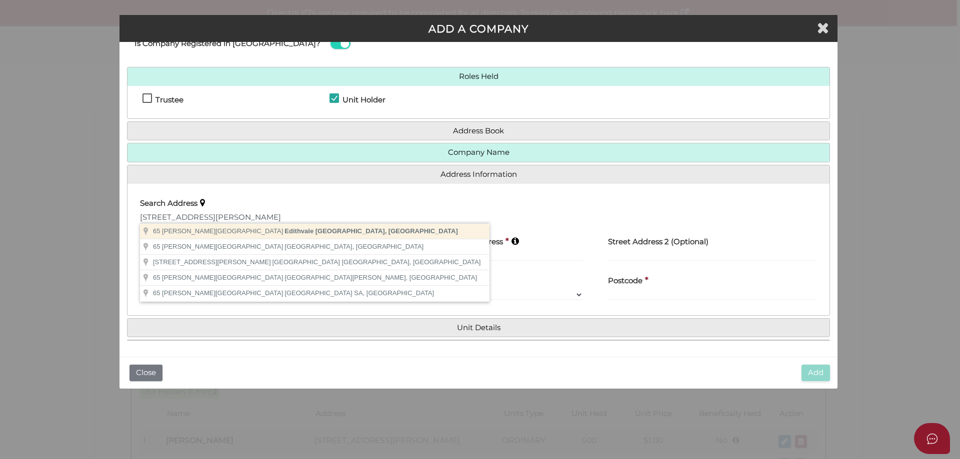
type input "[STREET_ADDRESS][PERSON_NAME]"
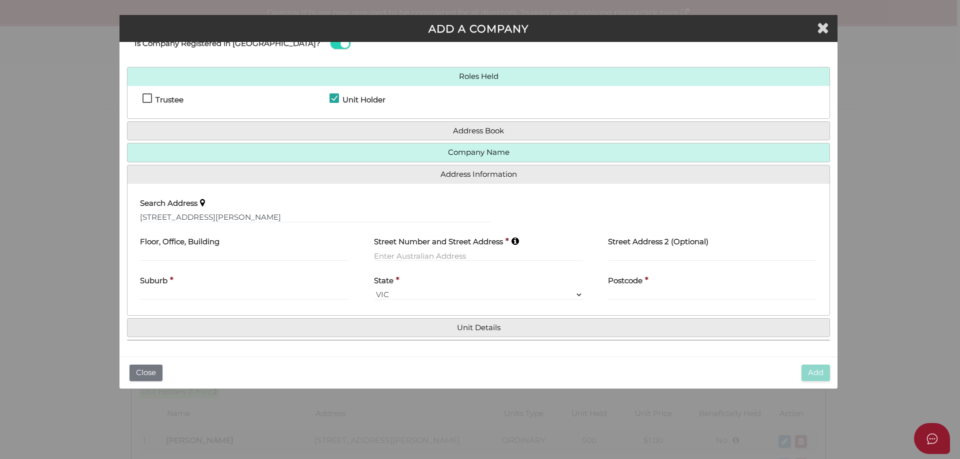
type input "[STREET_ADDRESS][PERSON_NAME]"
type input "Edithvale"
select select "VIC"
type input "3196"
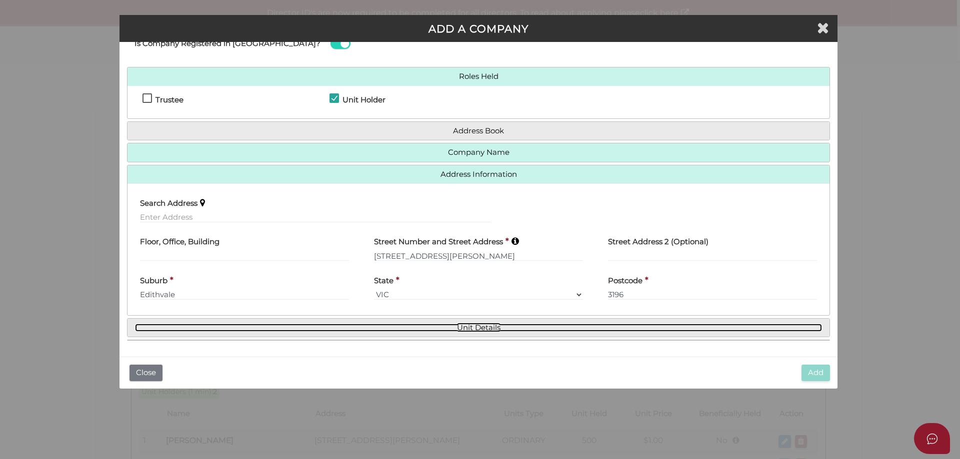
click at [472, 328] on link "Unit Details" at bounding box center [478, 328] width 687 height 8
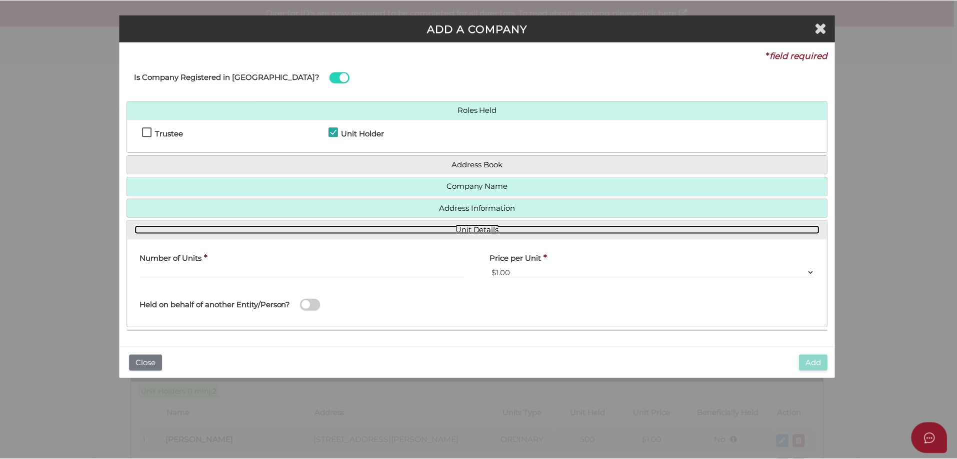
scroll to position [0, 0]
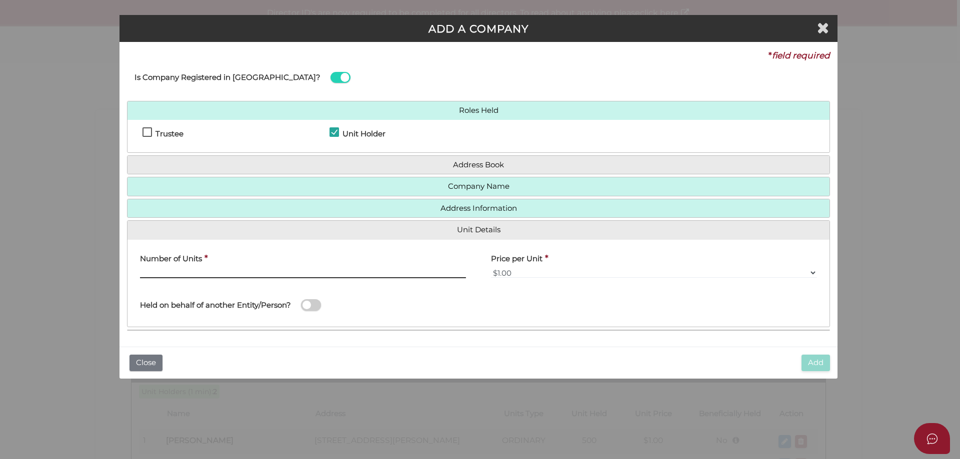
click at [216, 274] on input "text" at bounding box center [303, 272] width 326 height 11
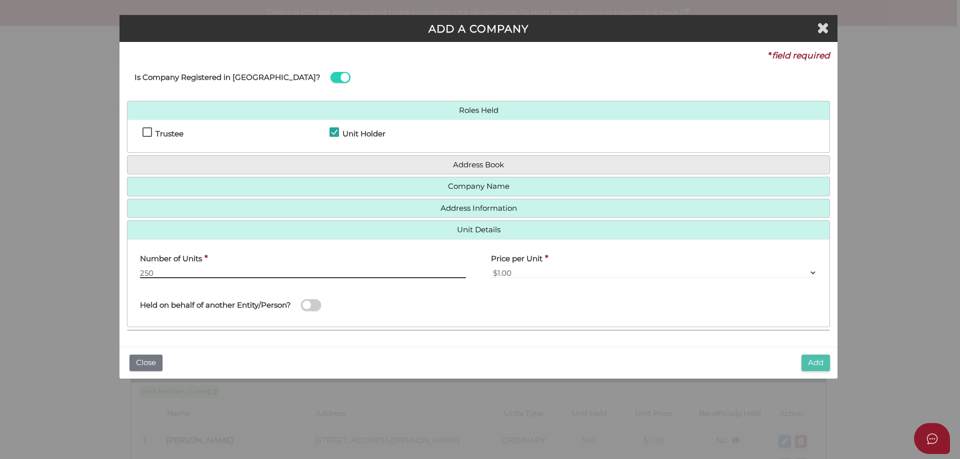
type input "250"
click at [810, 361] on button "Add" at bounding box center [815, 363] width 28 height 16
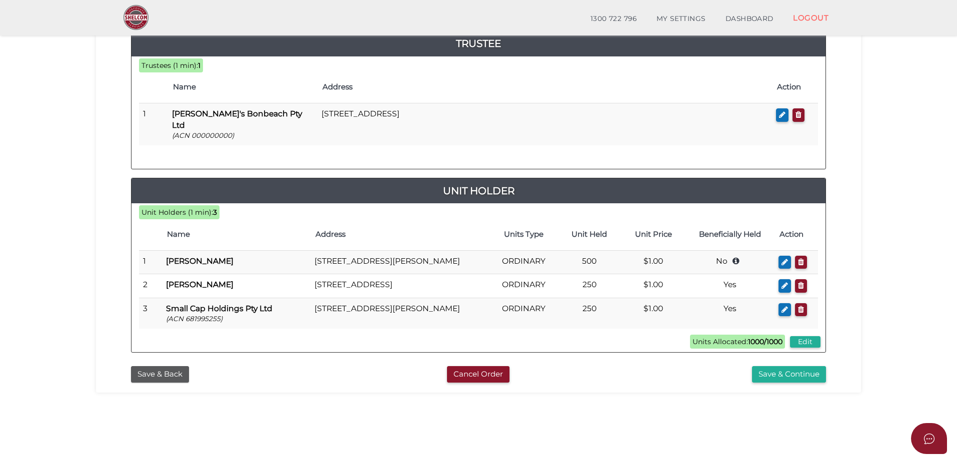
scroll to position [150, 0]
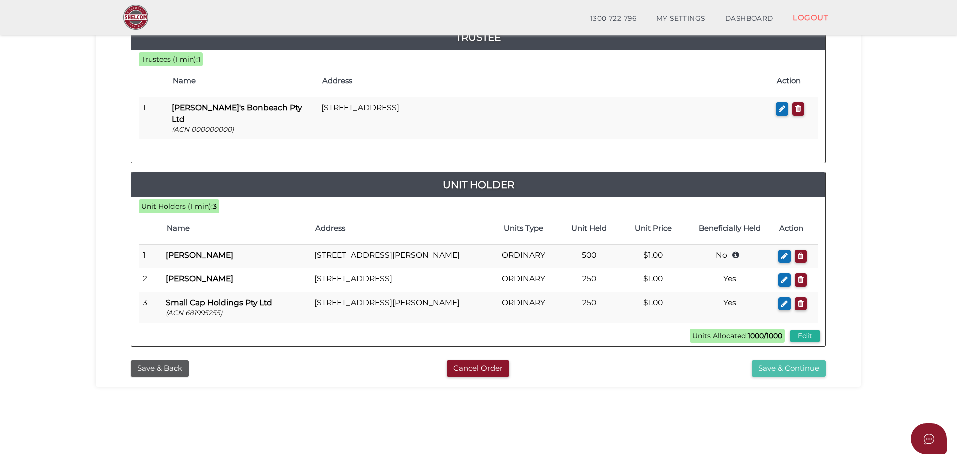
click at [765, 360] on button "Save & Continue" at bounding box center [789, 368] width 74 height 16
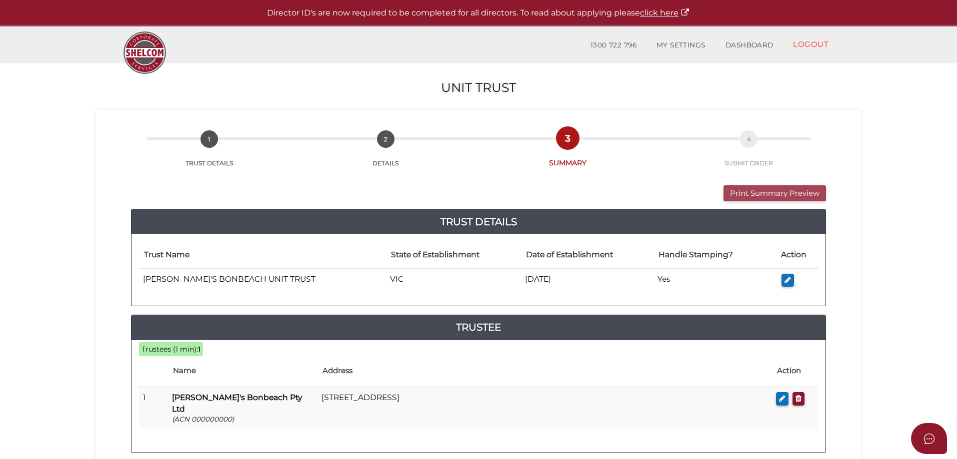
click at [770, 189] on button "Print Summary Preview" at bounding box center [774, 193] width 102 height 16
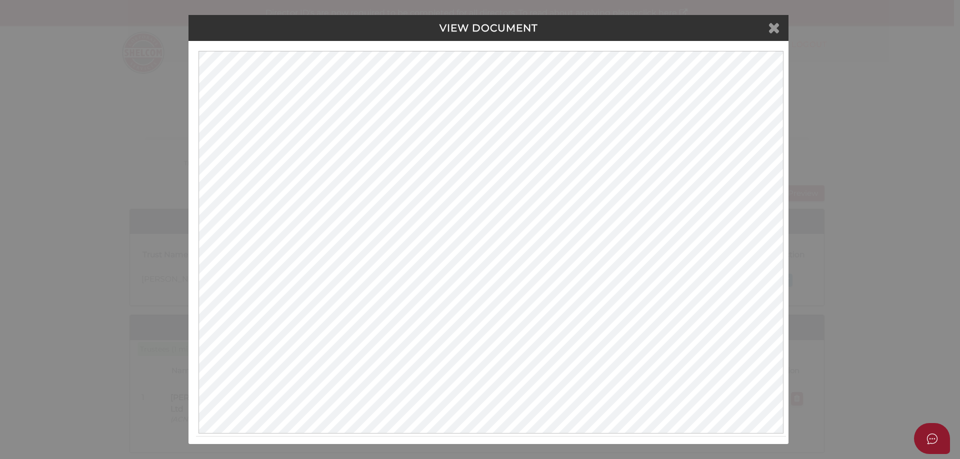
click at [772, 28] on icon at bounding box center [774, 27] width 12 height 15
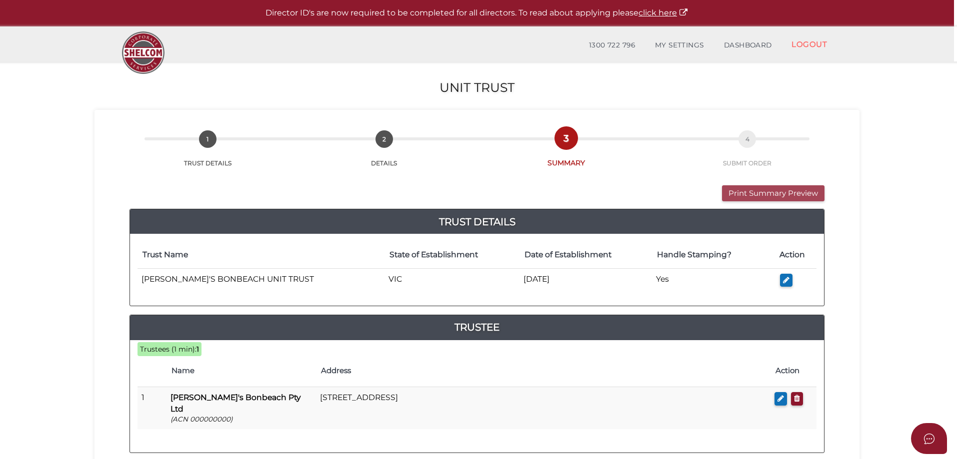
click at [769, 188] on button "Print Summary Preview" at bounding box center [773, 193] width 102 height 16
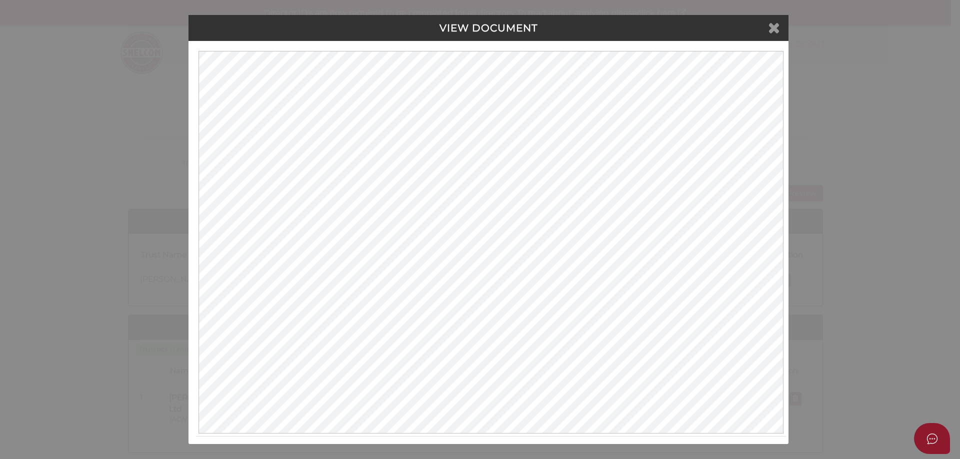
click at [772, 25] on icon at bounding box center [774, 27] width 12 height 15
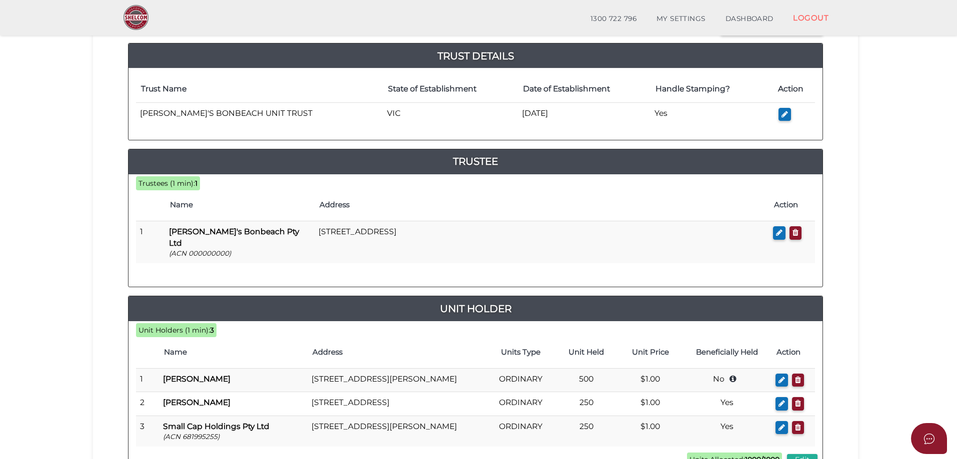
scroll to position [250, 0]
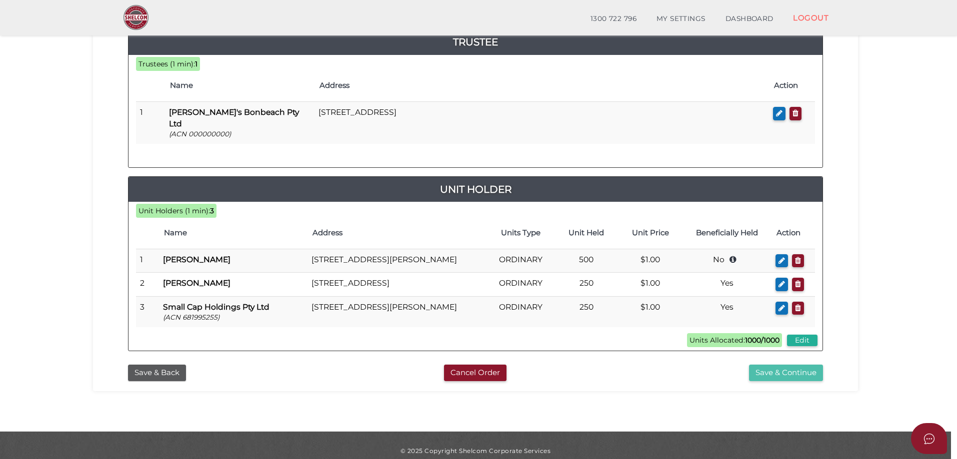
click at [781, 365] on button "Save & Continue" at bounding box center [786, 373] width 74 height 16
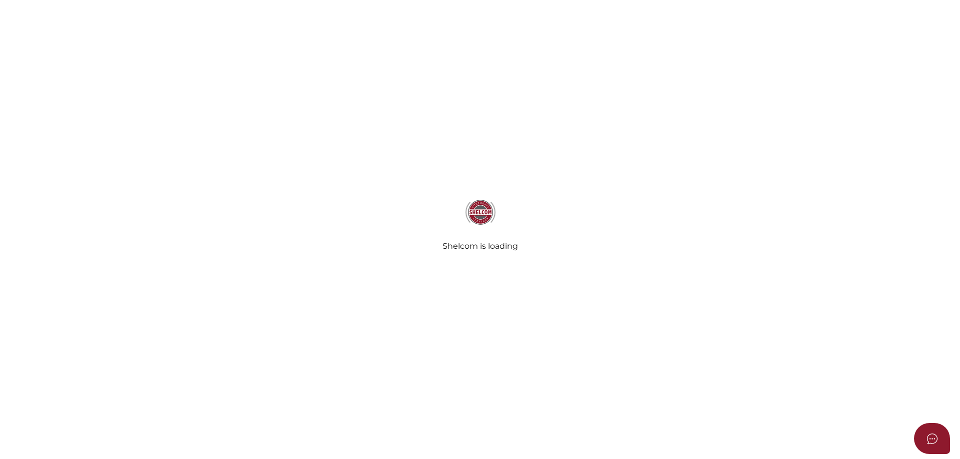
select select "Comb Binding"
radio input "true"
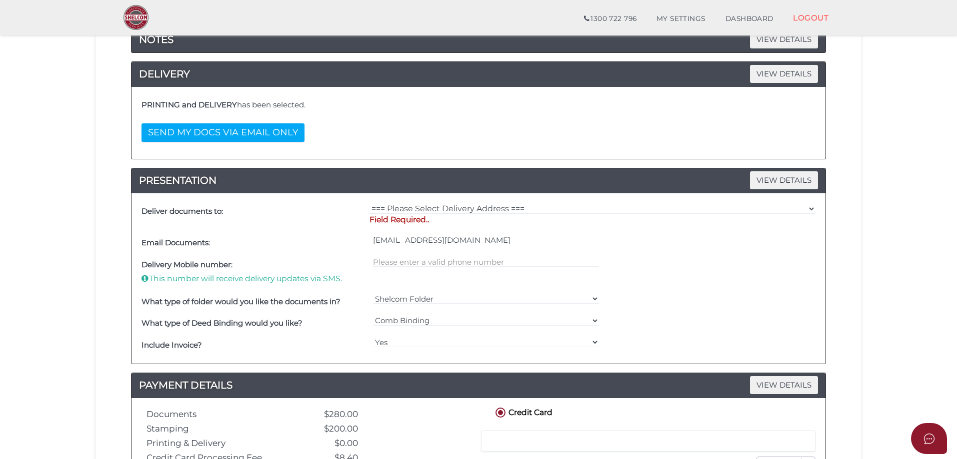
scroll to position [150, 0]
click at [809, 207] on select "=== Please Select Delivery Address === (User Address - [PERSON_NAME]) [STREET_A…" at bounding box center [592, 208] width 446 height 11
select select "0"
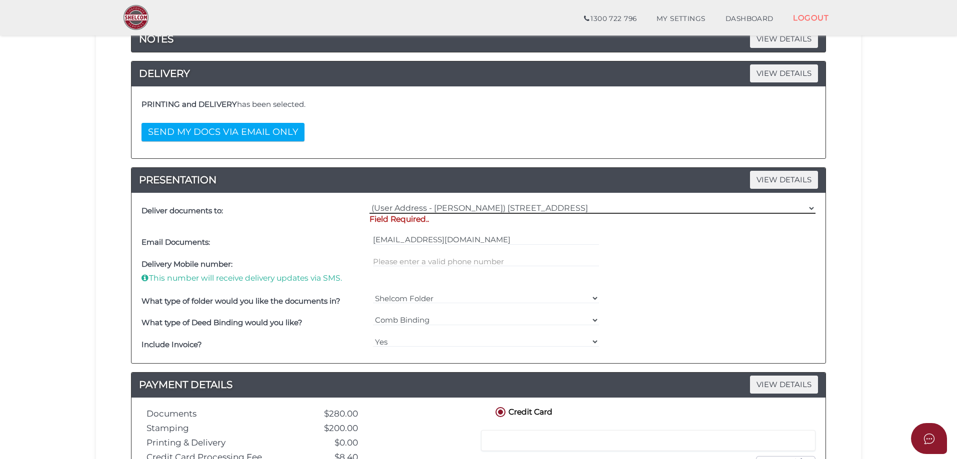
click at [369, 203] on select "=== Please Select Delivery Address === (User Address - [PERSON_NAME]) [STREET_A…" at bounding box center [592, 208] width 446 height 11
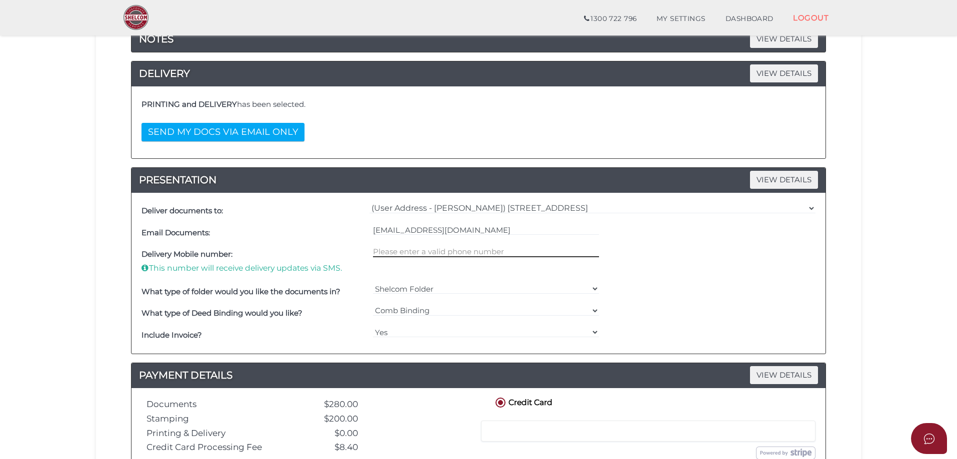
drag, startPoint x: 459, startPoint y: 248, endPoint x: 467, endPoint y: 248, distance: 8.0
click at [460, 248] on input "text" at bounding box center [486, 251] width 226 height 11
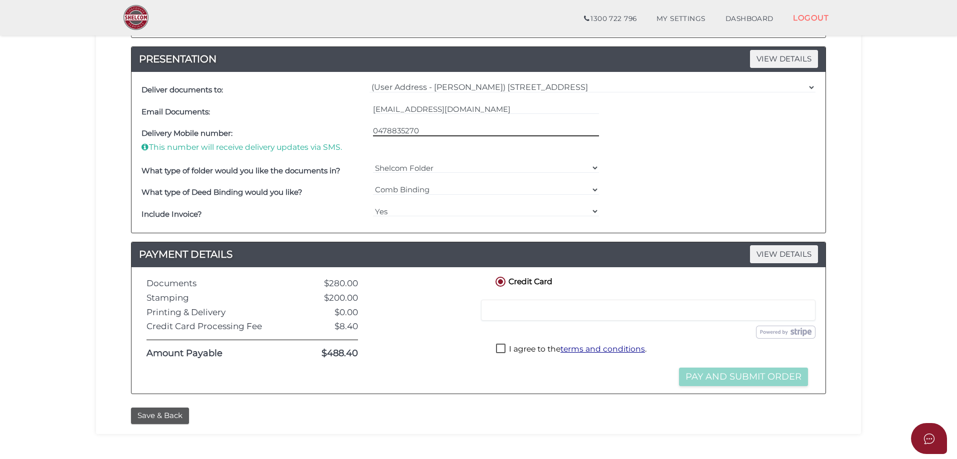
scroll to position [300, 0]
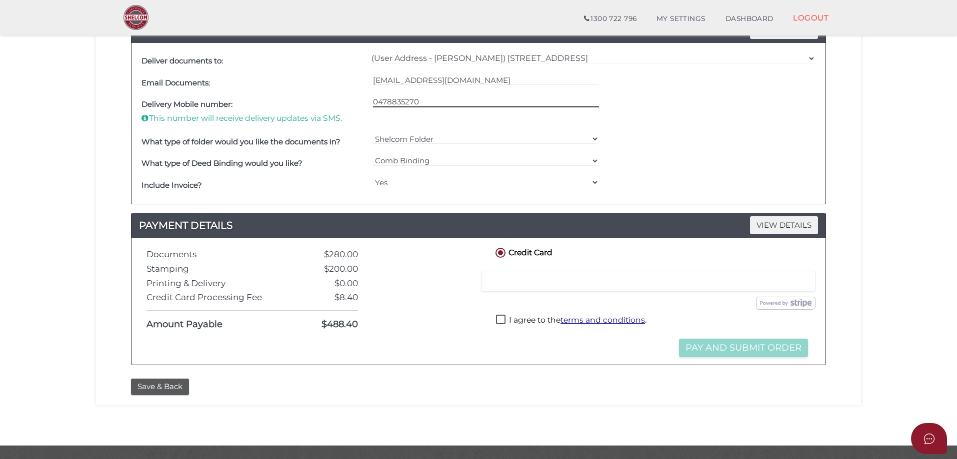
type input "0478835270"
click at [502, 318] on label "I agree to the terms and conditions ." at bounding box center [571, 321] width 150 height 12
checkbox input "true"
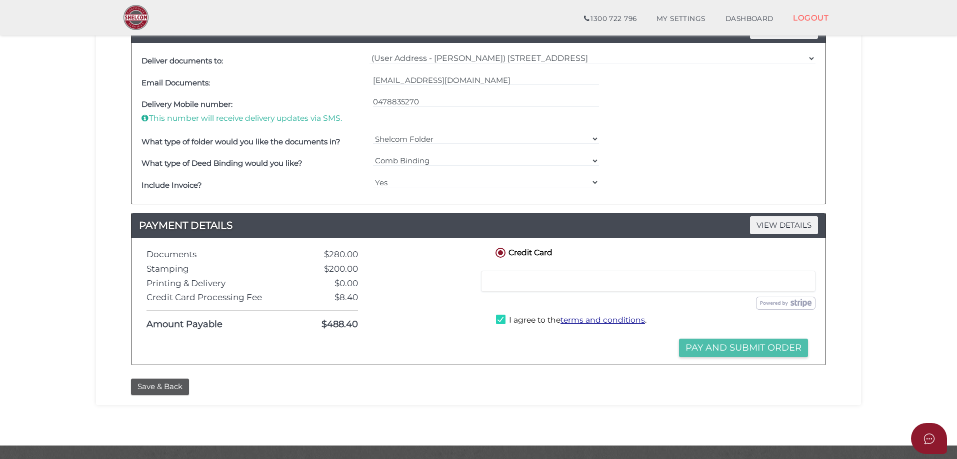
click at [724, 345] on button "Pay and Submit Order" at bounding box center [743, 348] width 129 height 18
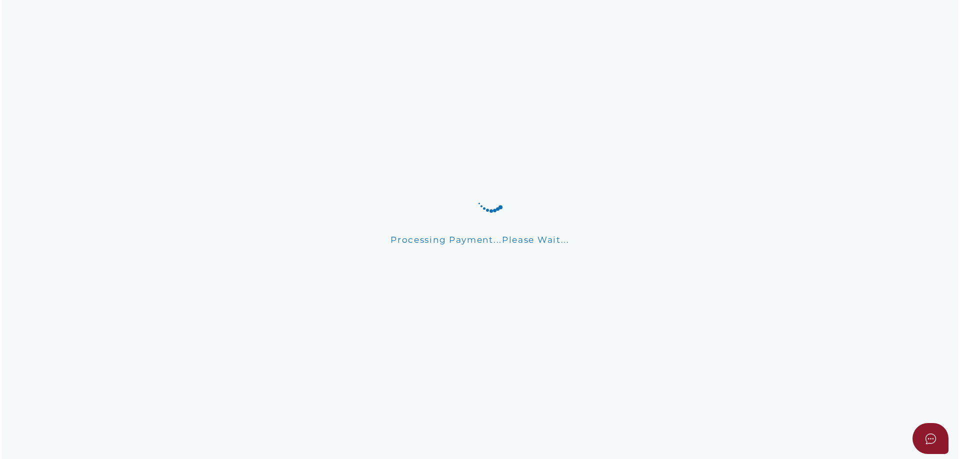
scroll to position [0, 0]
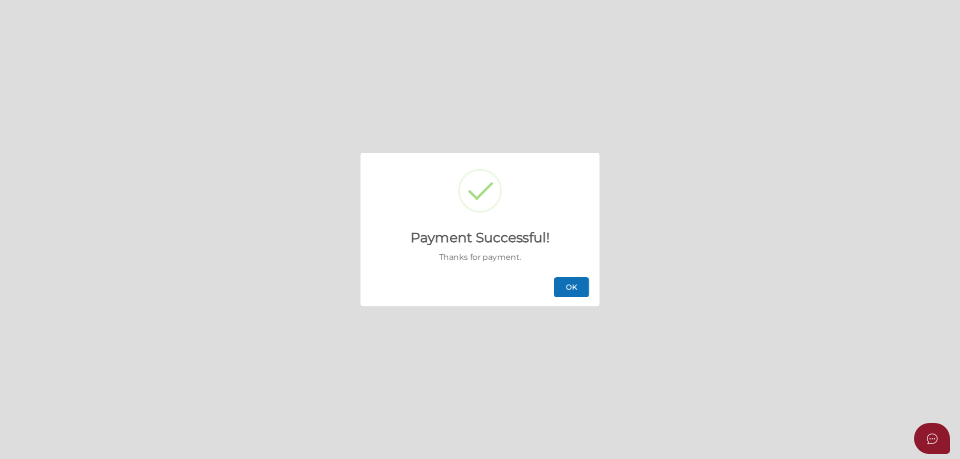
click at [570, 287] on button "OK" at bounding box center [571, 287] width 35 height 20
